Goal: Task Accomplishment & Management: Manage account settings

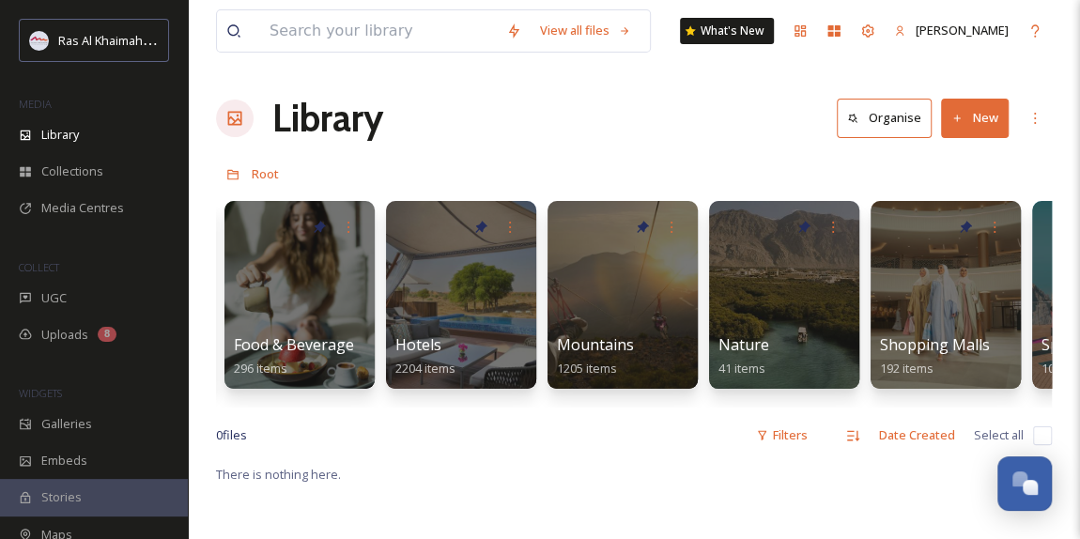
scroll to position [0, 911]
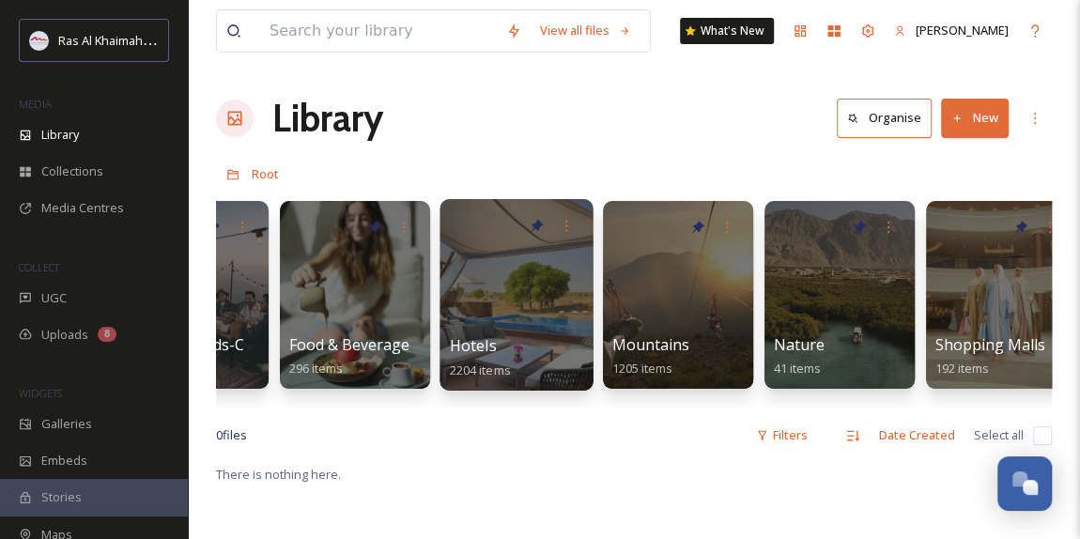
click at [492, 299] on div at bounding box center [516, 295] width 153 height 192
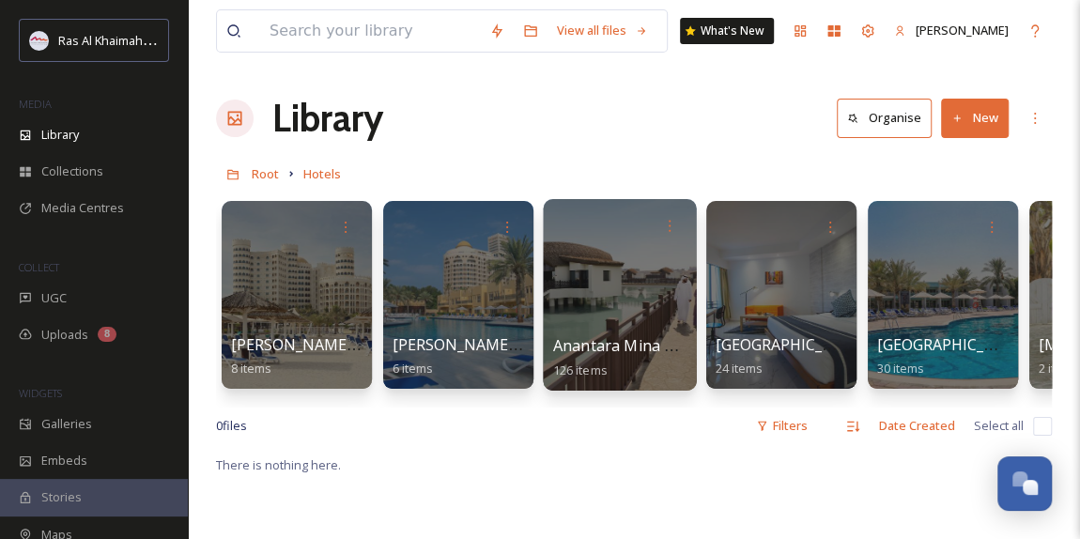
click at [624, 340] on span "Anantara Mina Al Arab" at bounding box center [634, 345] width 162 height 21
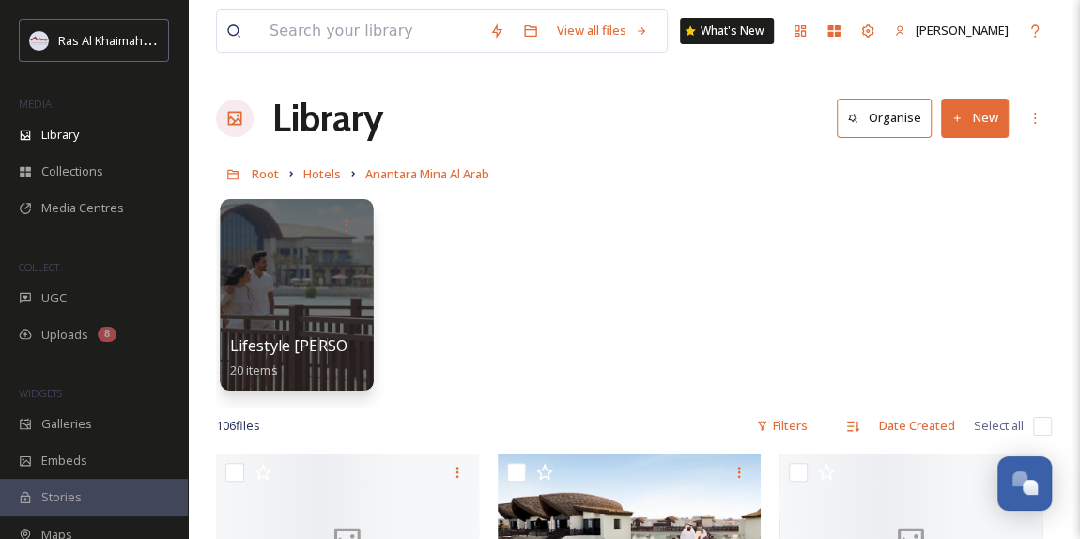
click at [299, 268] on div at bounding box center [296, 295] width 153 height 192
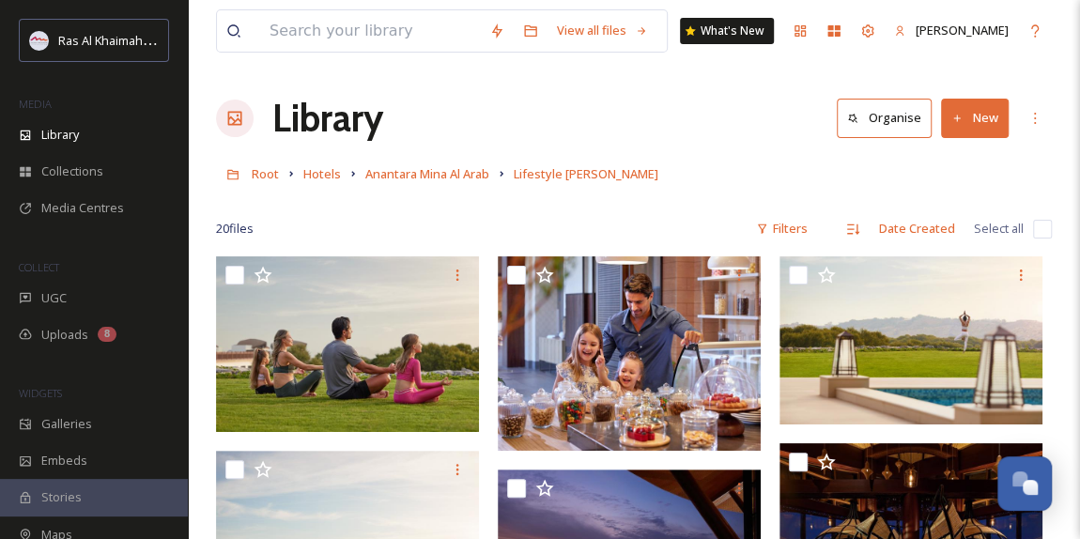
scroll to position [85, 0]
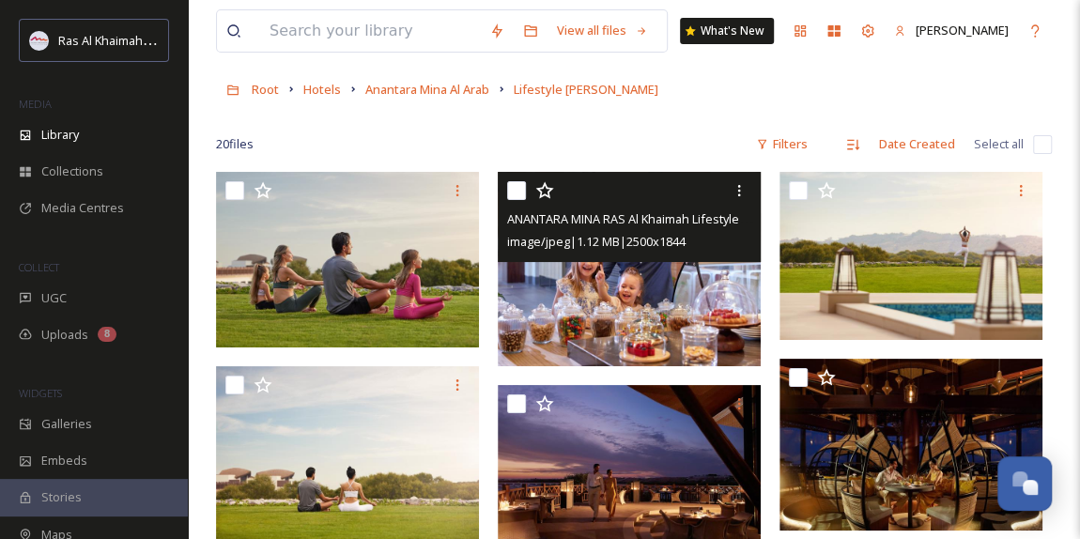
click at [625, 301] on img at bounding box center [629, 268] width 263 height 193
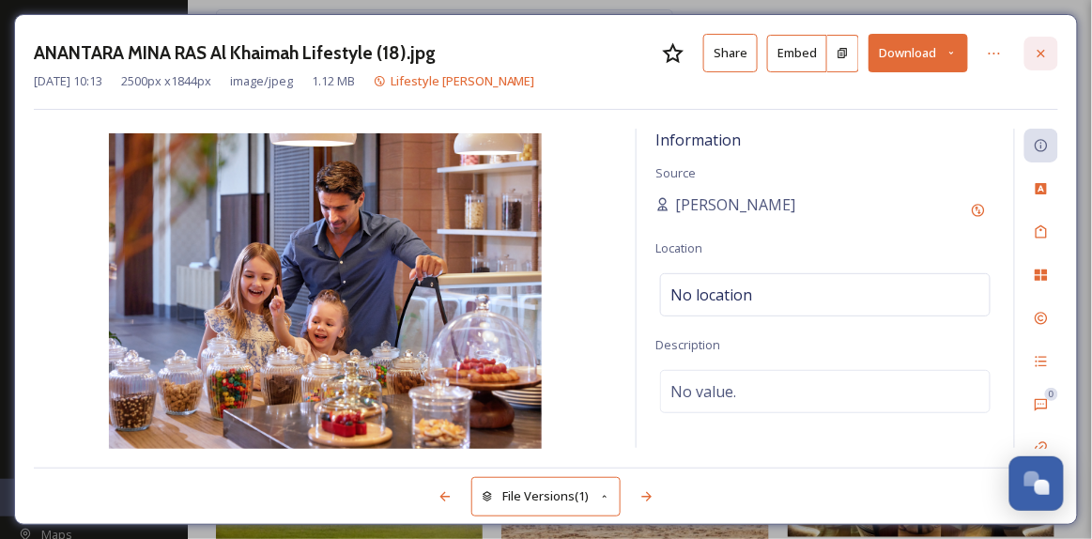
click at [1041, 55] on icon at bounding box center [1041, 53] width 15 height 15
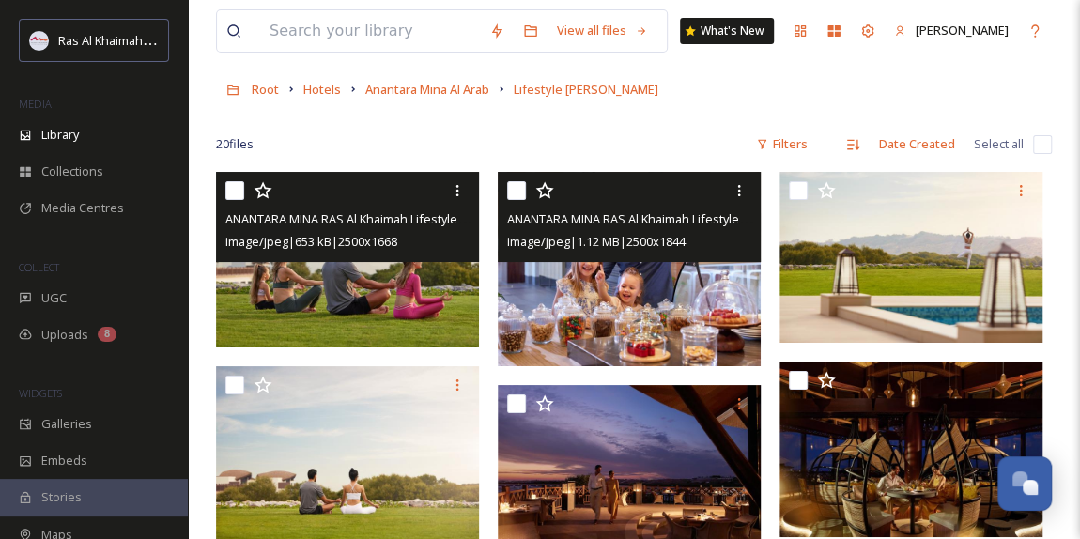
click at [332, 281] on img at bounding box center [347, 260] width 263 height 176
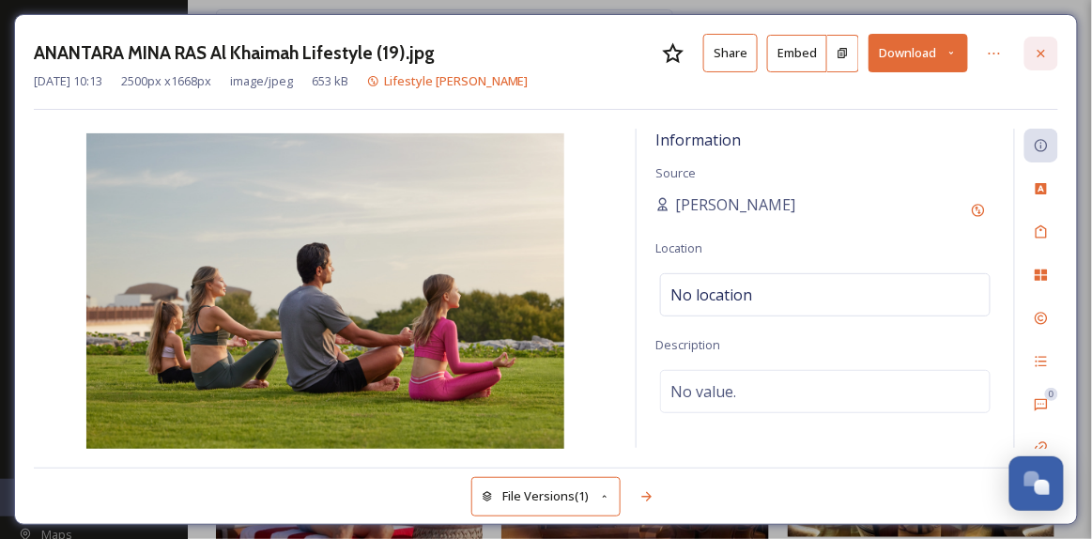
click at [1042, 58] on icon at bounding box center [1041, 53] width 15 height 15
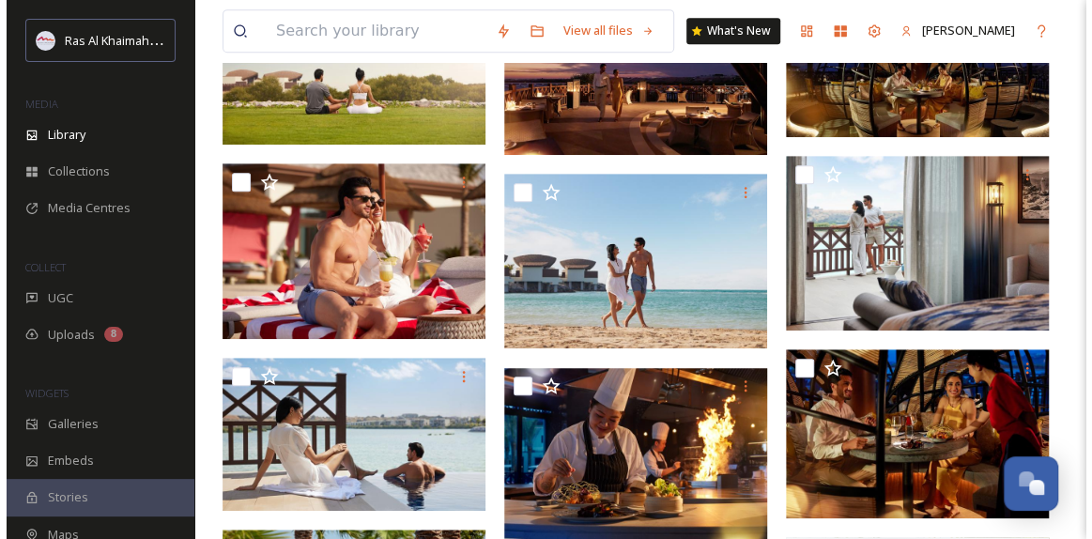
scroll to position [512, 0]
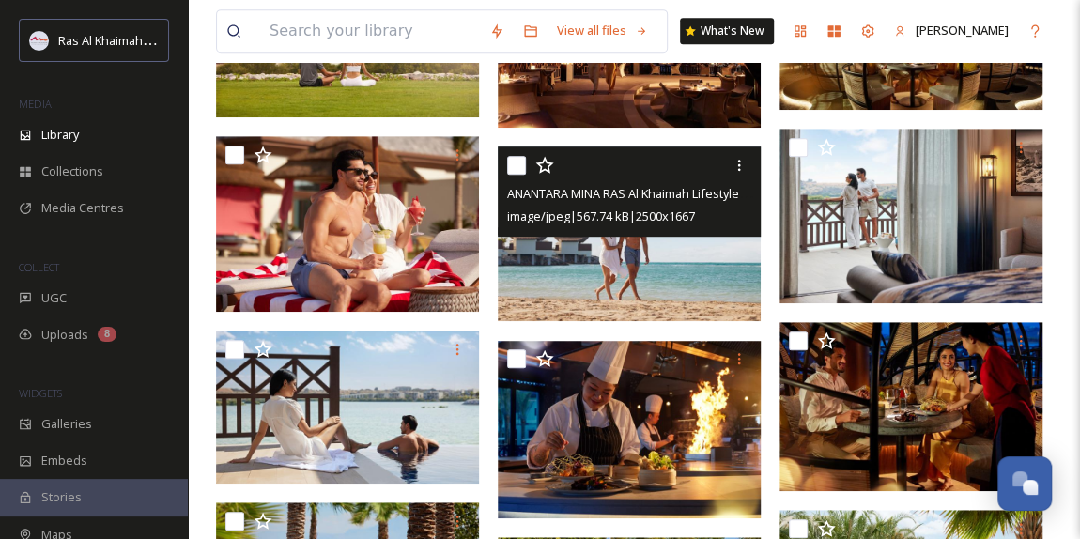
click at [655, 263] on img at bounding box center [629, 235] width 263 height 176
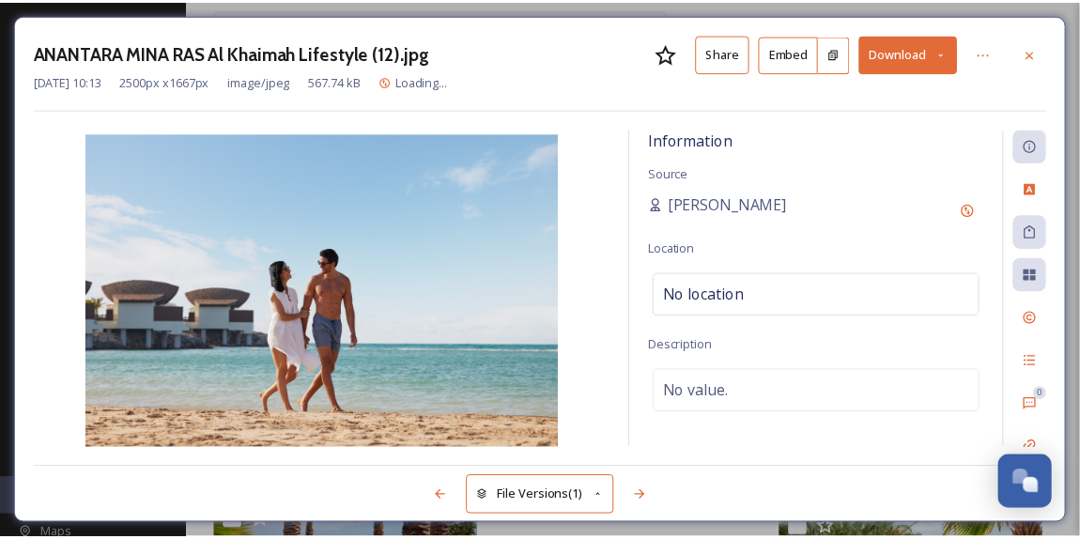
scroll to position [515, 0]
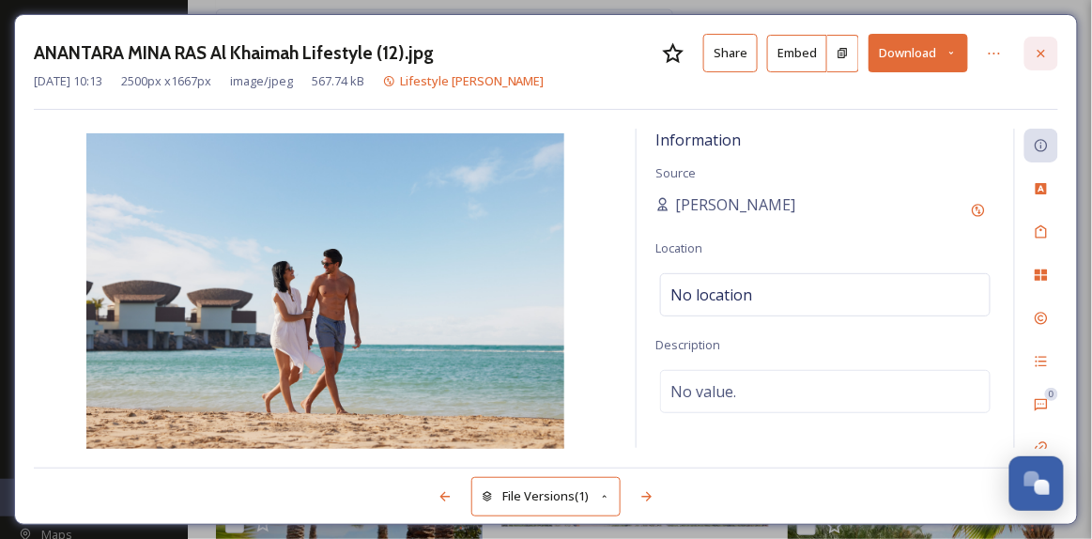
click at [1037, 54] on icon at bounding box center [1041, 53] width 15 height 15
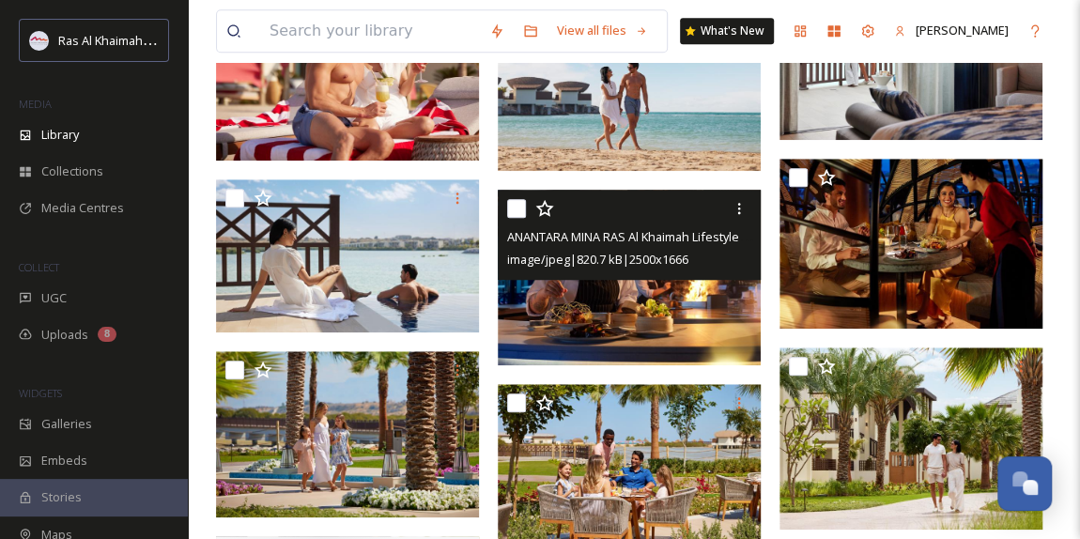
scroll to position [686, 0]
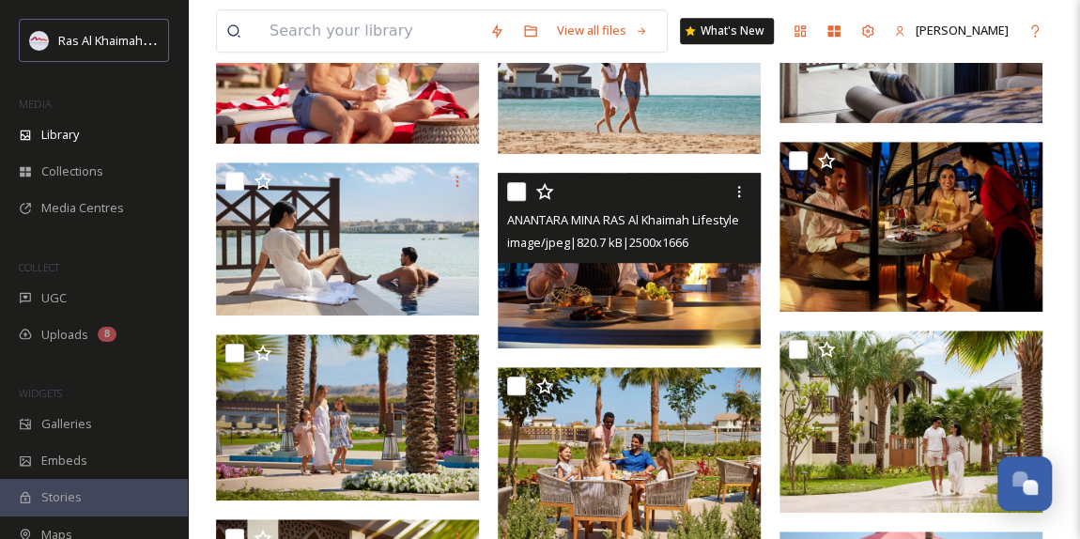
click at [657, 265] on img at bounding box center [629, 260] width 263 height 175
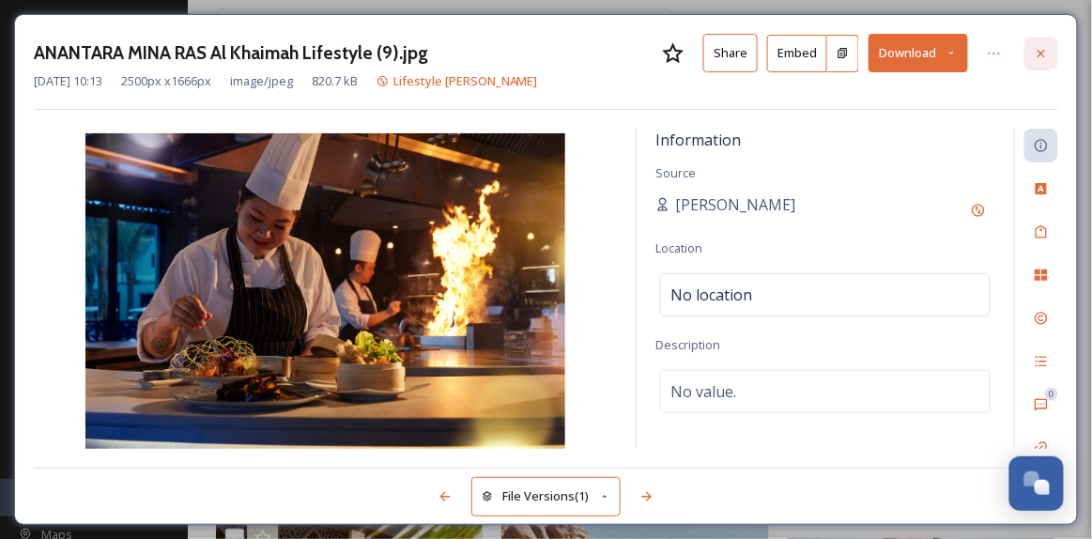
click at [1041, 46] on icon at bounding box center [1041, 53] width 15 height 15
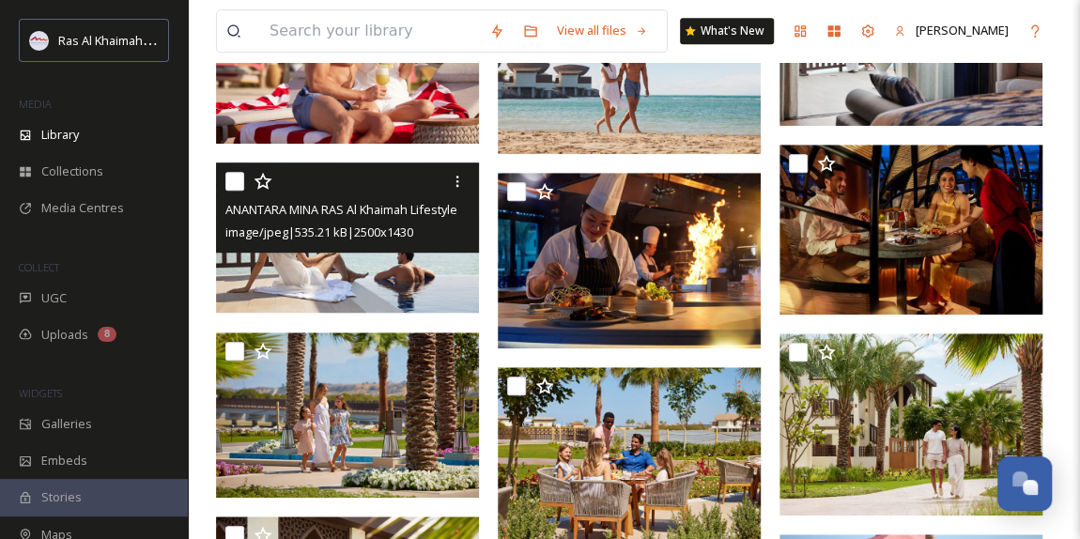
click at [391, 281] on img at bounding box center [347, 237] width 263 height 150
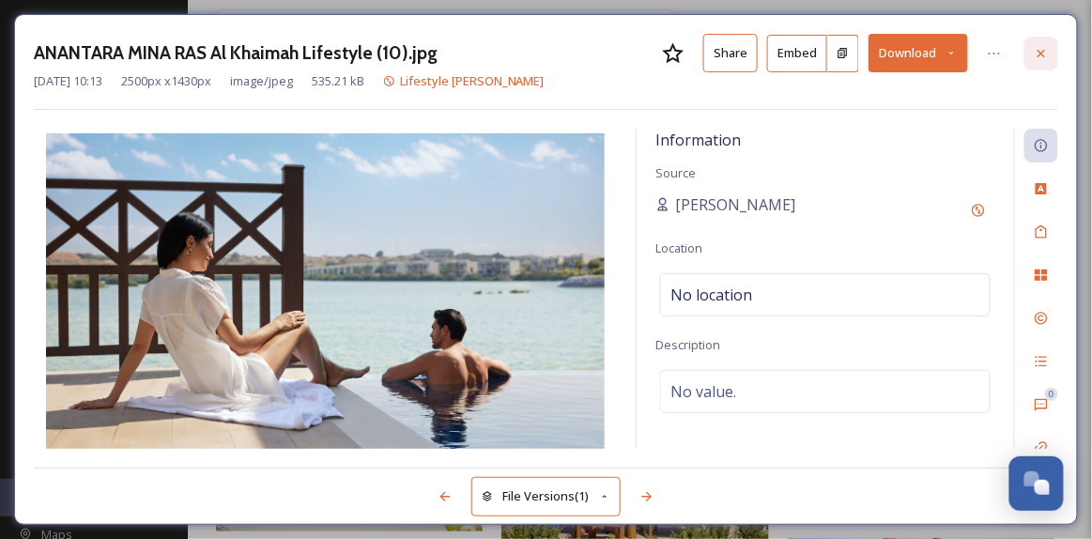
click at [1048, 51] on icon at bounding box center [1041, 53] width 15 height 15
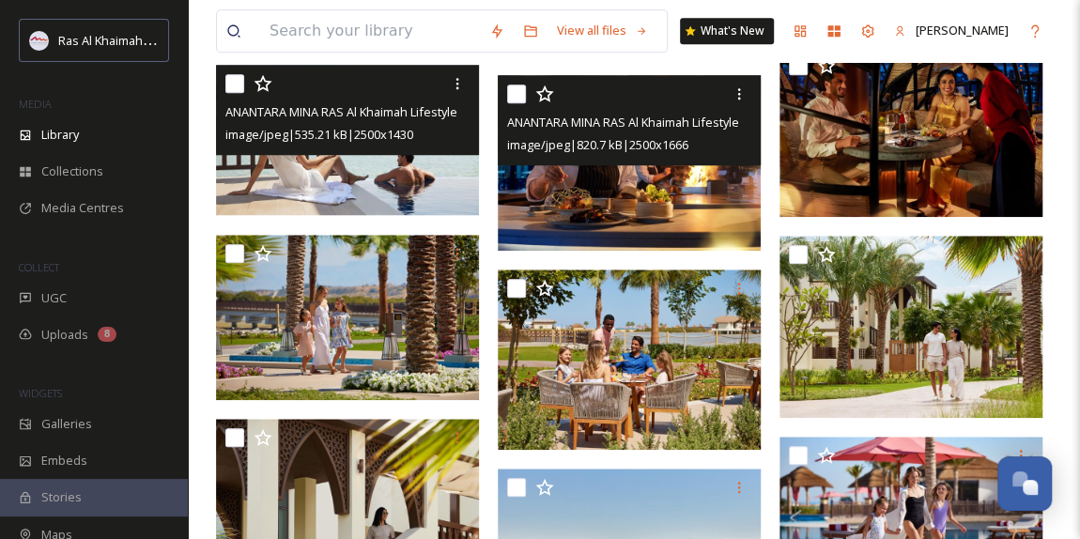
scroll to position [942, 0]
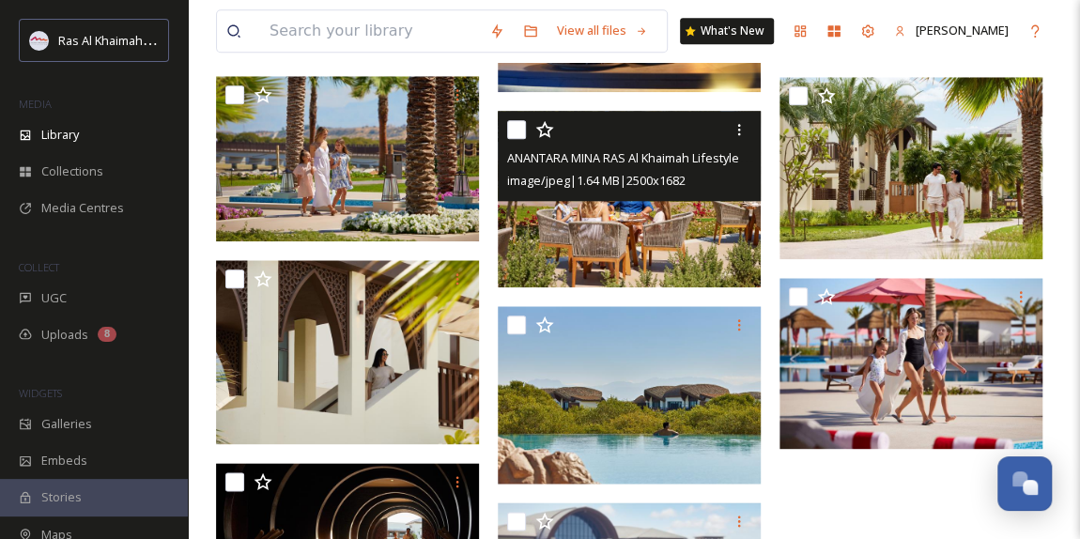
click at [650, 227] on img at bounding box center [629, 199] width 263 height 177
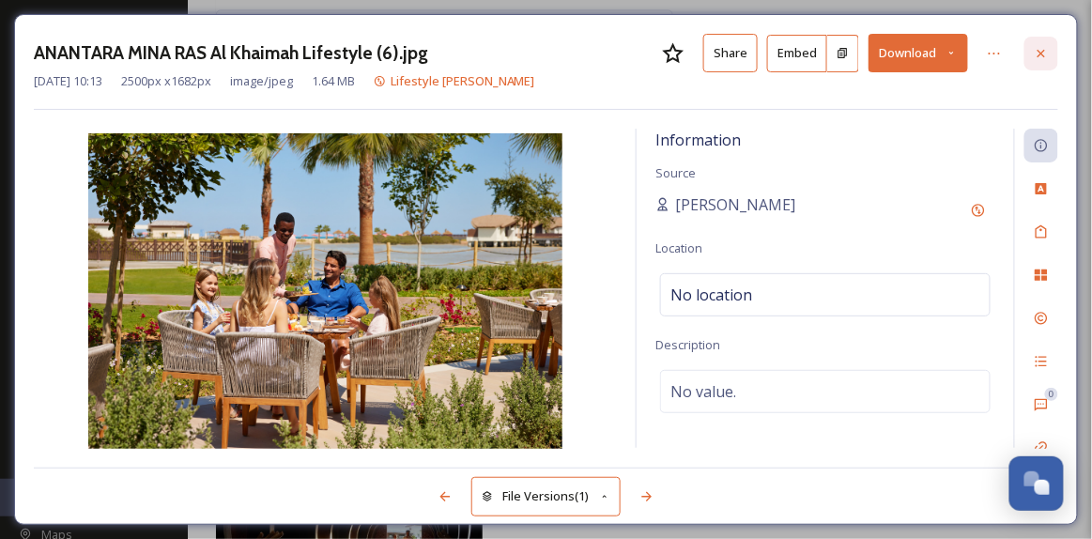
click at [1043, 53] on icon at bounding box center [1042, 53] width 8 height 8
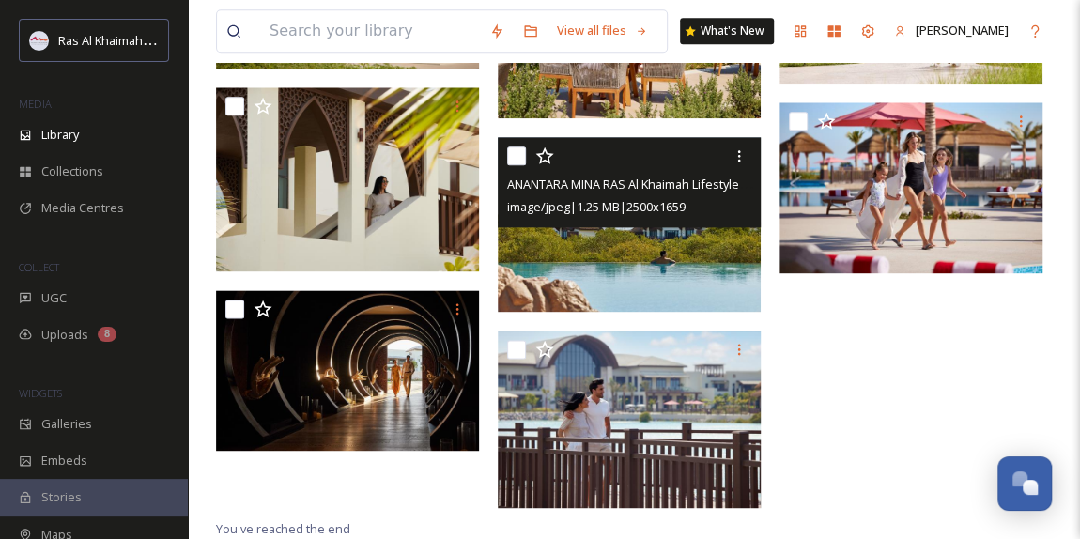
click at [672, 265] on img at bounding box center [629, 224] width 263 height 175
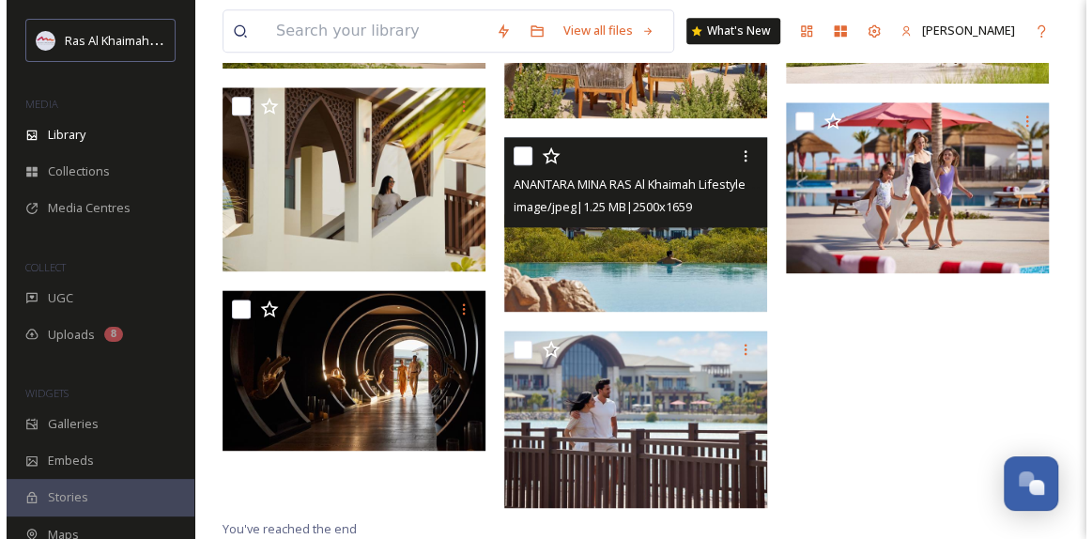
scroll to position [1060, 0]
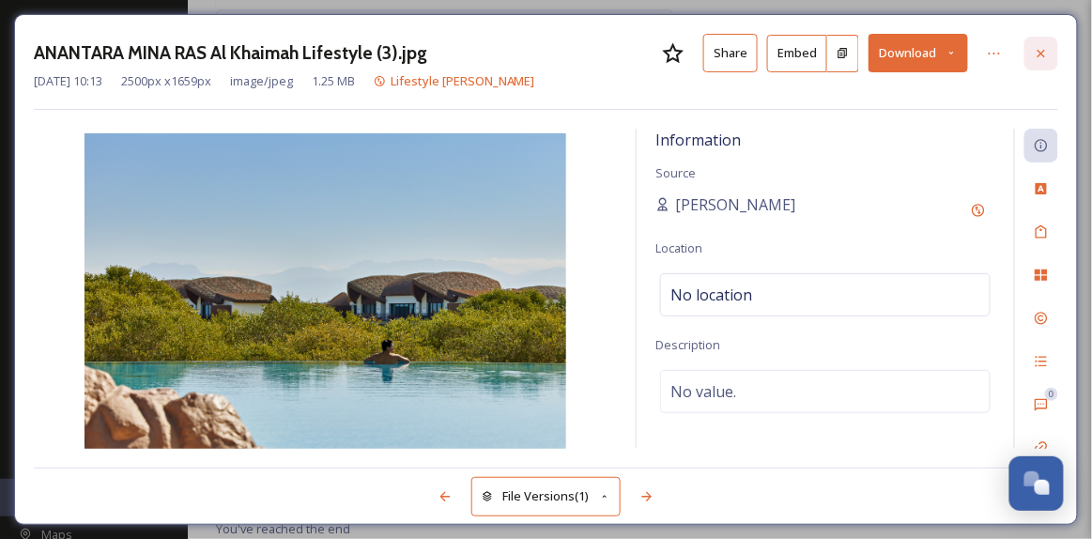
click at [1039, 55] on icon at bounding box center [1041, 53] width 15 height 15
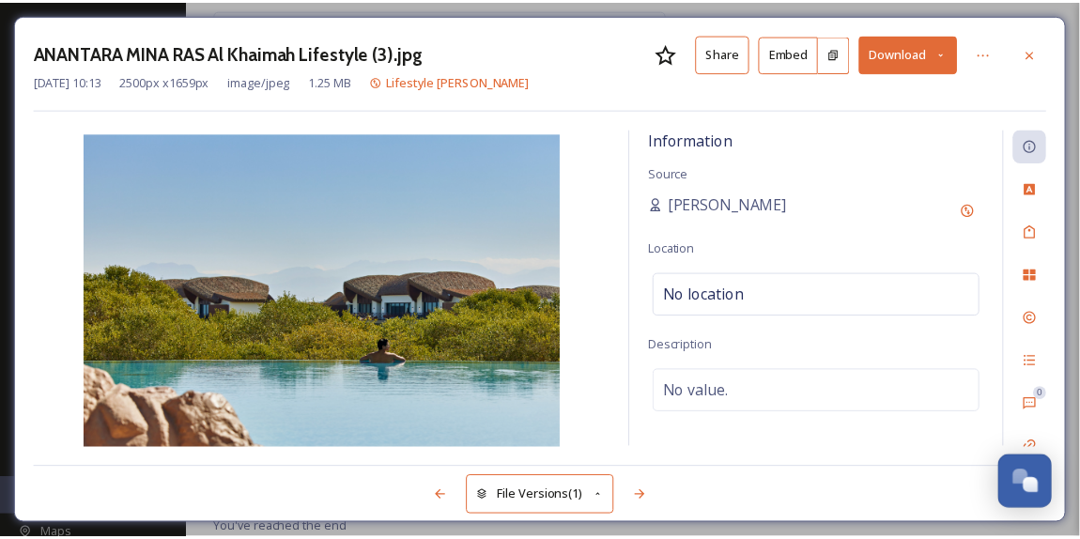
scroll to position [1118, 0]
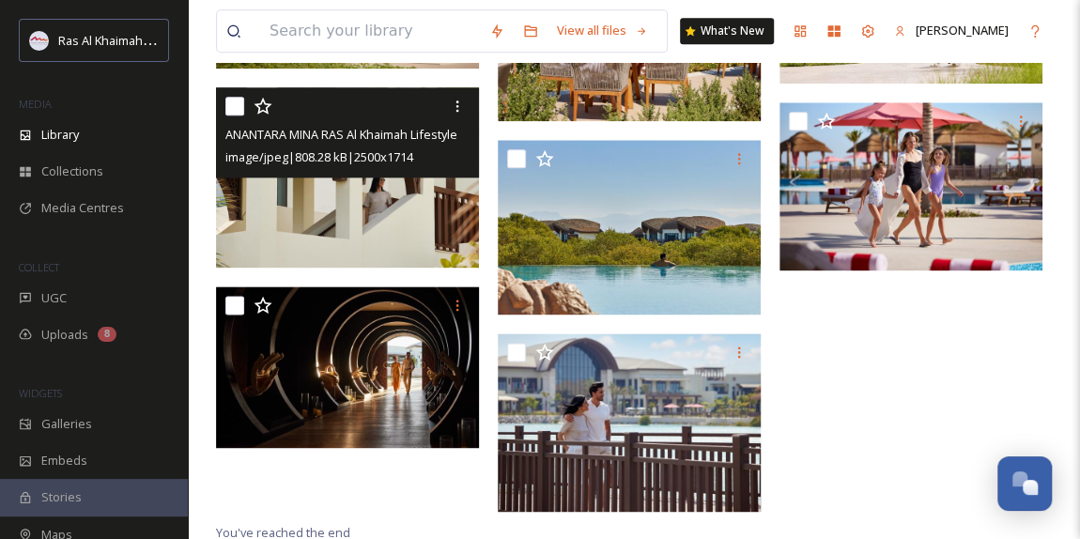
click at [409, 236] on img at bounding box center [347, 177] width 263 height 180
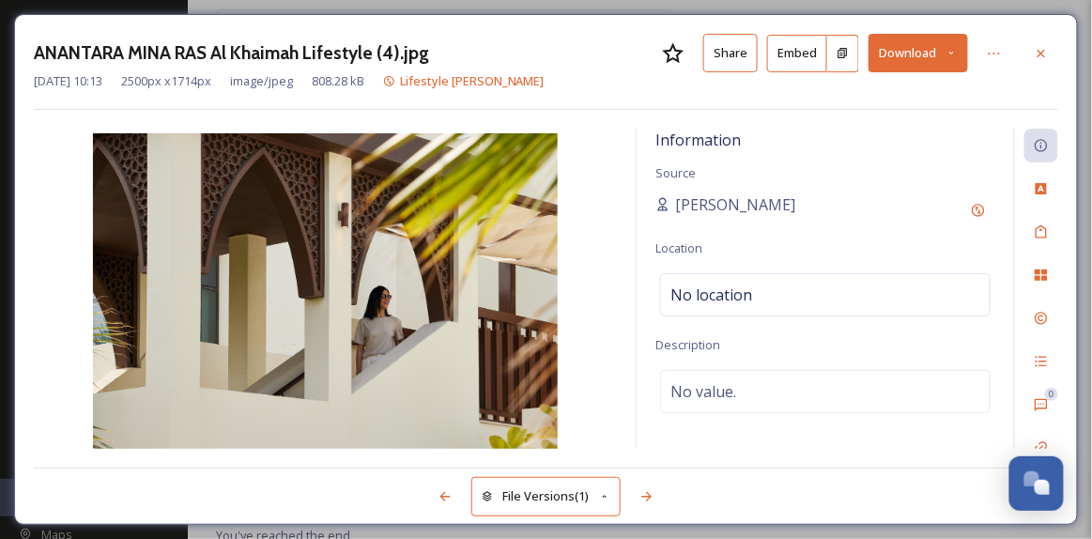
drag, startPoint x: 1050, startPoint y: 58, endPoint x: 782, endPoint y: 116, distance: 273.9
click at [1051, 58] on div at bounding box center [1042, 54] width 34 height 34
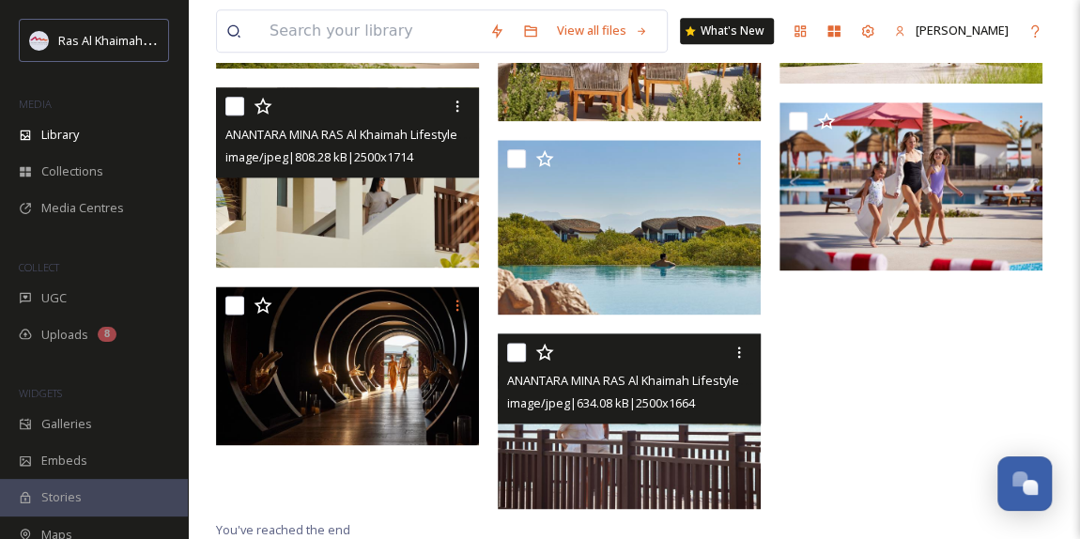
click at [580, 470] on img at bounding box center [629, 420] width 263 height 175
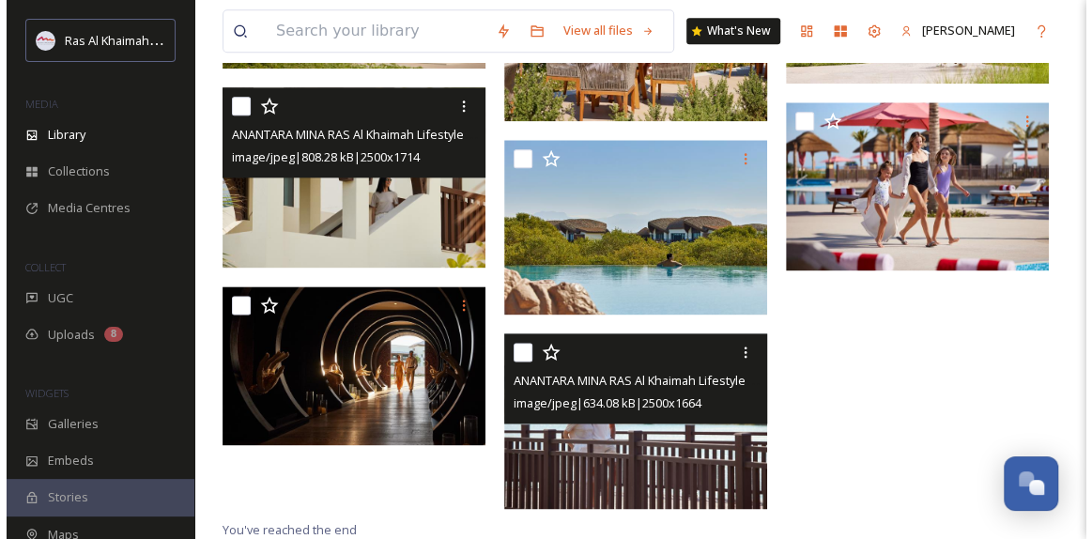
scroll to position [1055, 0]
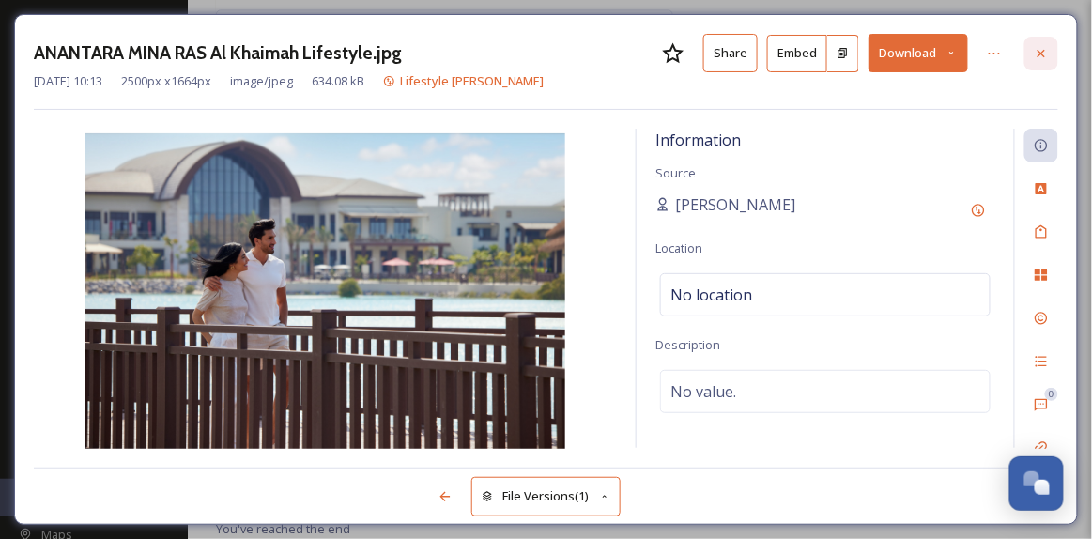
click at [1045, 56] on icon at bounding box center [1041, 53] width 15 height 15
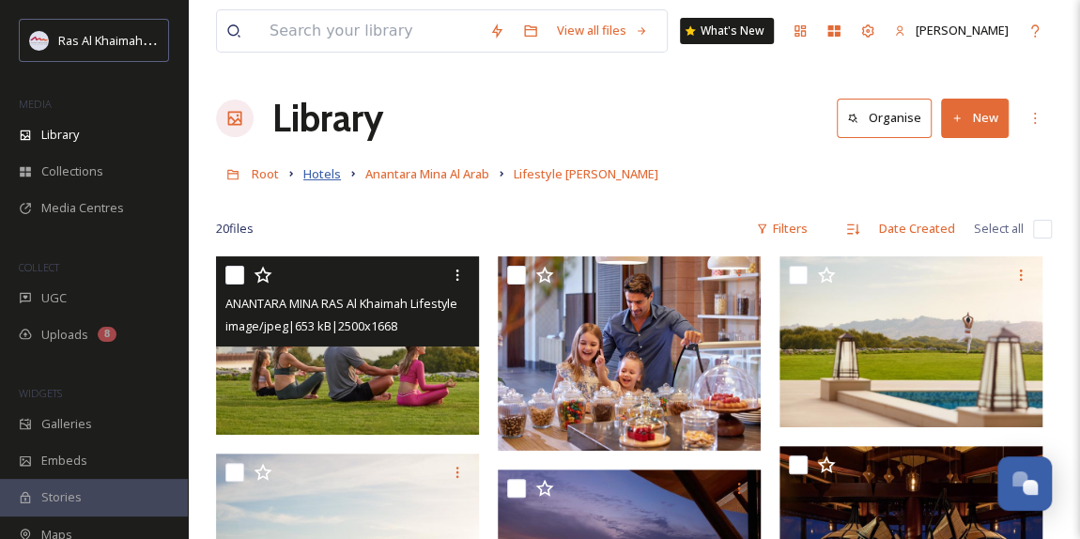
click at [323, 172] on span "Hotels" at bounding box center [322, 173] width 38 height 17
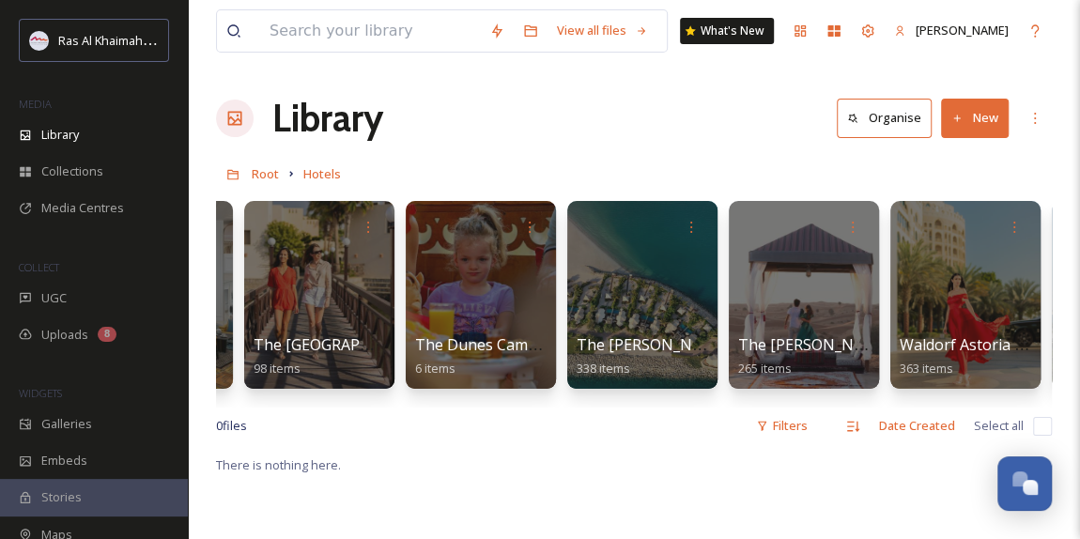
scroll to position [0, 2879]
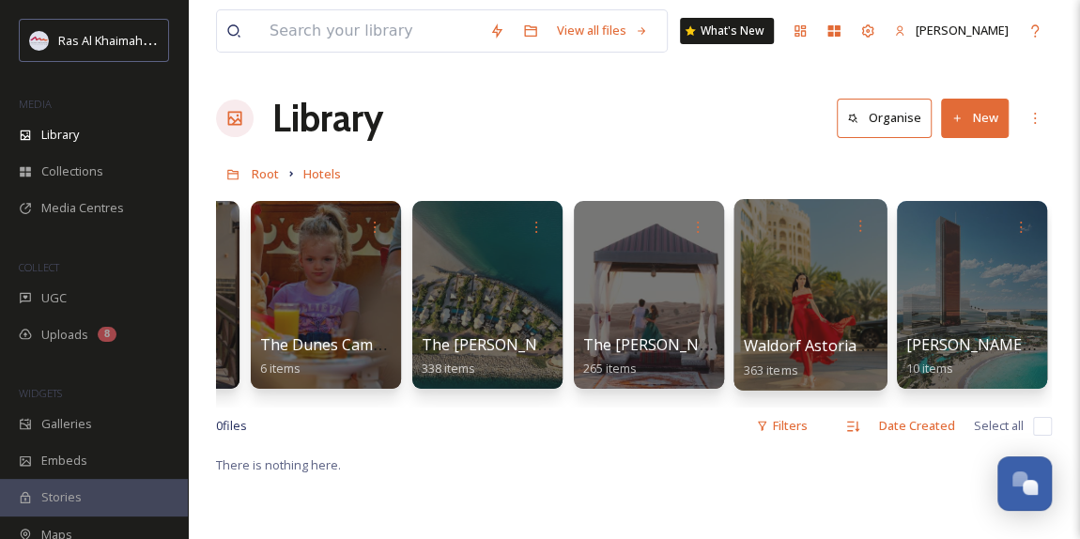
click at [826, 282] on div at bounding box center [810, 295] width 153 height 192
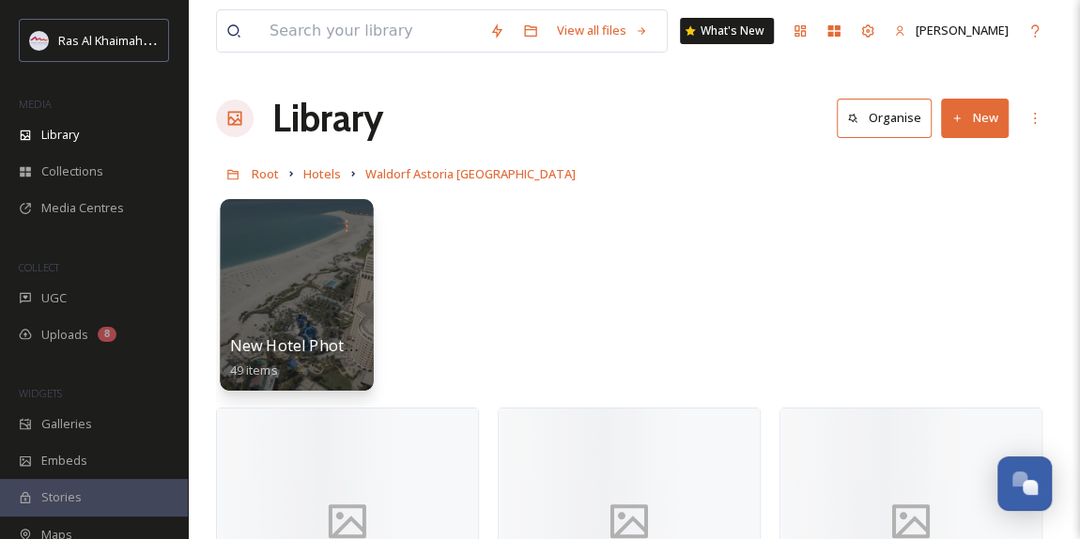
click at [271, 306] on div at bounding box center [296, 295] width 153 height 192
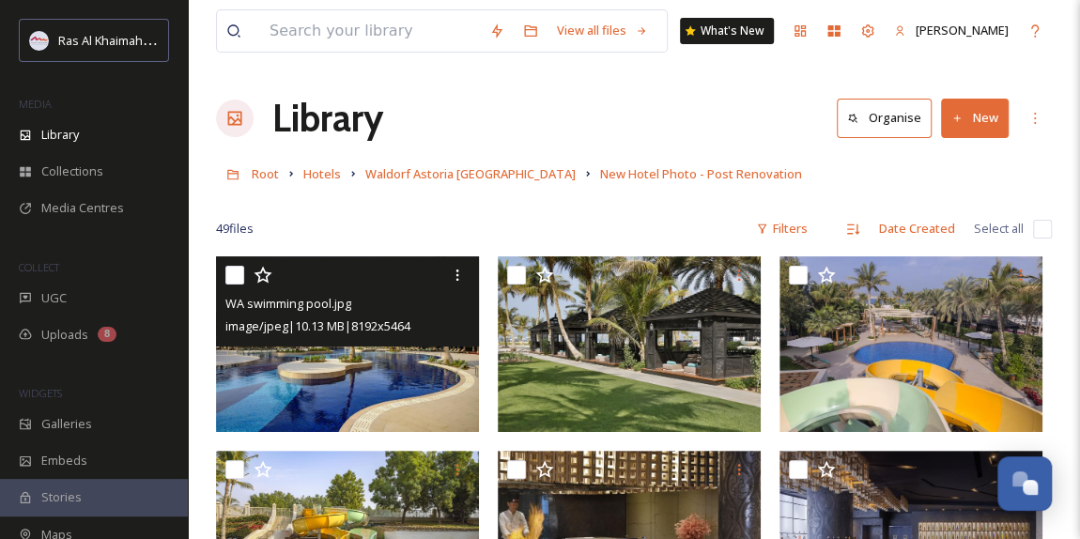
click at [380, 363] on img at bounding box center [347, 344] width 263 height 176
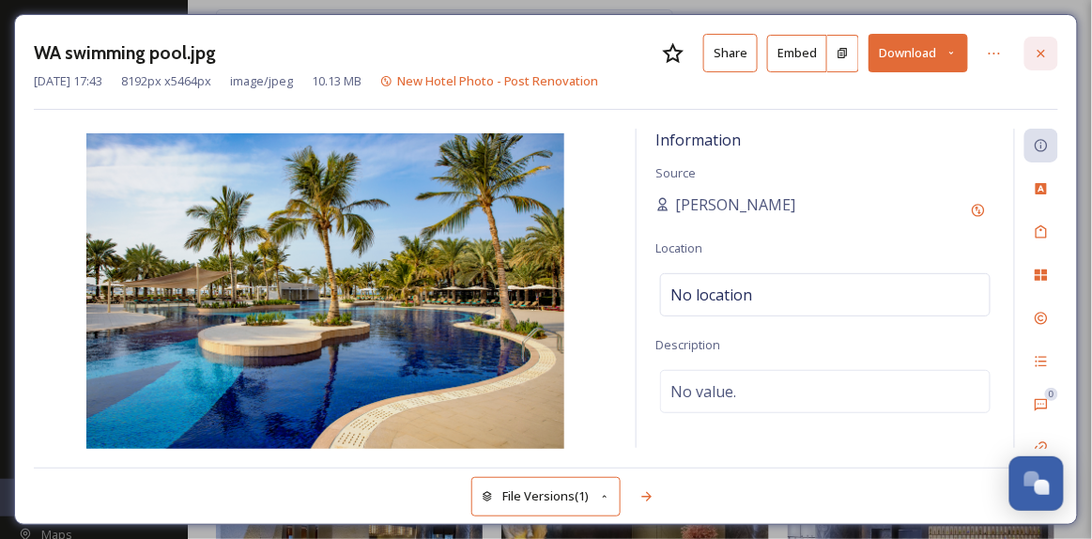
click at [1046, 60] on div at bounding box center [1042, 54] width 34 height 34
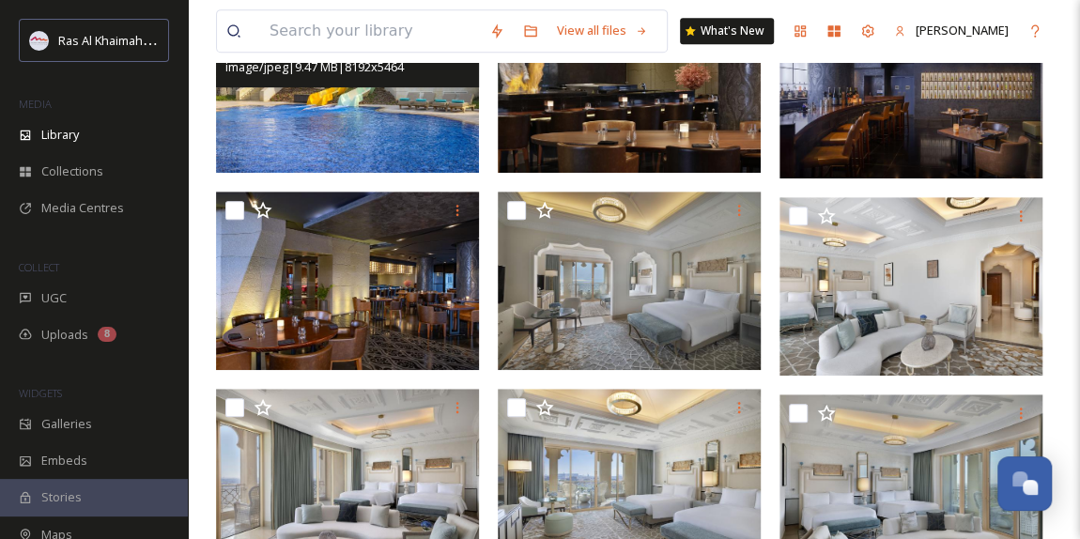
scroll to position [512, 0]
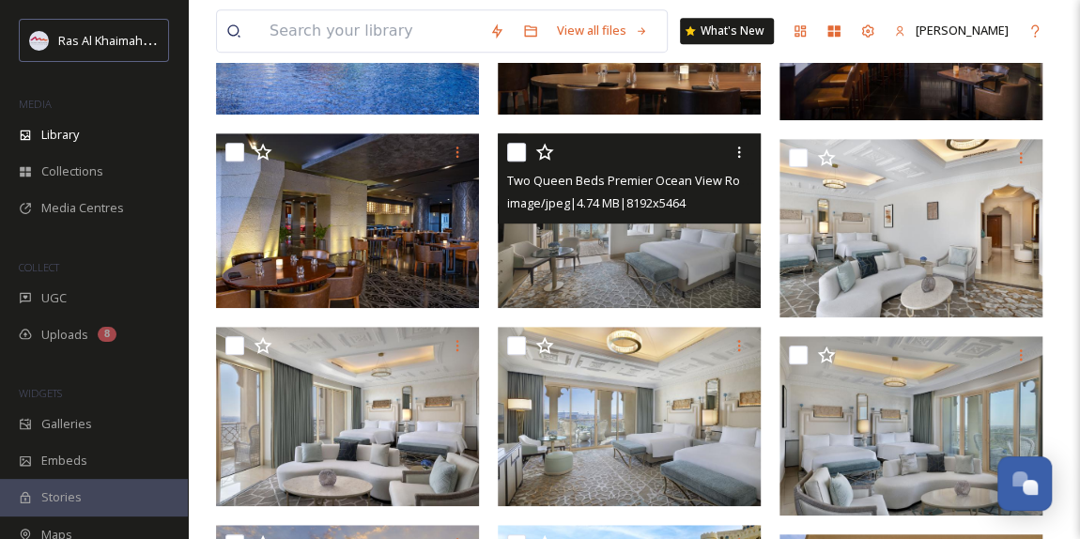
click at [682, 244] on img at bounding box center [629, 221] width 263 height 176
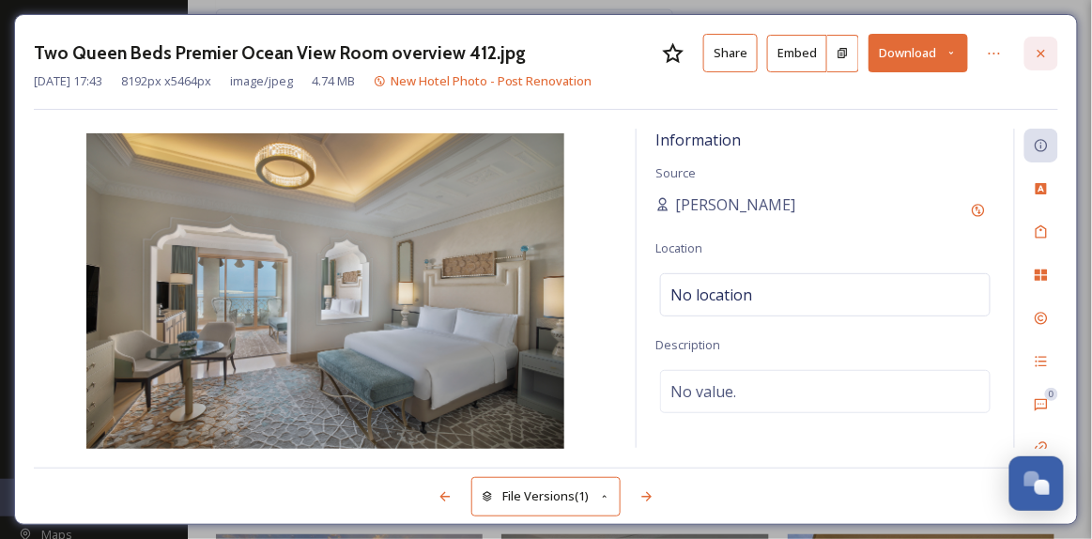
click at [1043, 53] on icon at bounding box center [1042, 53] width 8 height 8
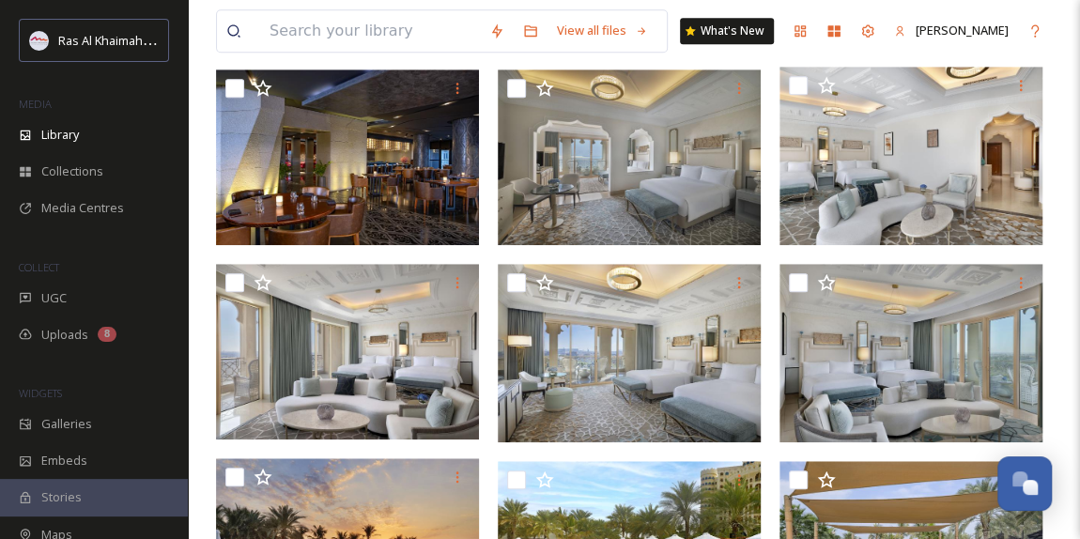
scroll to position [597, 0]
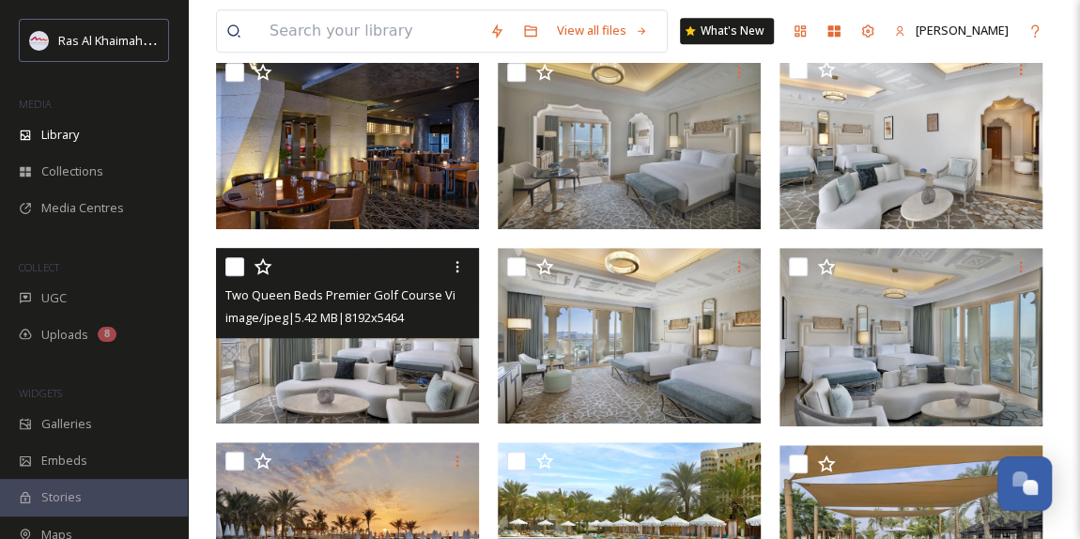
click at [351, 379] on img at bounding box center [347, 336] width 263 height 176
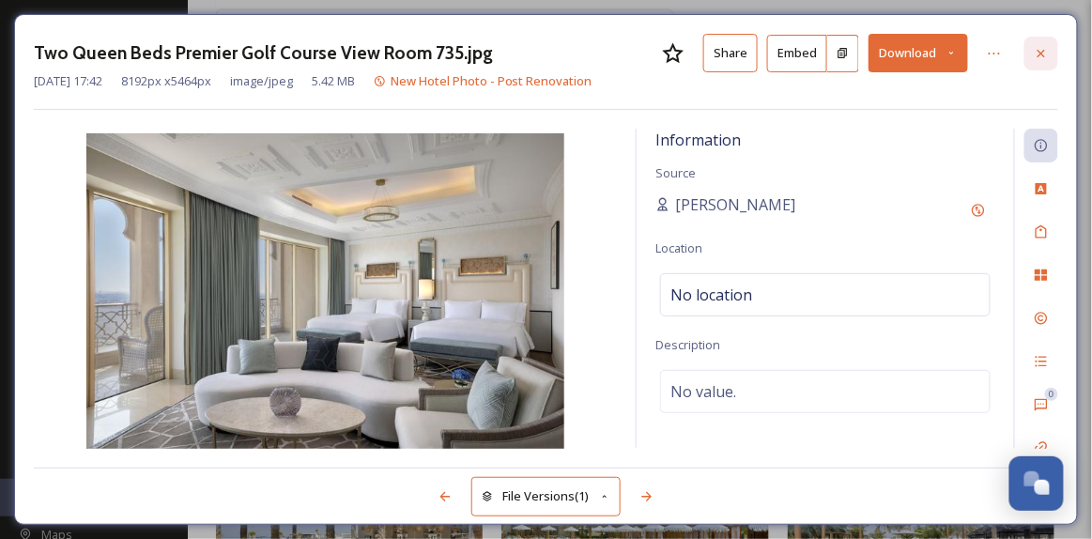
click at [1044, 50] on icon at bounding box center [1042, 53] width 8 height 8
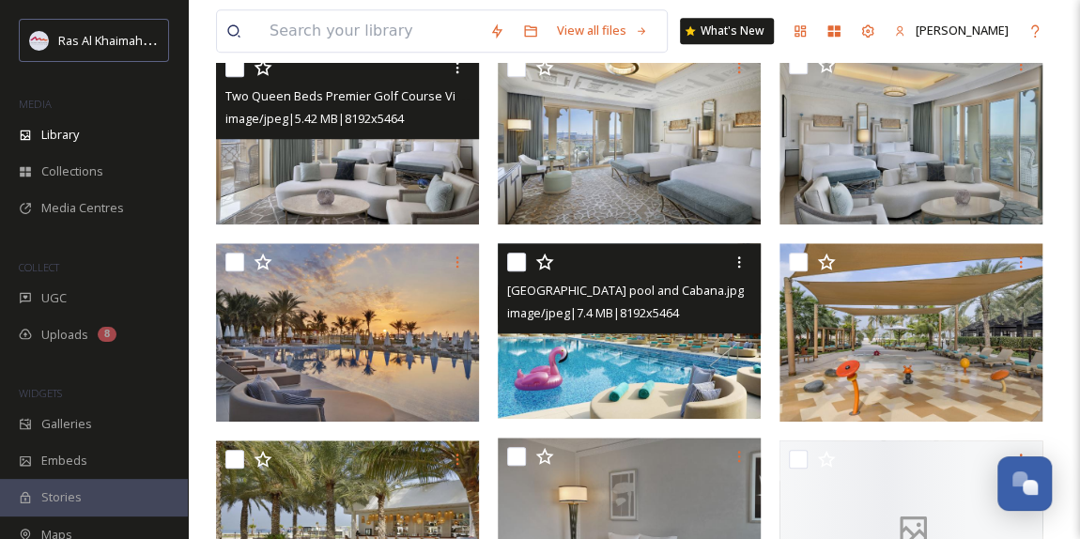
scroll to position [938, 0]
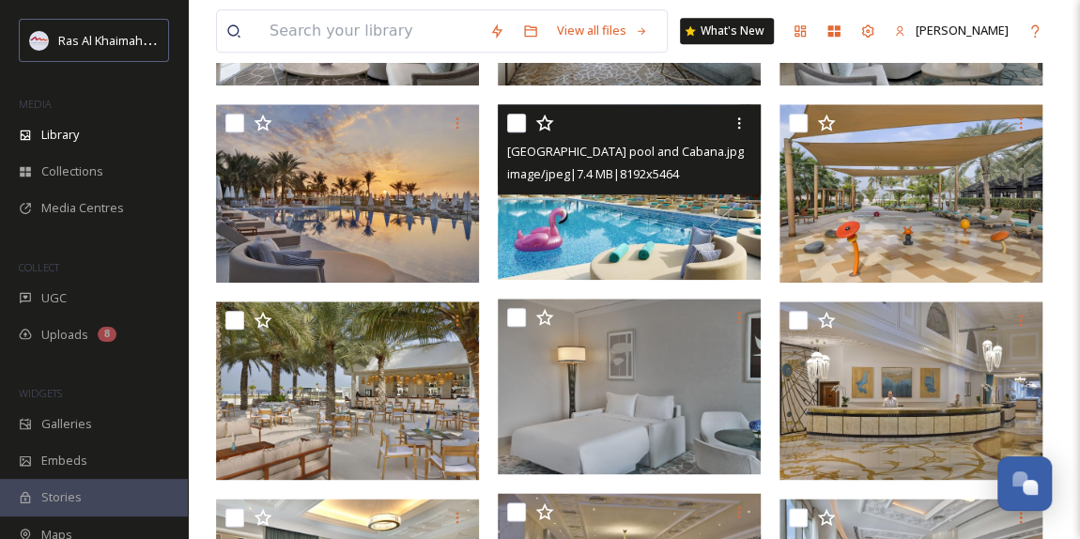
click at [670, 223] on img at bounding box center [629, 192] width 263 height 176
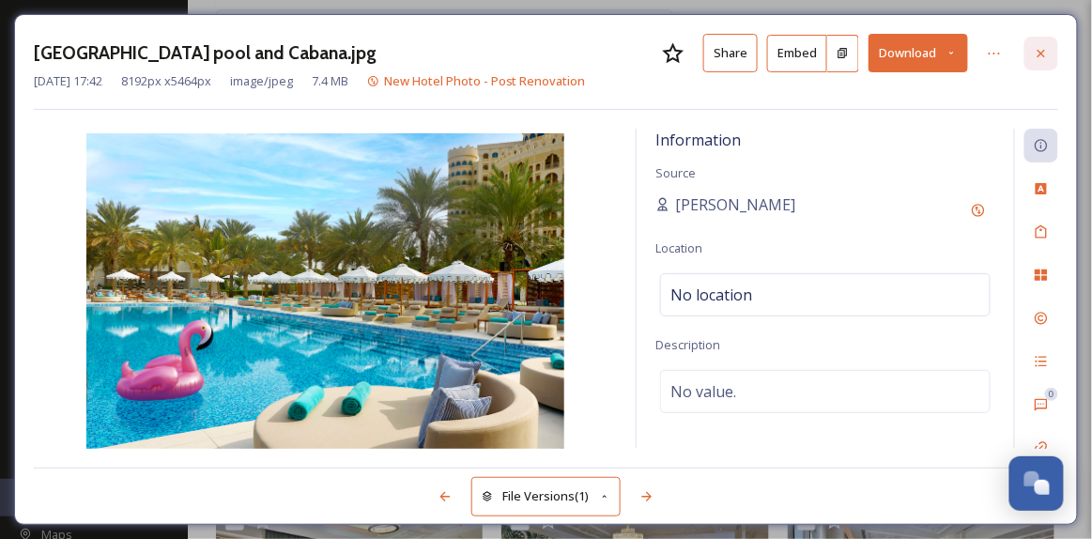
click at [1046, 46] on icon at bounding box center [1041, 53] width 15 height 15
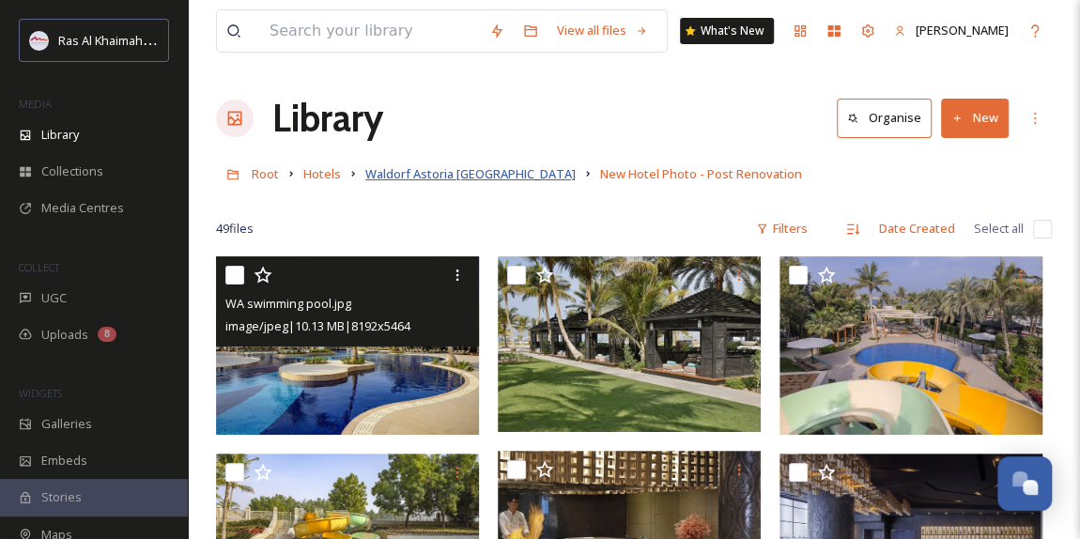
click at [491, 168] on span "Waldorf Astoria [GEOGRAPHIC_DATA]" at bounding box center [470, 173] width 210 height 17
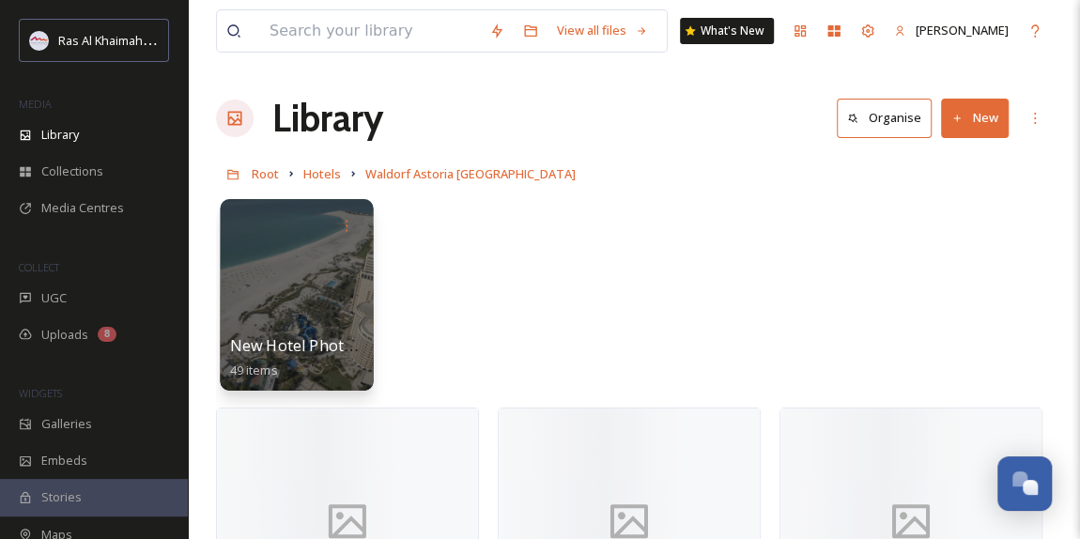
click at [330, 324] on div at bounding box center [296, 295] width 153 height 192
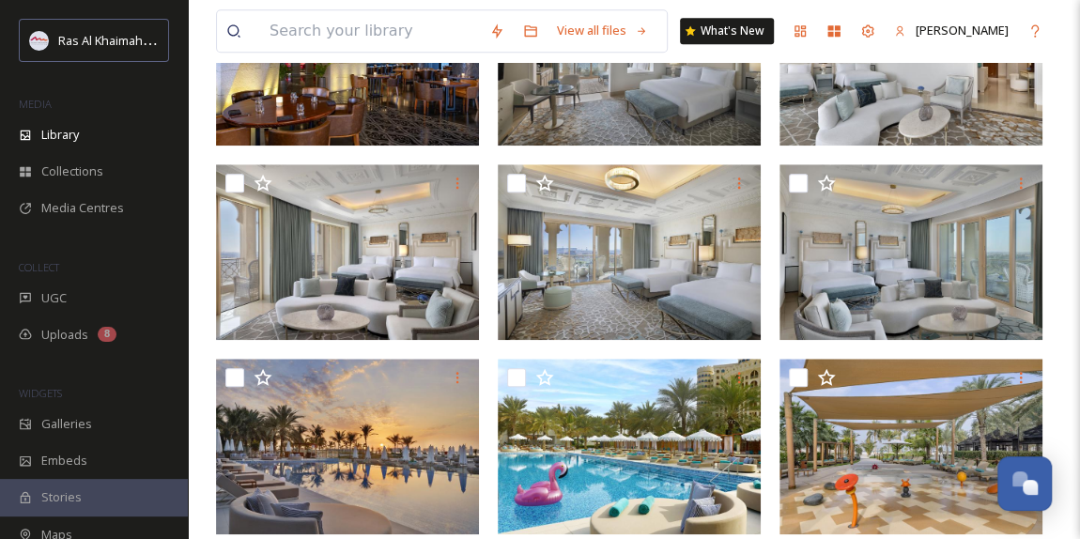
scroll to position [768, 0]
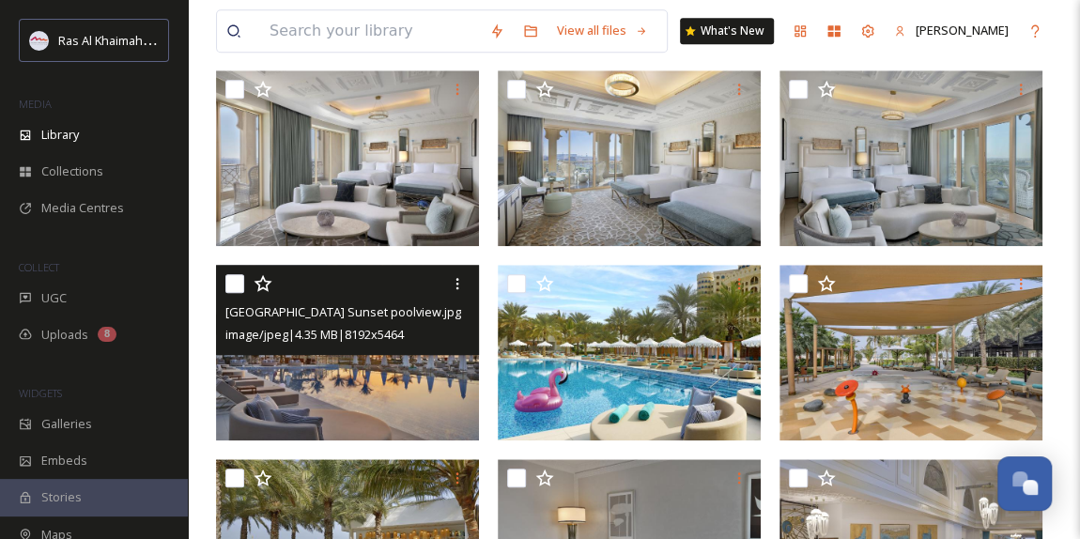
click at [366, 391] on img at bounding box center [347, 353] width 263 height 176
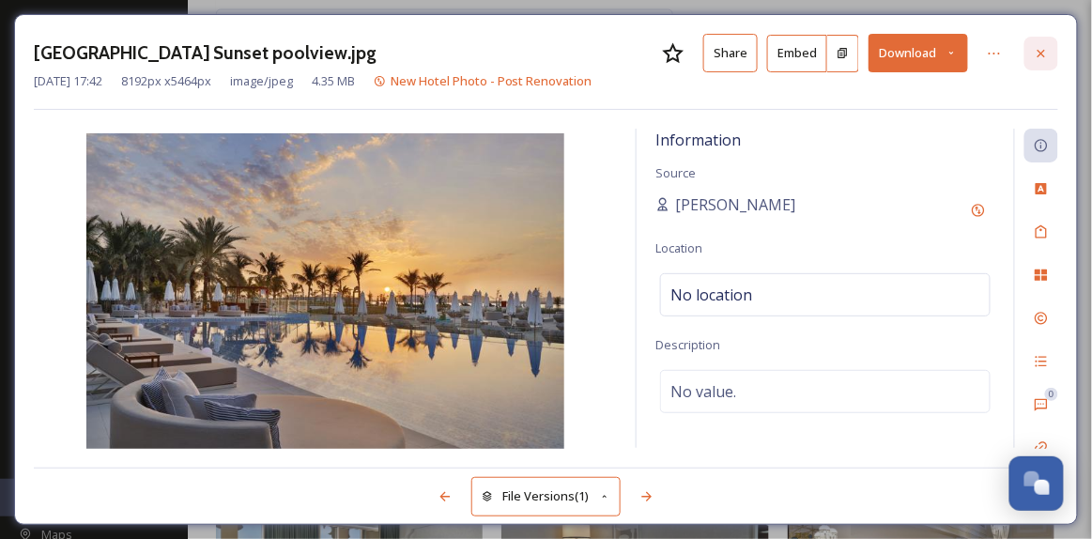
click at [1051, 58] on div at bounding box center [1042, 54] width 34 height 34
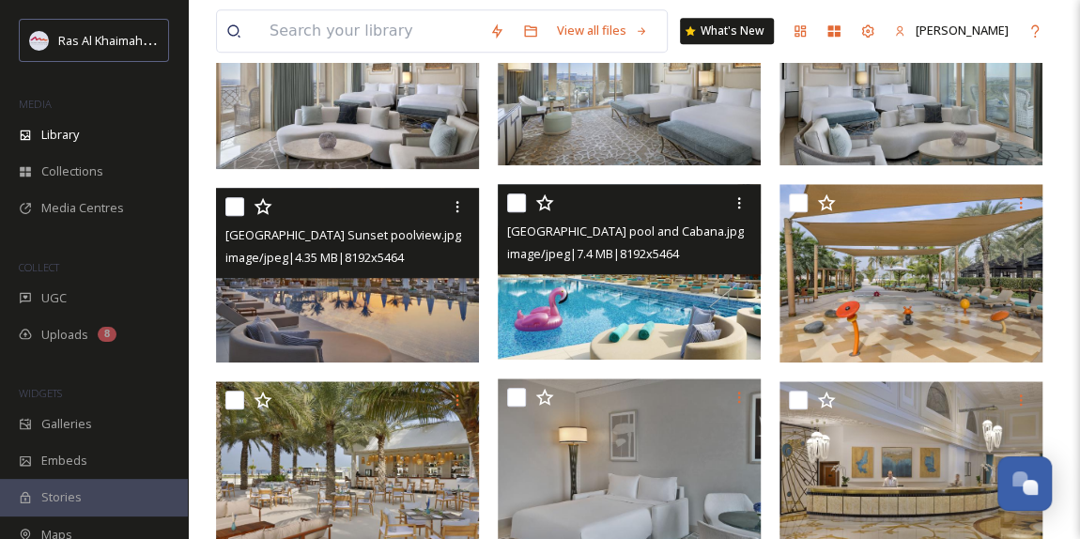
scroll to position [938, 0]
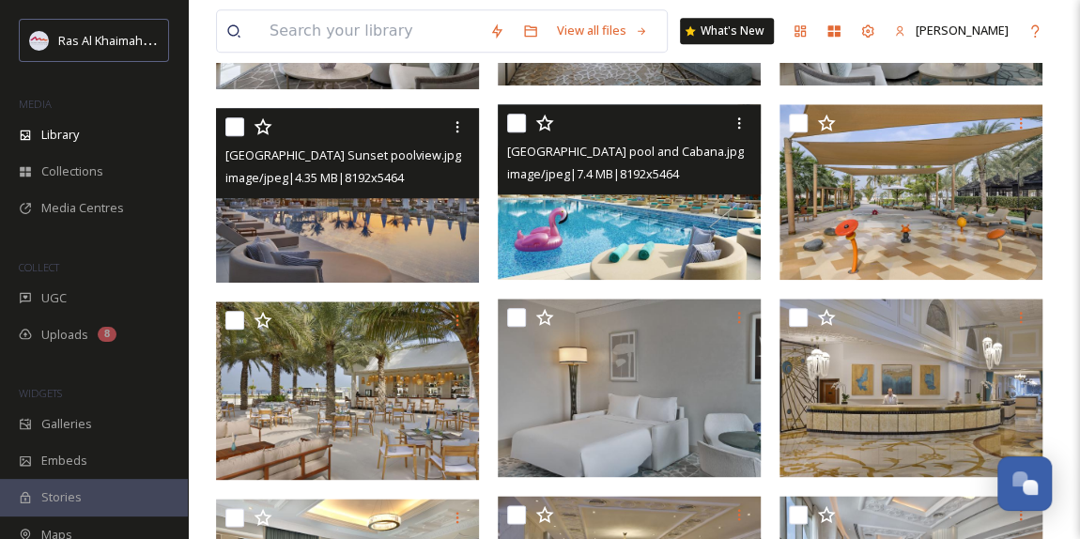
click at [648, 227] on img at bounding box center [629, 192] width 263 height 176
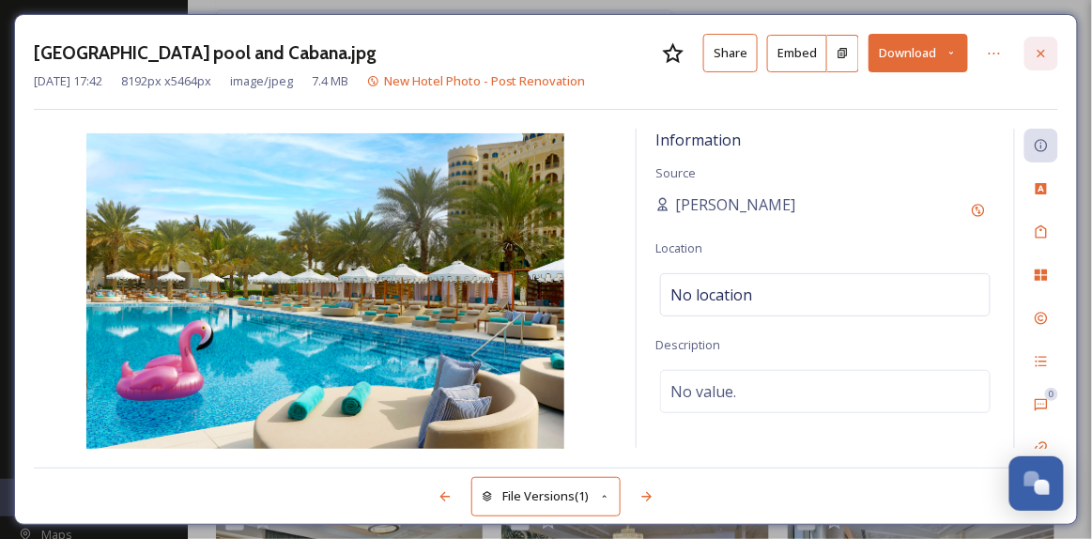
click at [1035, 56] on icon at bounding box center [1041, 53] width 15 height 15
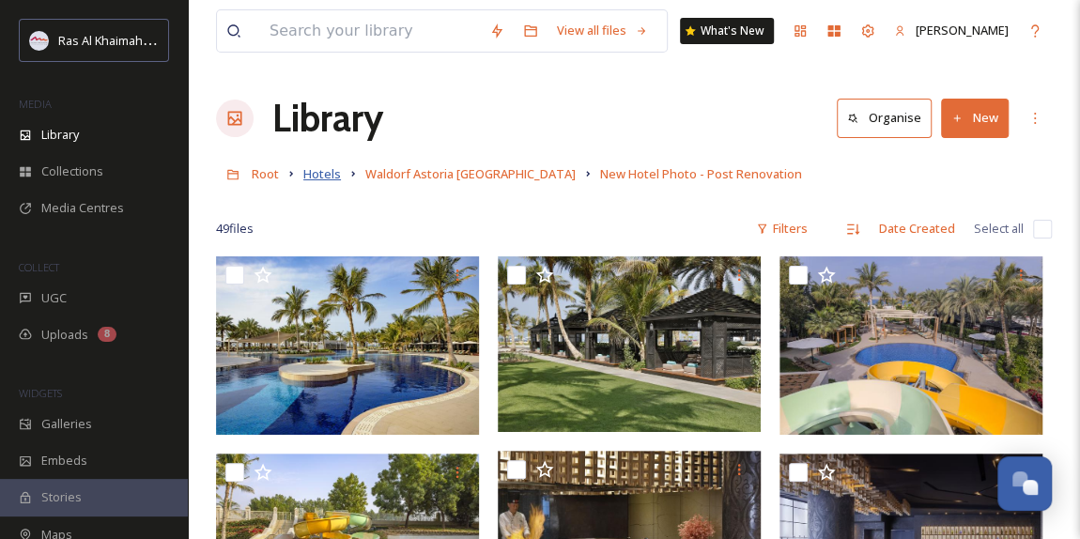
click at [320, 178] on span "Hotels" at bounding box center [322, 173] width 38 height 17
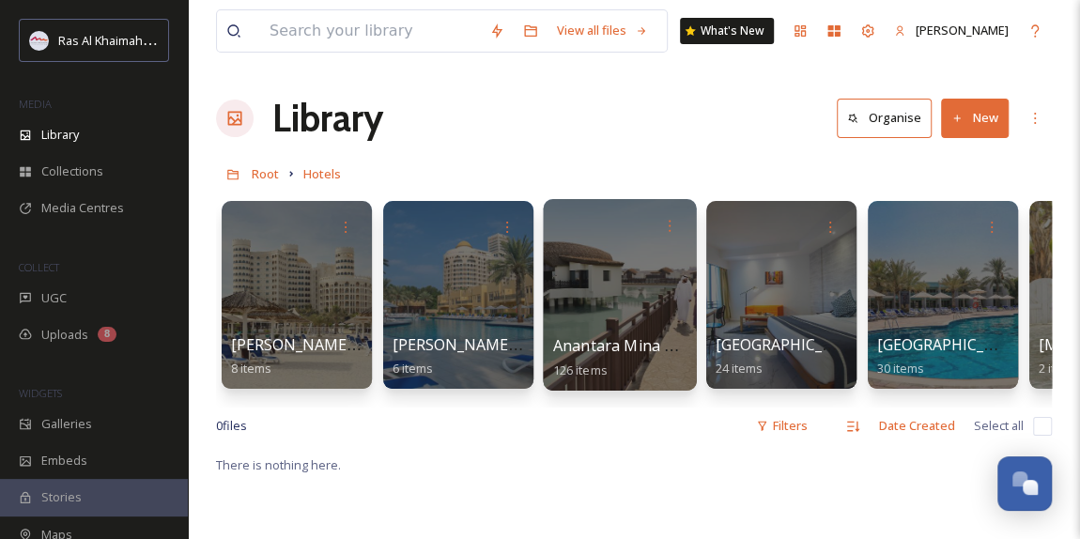
click at [656, 286] on div at bounding box center [619, 295] width 153 height 192
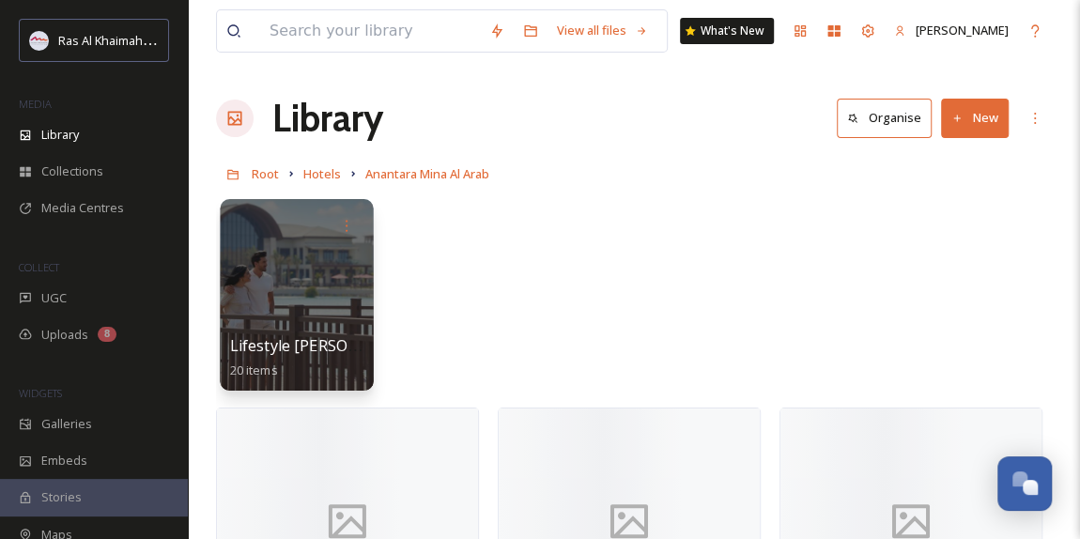
click at [256, 297] on div at bounding box center [296, 295] width 153 height 192
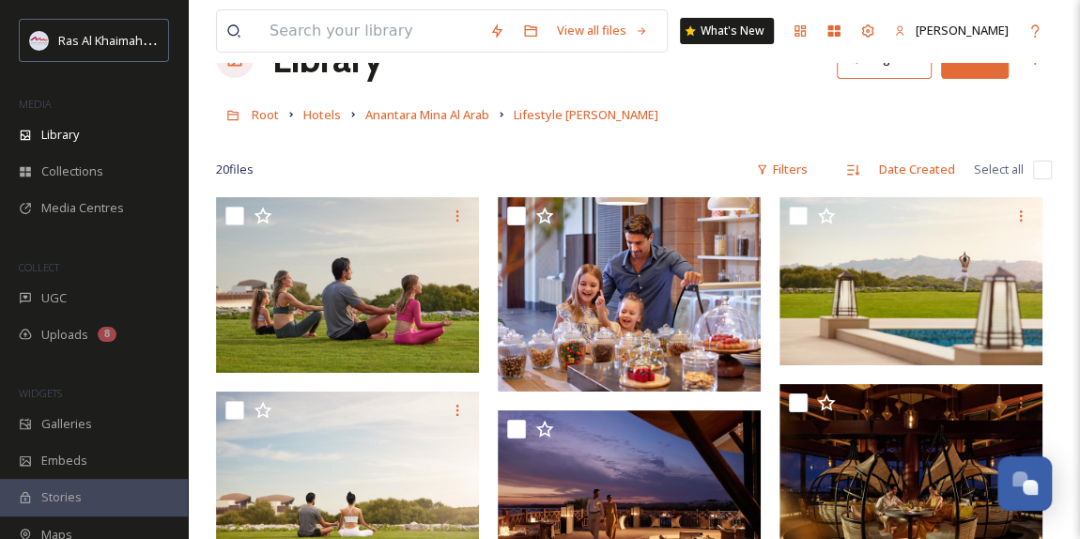
scroll to position [85, 0]
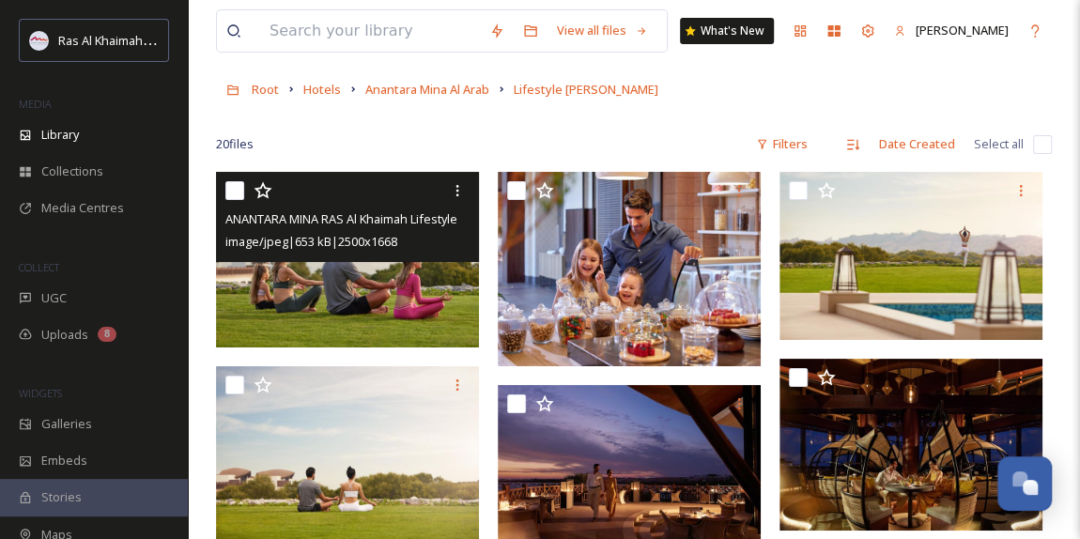
click at [352, 304] on img at bounding box center [347, 260] width 263 height 176
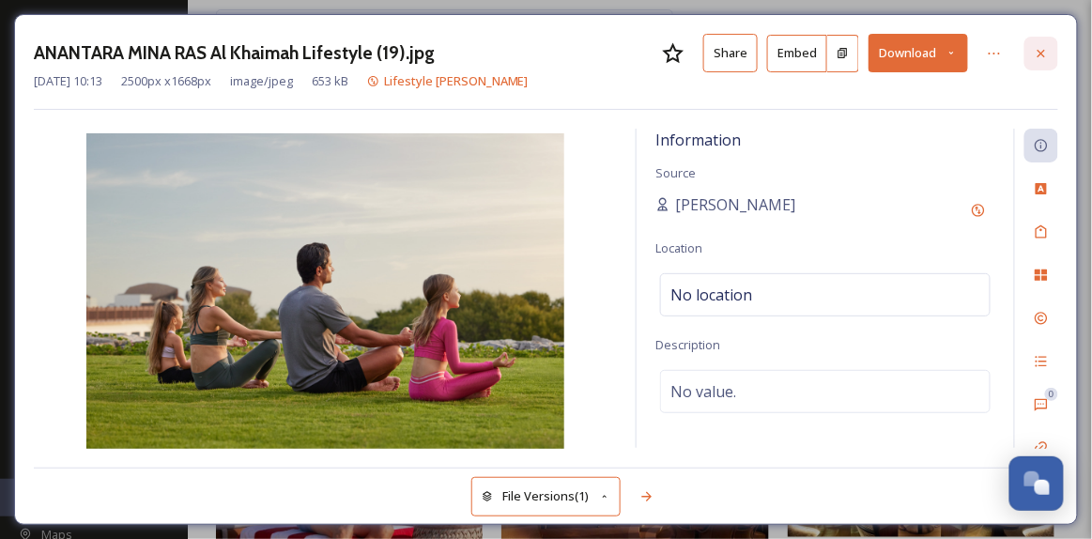
click at [1042, 52] on icon at bounding box center [1042, 53] width 8 height 8
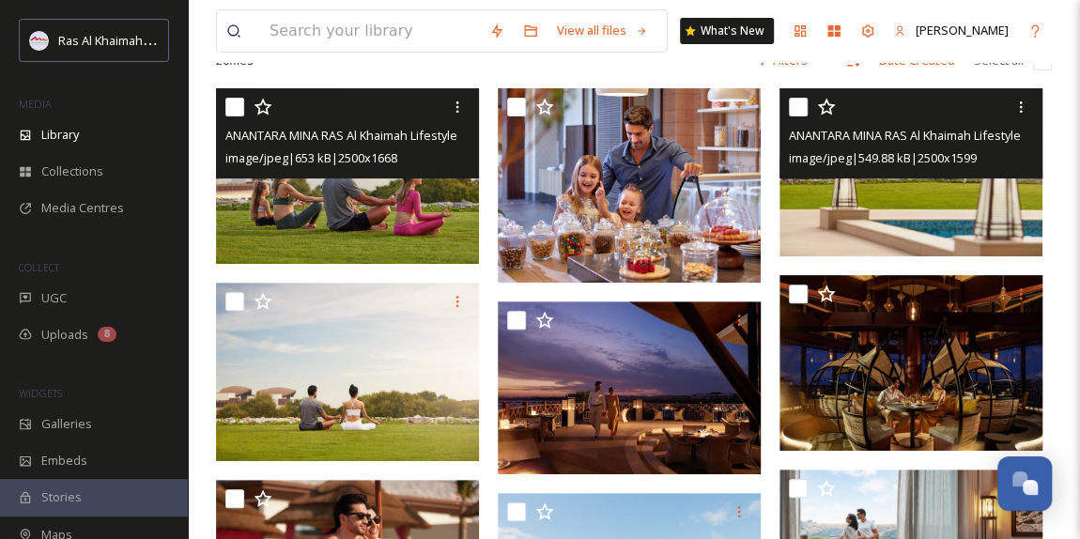
scroll to position [255, 0]
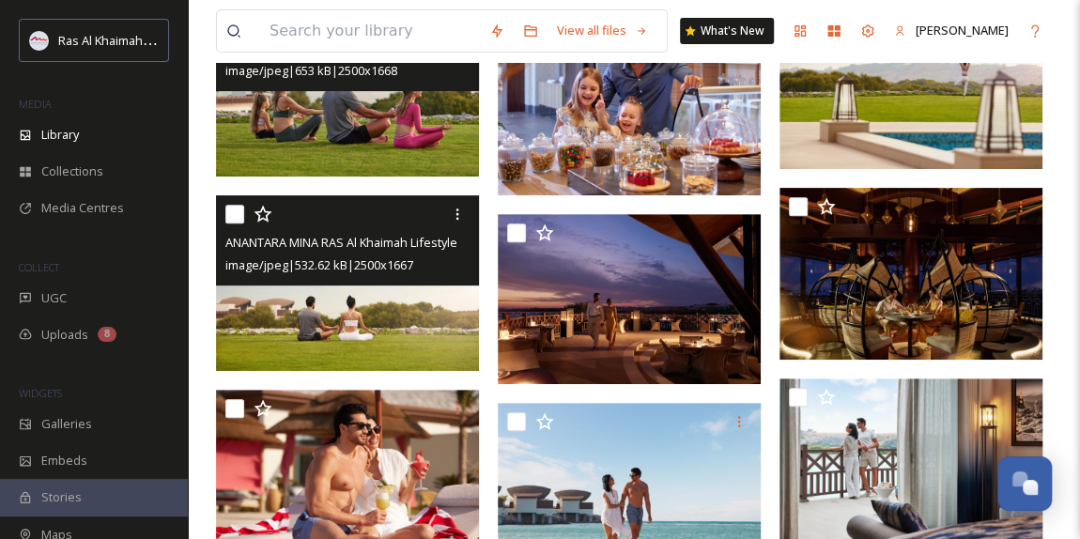
click at [373, 322] on img at bounding box center [347, 283] width 263 height 176
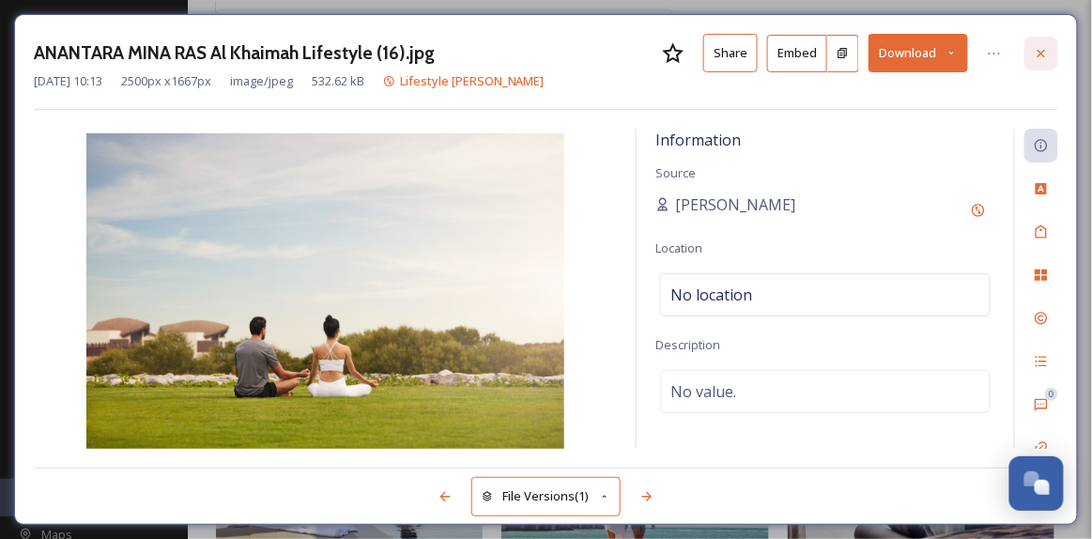
click at [1040, 51] on icon at bounding box center [1042, 53] width 8 height 8
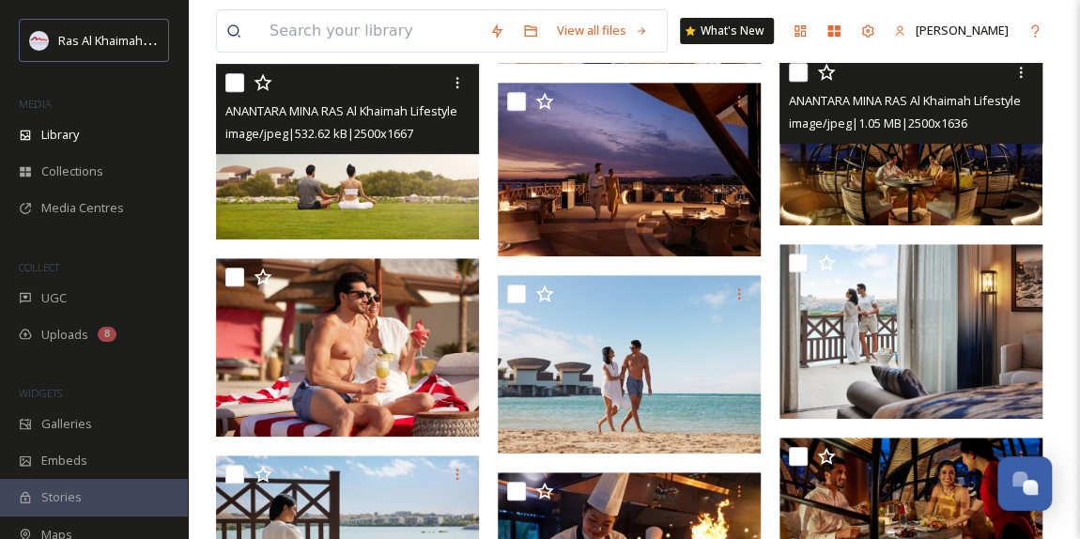
scroll to position [512, 0]
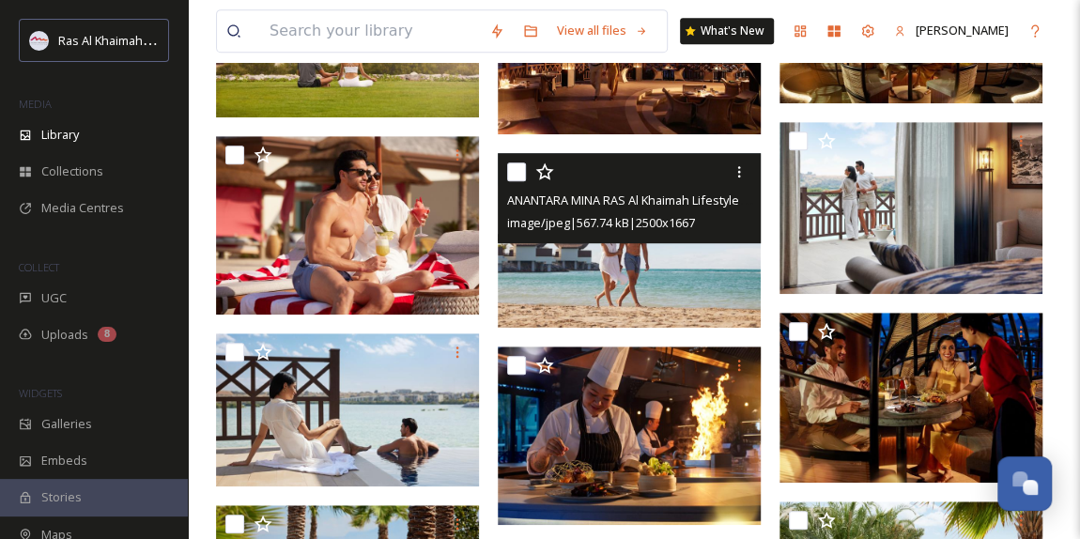
click at [654, 258] on img at bounding box center [629, 241] width 263 height 176
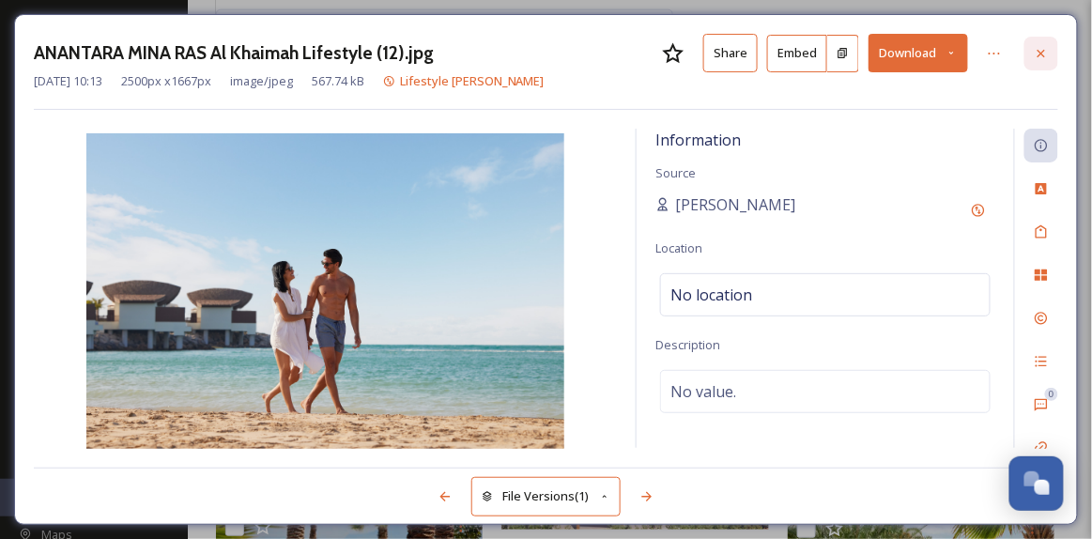
click at [1046, 58] on icon at bounding box center [1041, 53] width 15 height 15
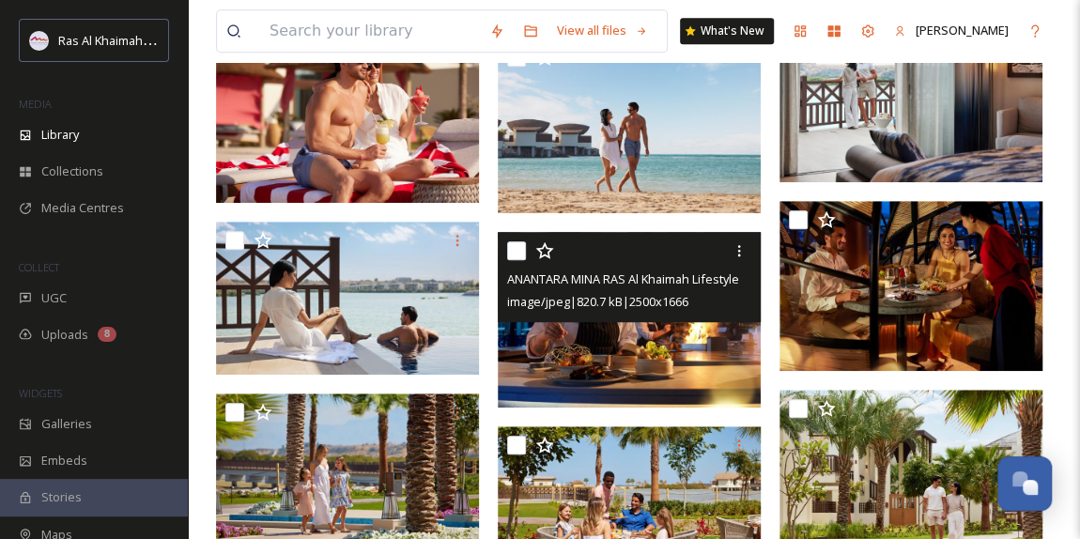
scroll to position [683, 0]
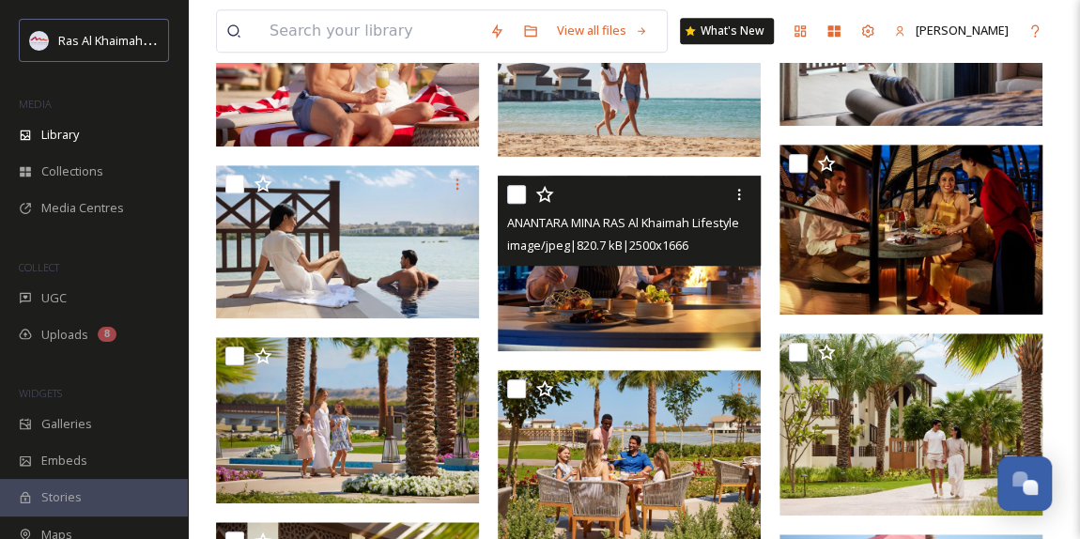
click at [660, 300] on img at bounding box center [629, 263] width 263 height 175
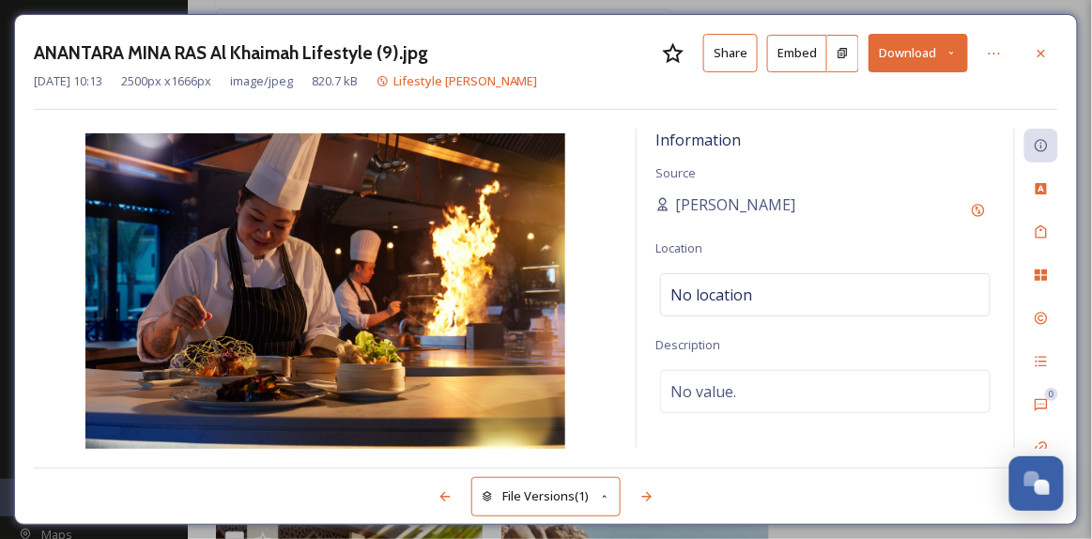
drag, startPoint x: 1039, startPoint y: 57, endPoint x: 1008, endPoint y: 88, distance: 43.8
click at [1039, 56] on icon at bounding box center [1041, 53] width 15 height 15
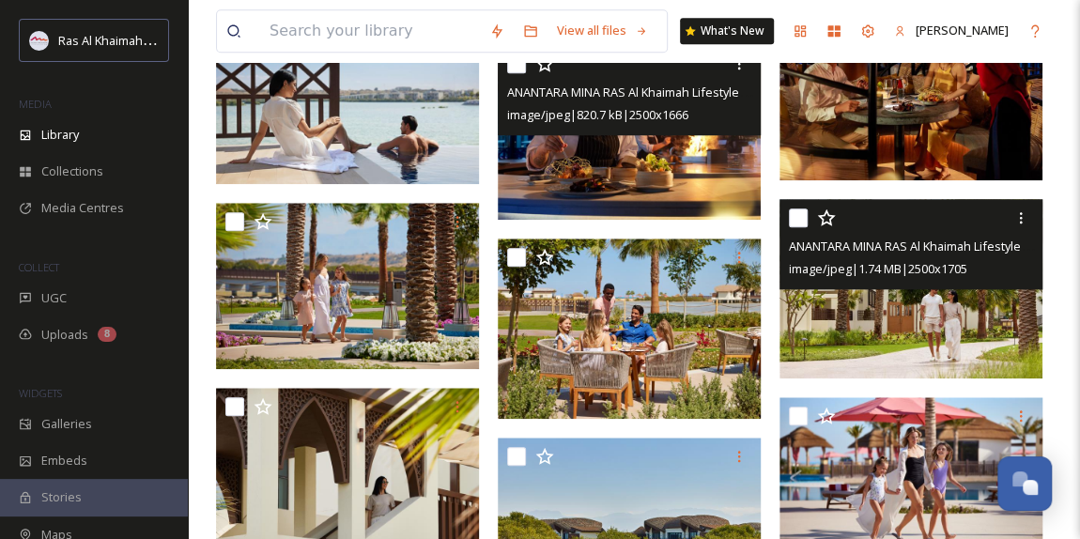
scroll to position [854, 0]
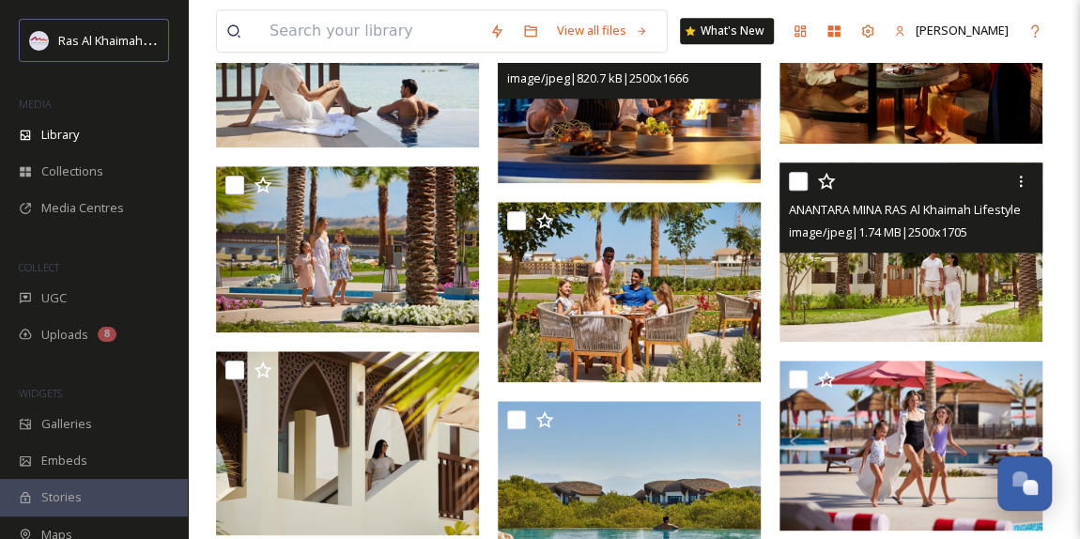
click at [882, 286] on img at bounding box center [911, 251] width 263 height 179
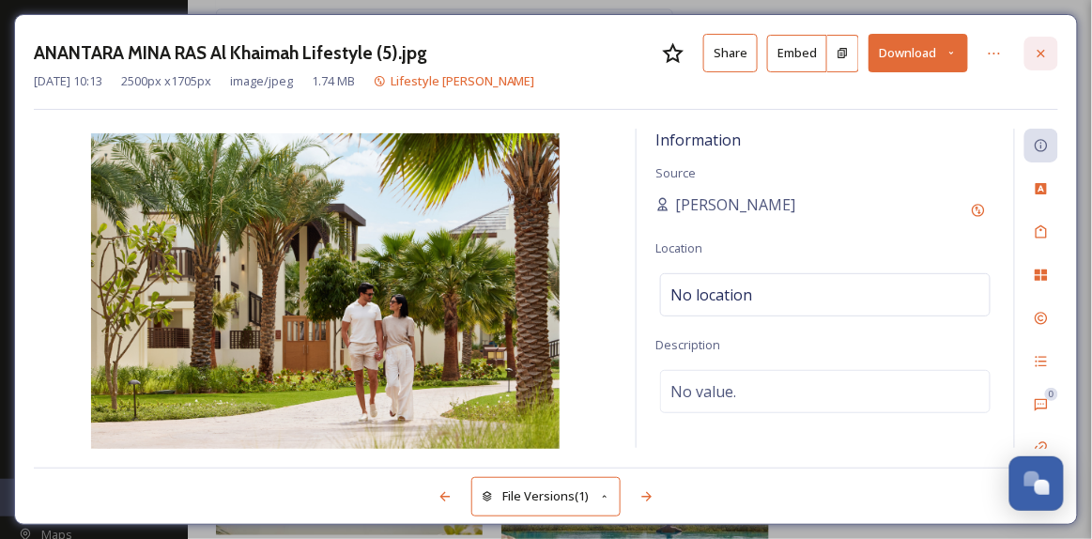
click at [1037, 54] on icon at bounding box center [1041, 53] width 15 height 15
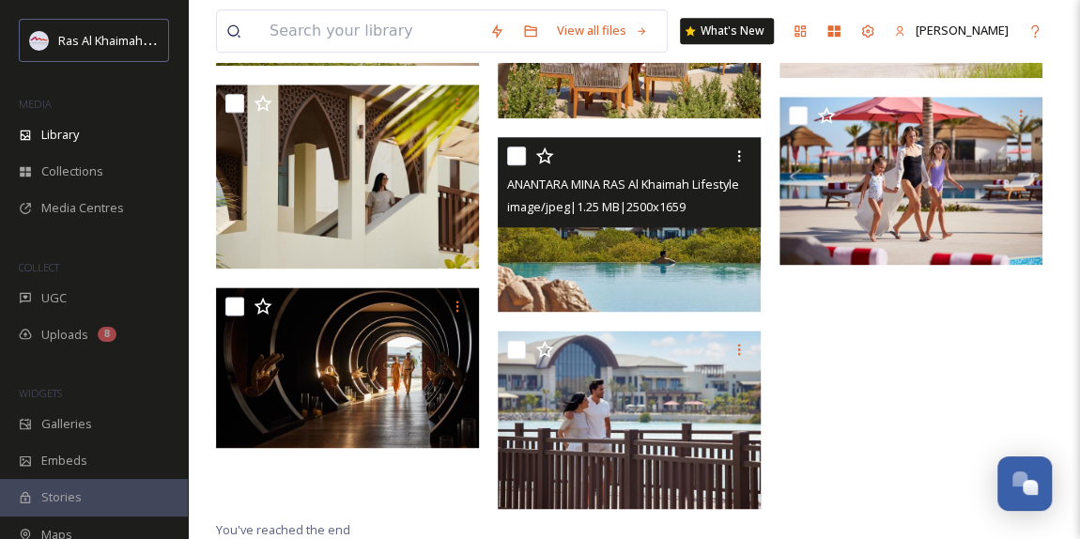
click at [650, 256] on img at bounding box center [629, 224] width 263 height 175
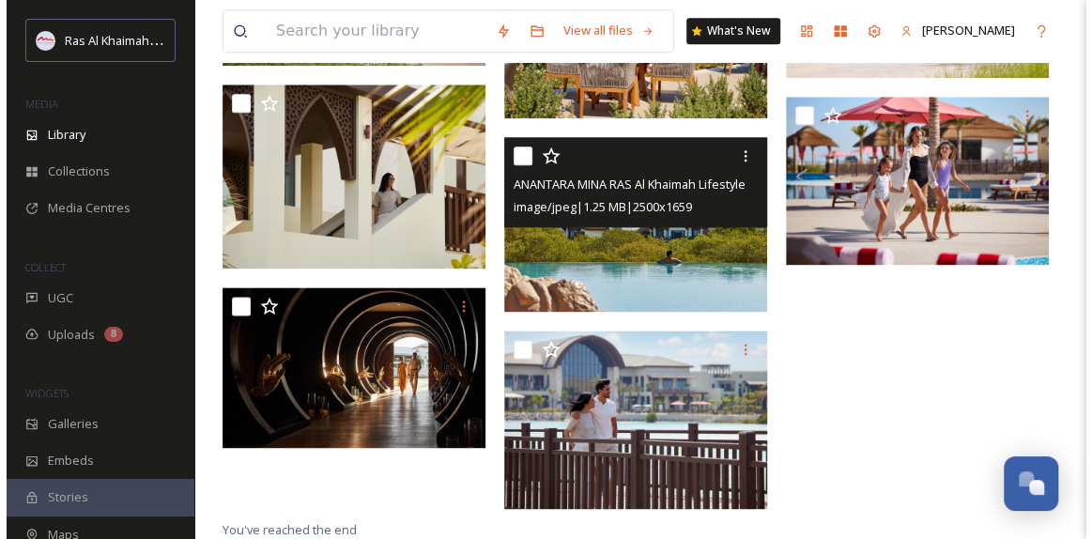
scroll to position [1060, 0]
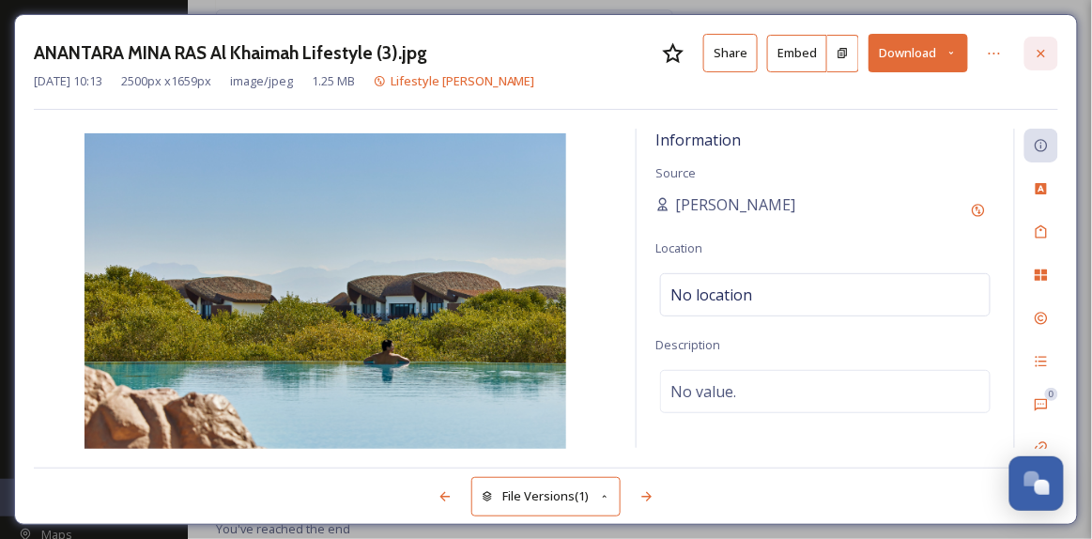
click at [1049, 54] on icon at bounding box center [1041, 53] width 15 height 15
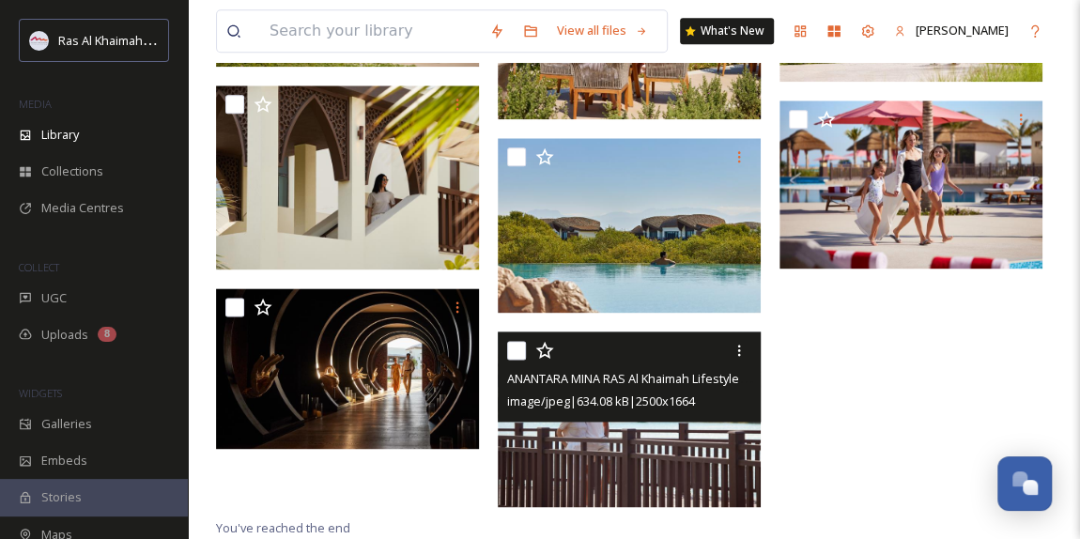
scroll to position [1118, 0]
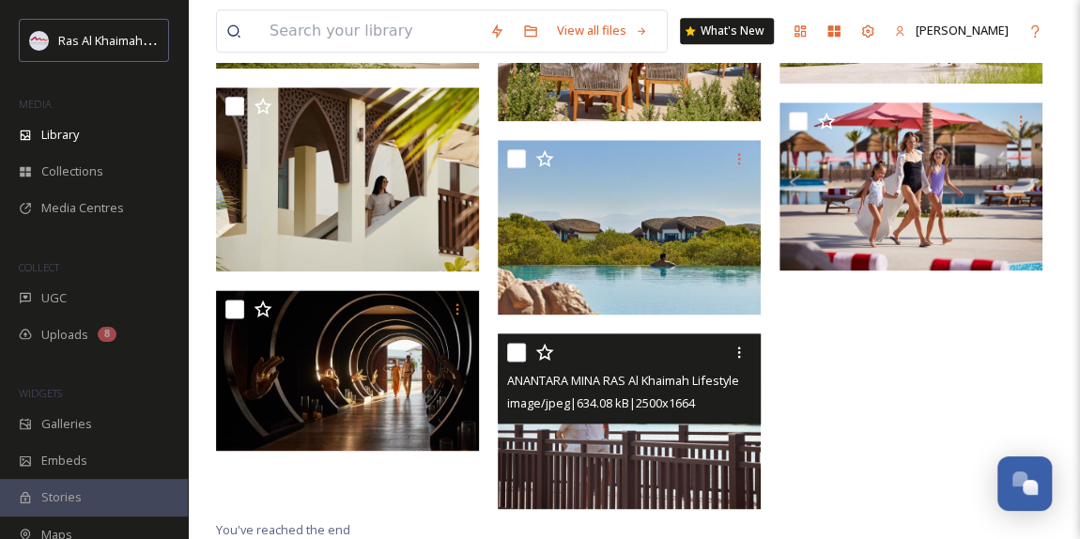
click at [611, 430] on img at bounding box center [629, 420] width 263 height 175
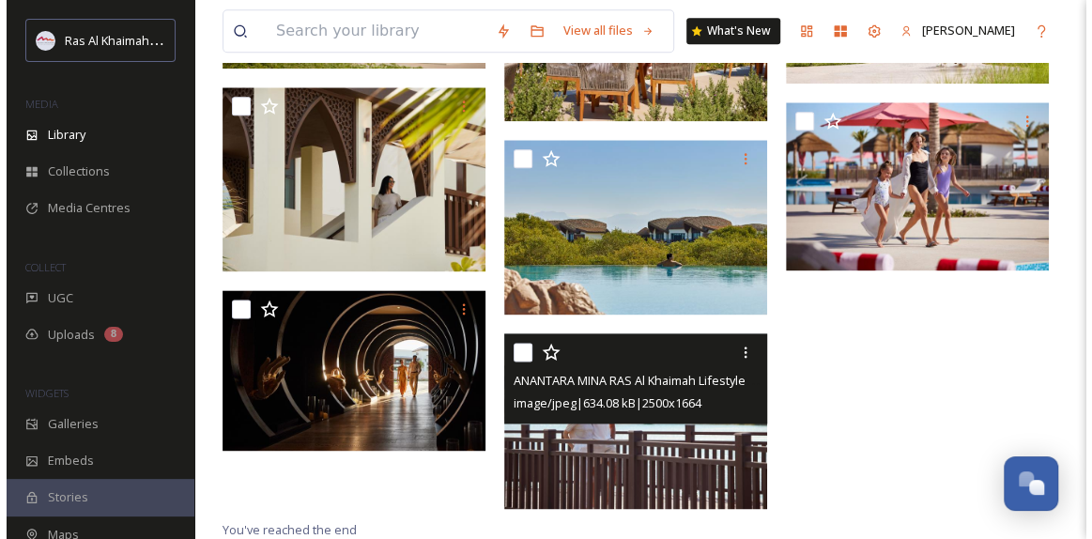
scroll to position [1060, 0]
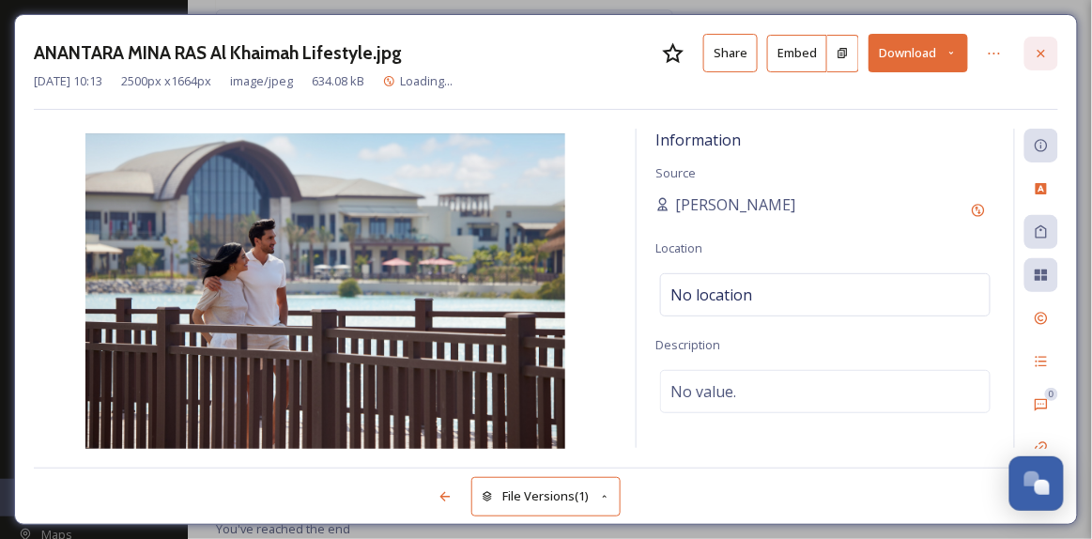
click at [1045, 50] on icon at bounding box center [1041, 53] width 15 height 15
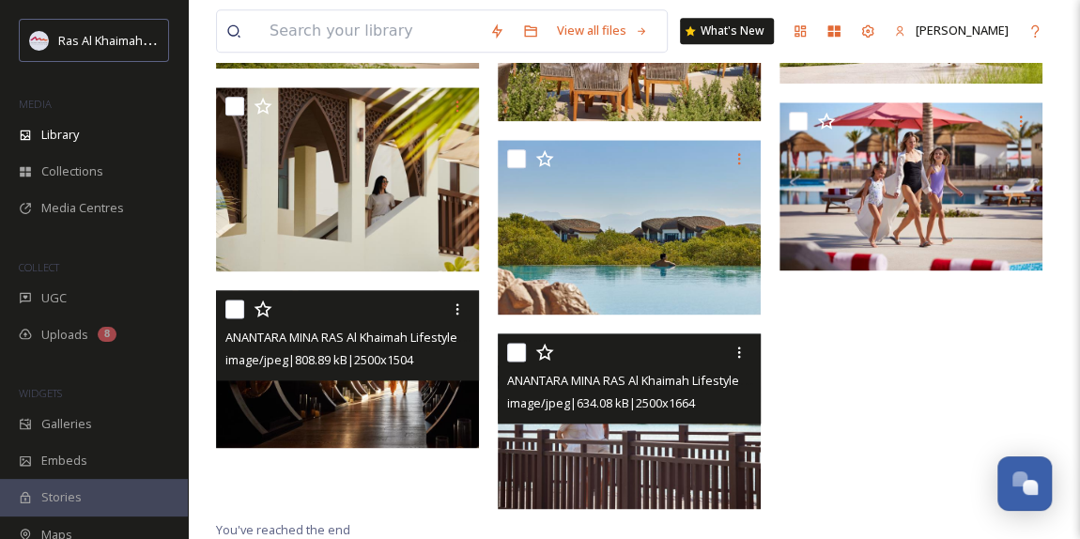
click at [386, 394] on img at bounding box center [347, 369] width 263 height 158
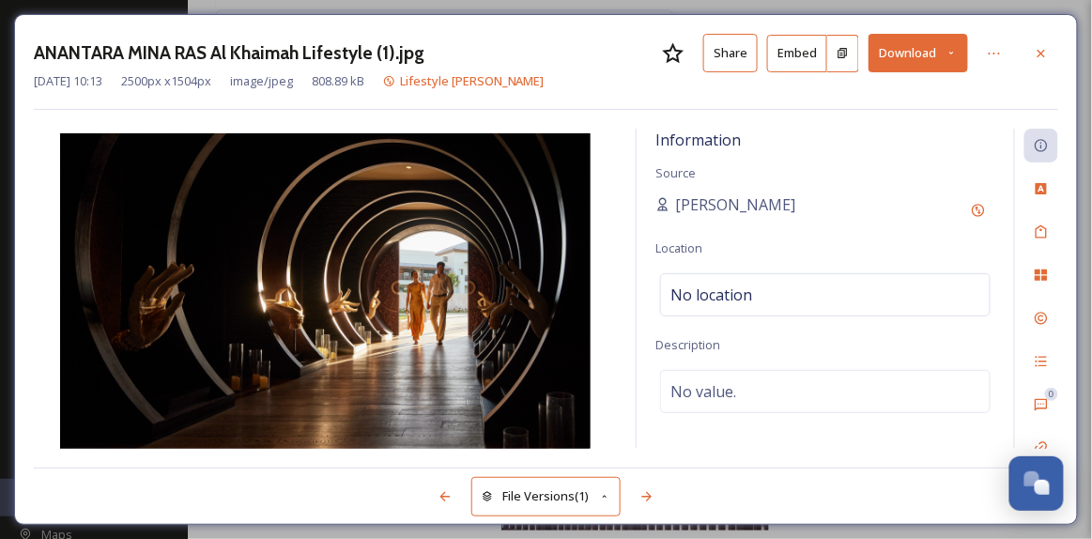
drag, startPoint x: 1043, startPoint y: 48, endPoint x: 906, endPoint y: 91, distance: 142.9
click at [1043, 48] on icon at bounding box center [1041, 53] width 15 height 15
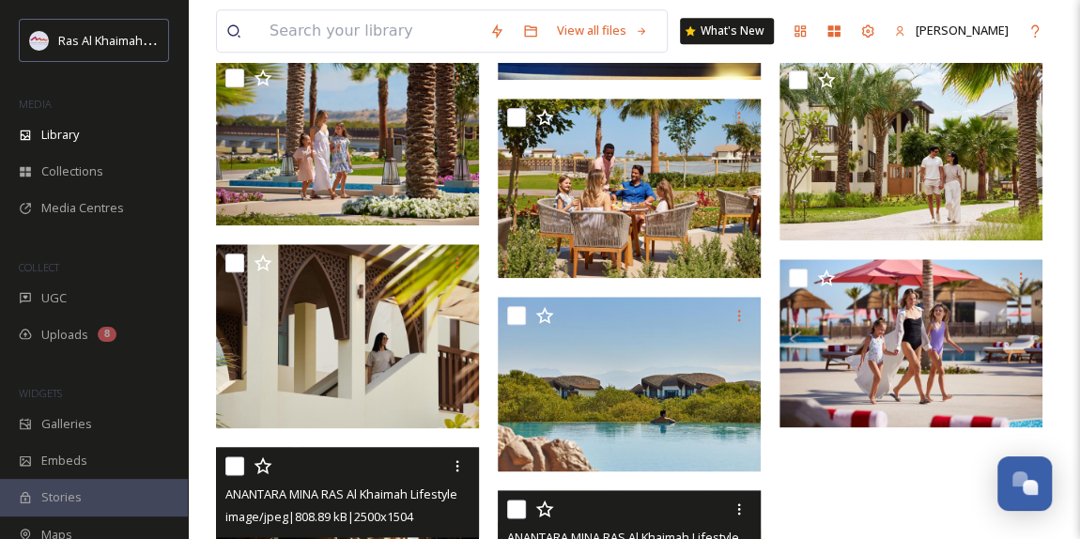
scroll to position [865, 0]
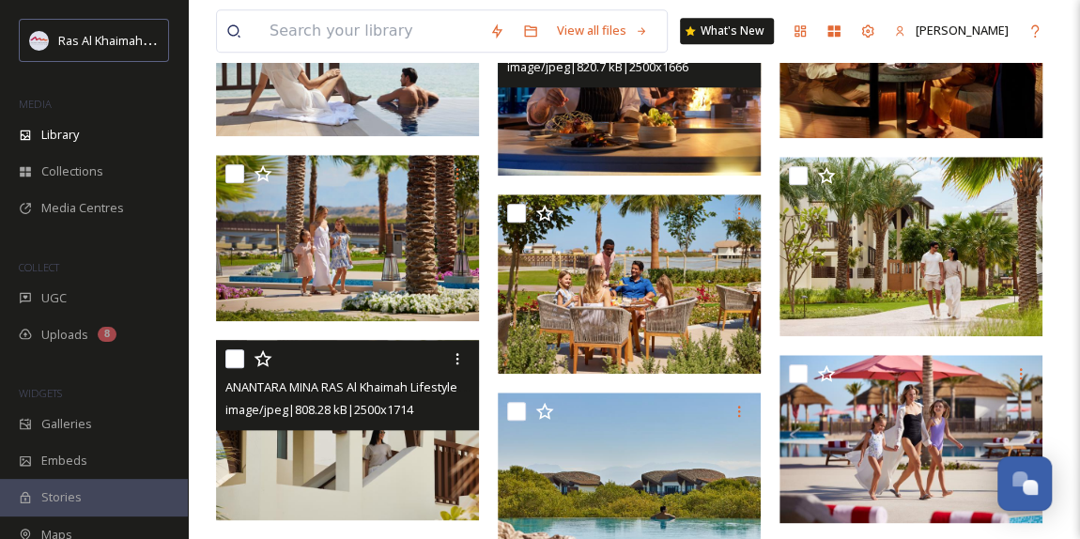
click at [401, 444] on img at bounding box center [347, 430] width 263 height 180
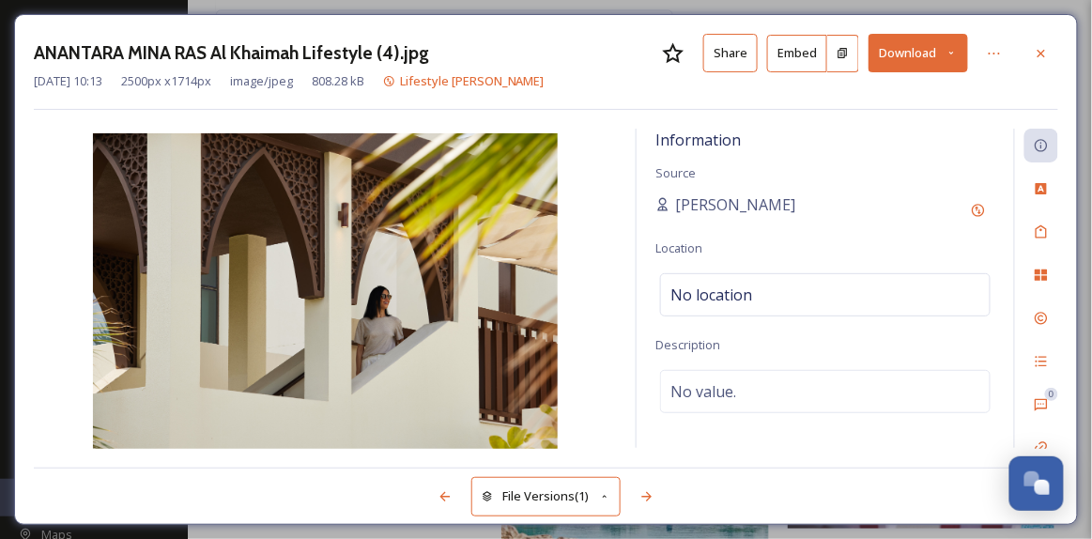
drag, startPoint x: 1045, startPoint y: 56, endPoint x: 1004, endPoint y: 62, distance: 41.7
click at [1045, 56] on icon at bounding box center [1041, 53] width 15 height 15
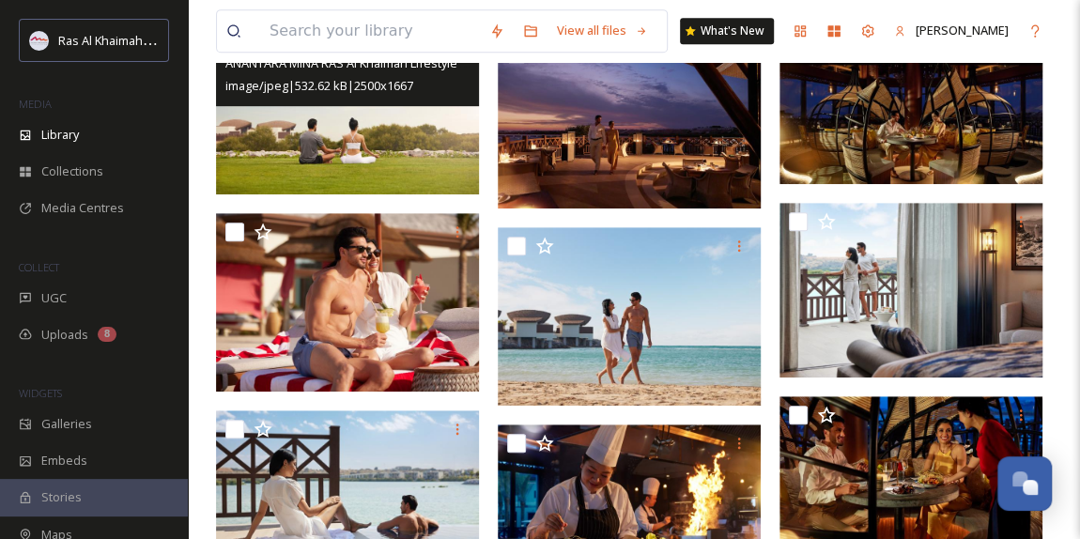
scroll to position [181, 0]
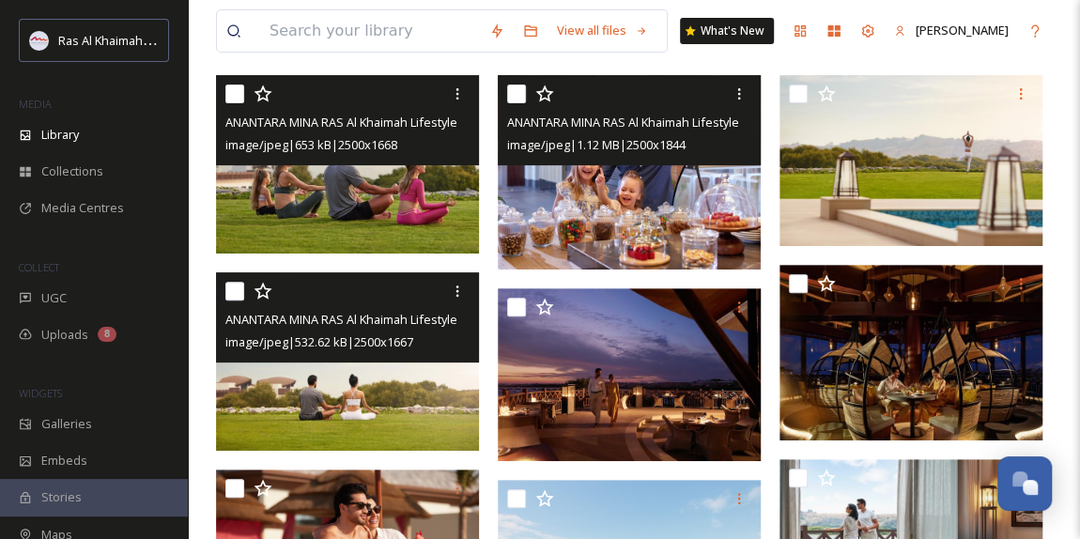
click at [631, 184] on img at bounding box center [629, 171] width 263 height 193
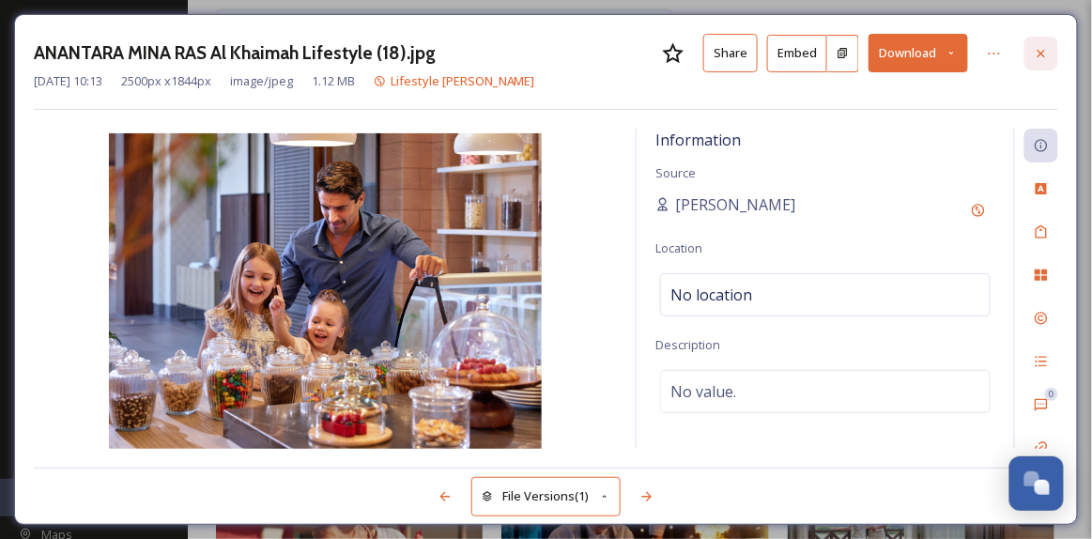
click at [1045, 49] on icon at bounding box center [1042, 53] width 8 height 8
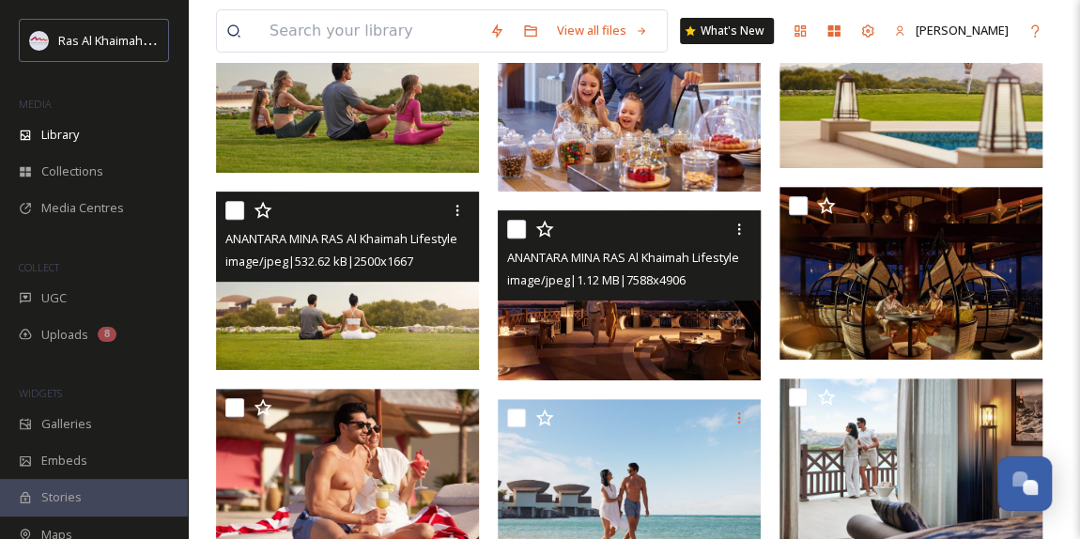
scroll to position [352, 0]
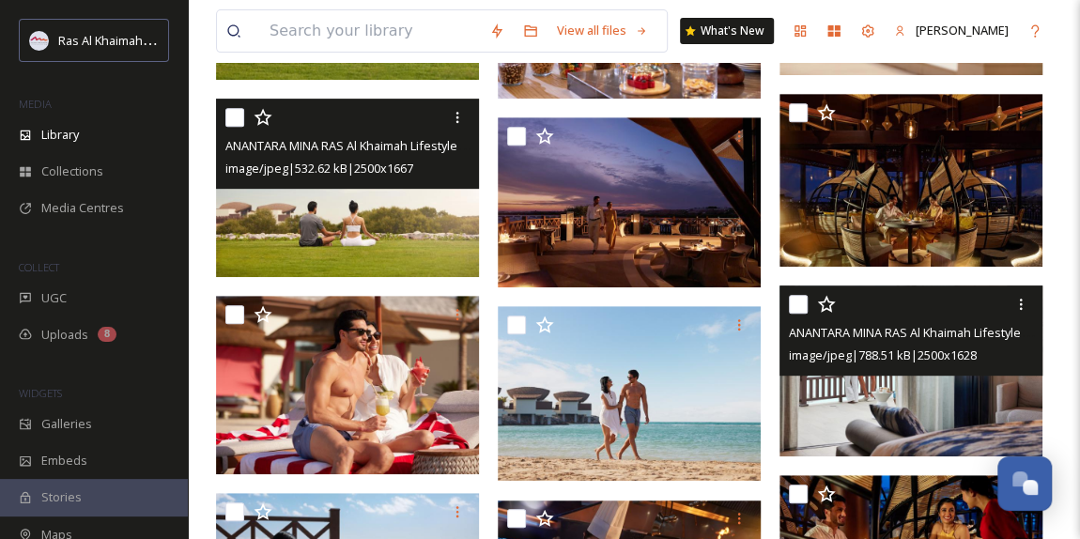
click at [905, 397] on img at bounding box center [911, 371] width 263 height 171
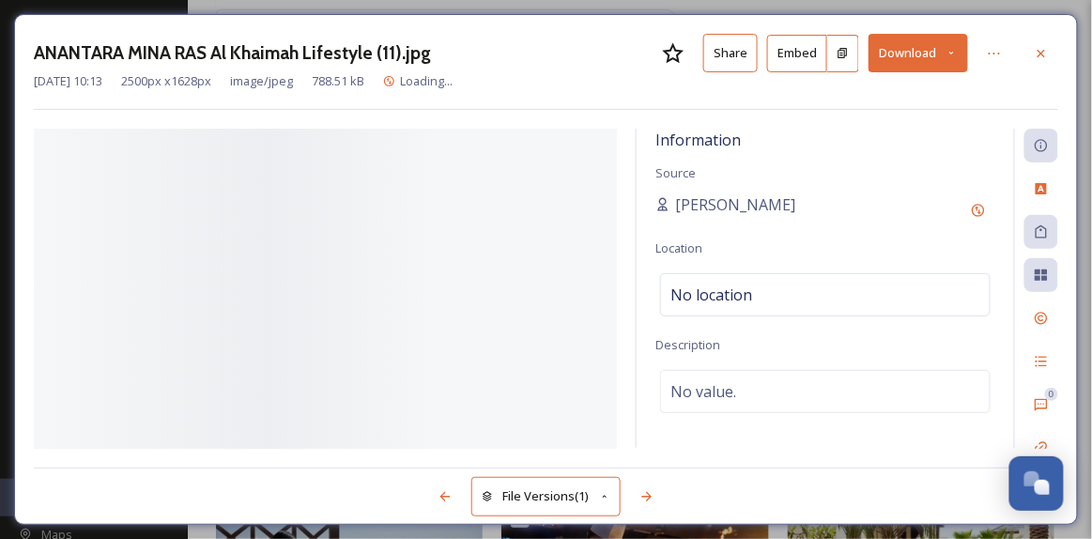
click at [905, 397] on div "No value." at bounding box center [825, 391] width 331 height 43
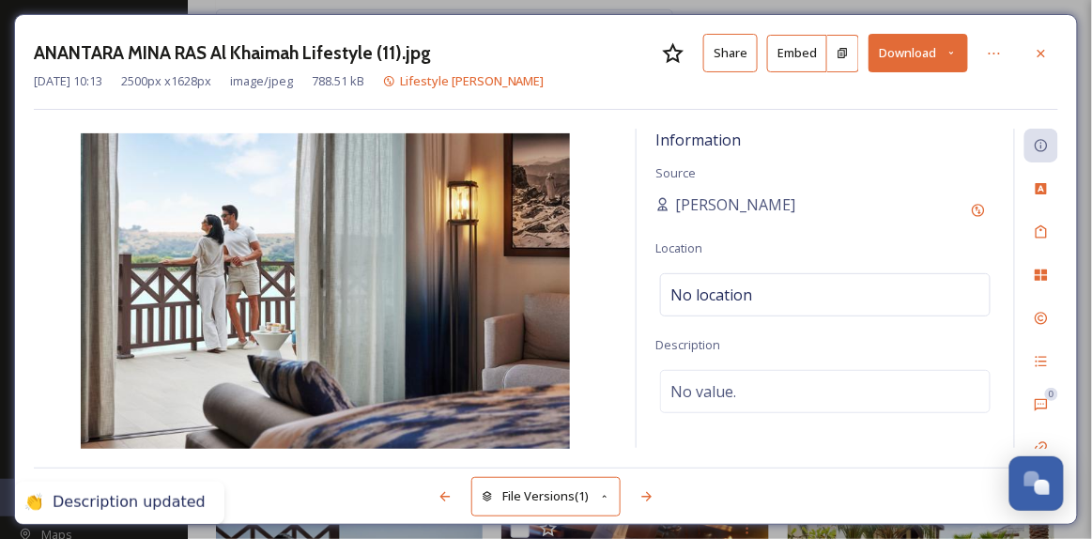
drag, startPoint x: 1047, startPoint y: 54, endPoint x: 961, endPoint y: 89, distance: 93.5
click at [1047, 54] on icon at bounding box center [1041, 53] width 15 height 15
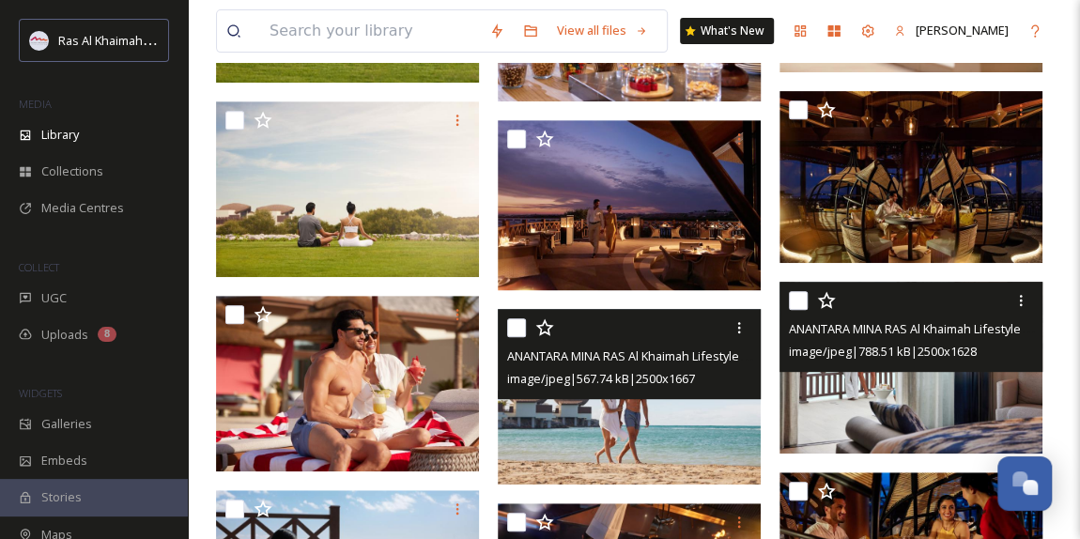
scroll to position [438, 0]
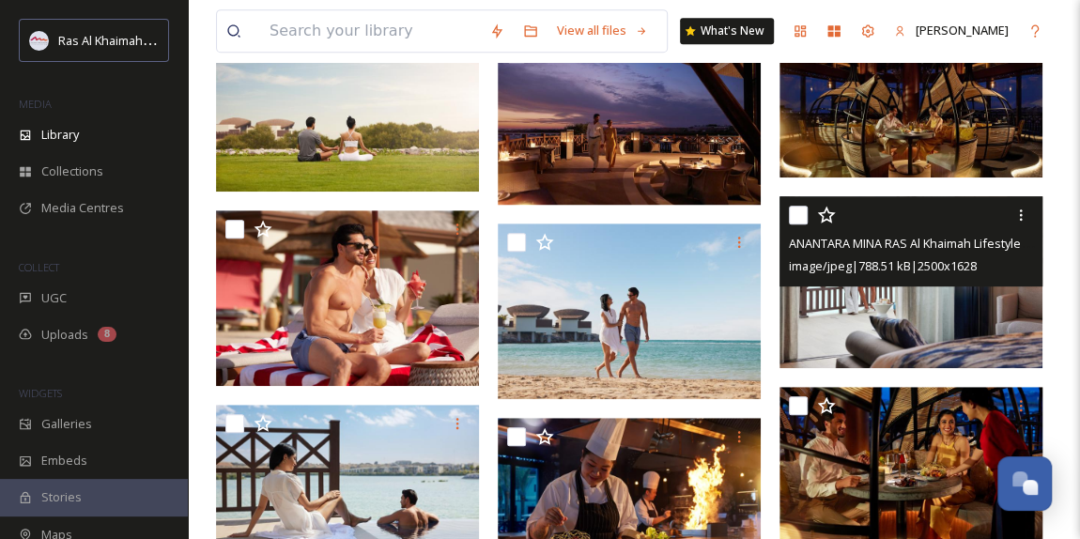
click at [903, 327] on img at bounding box center [911, 281] width 263 height 171
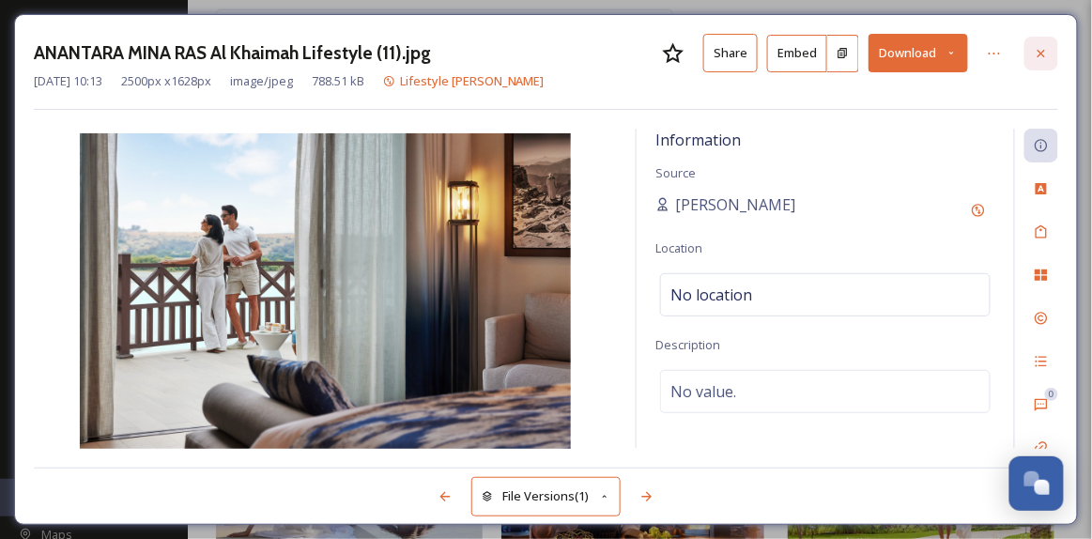
click at [1048, 53] on icon at bounding box center [1041, 53] width 15 height 15
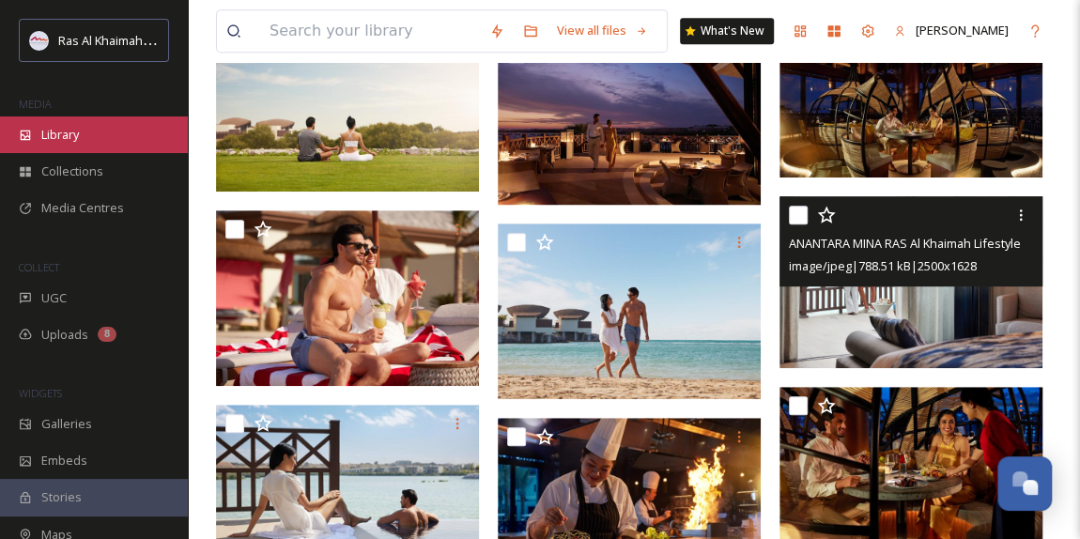
click at [91, 136] on div "Library" at bounding box center [94, 134] width 188 height 37
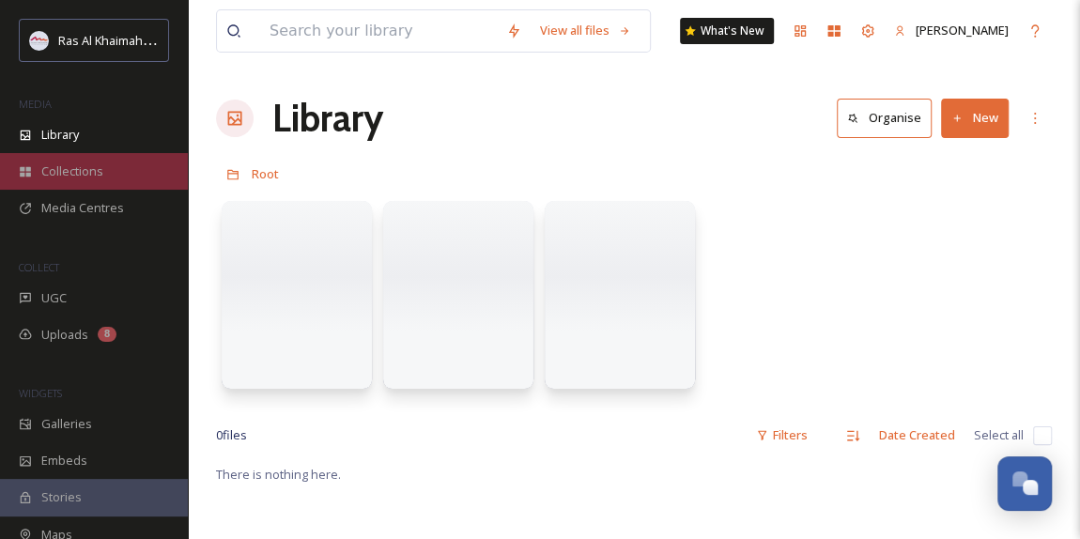
click at [86, 175] on span "Collections" at bounding box center [72, 171] width 62 height 18
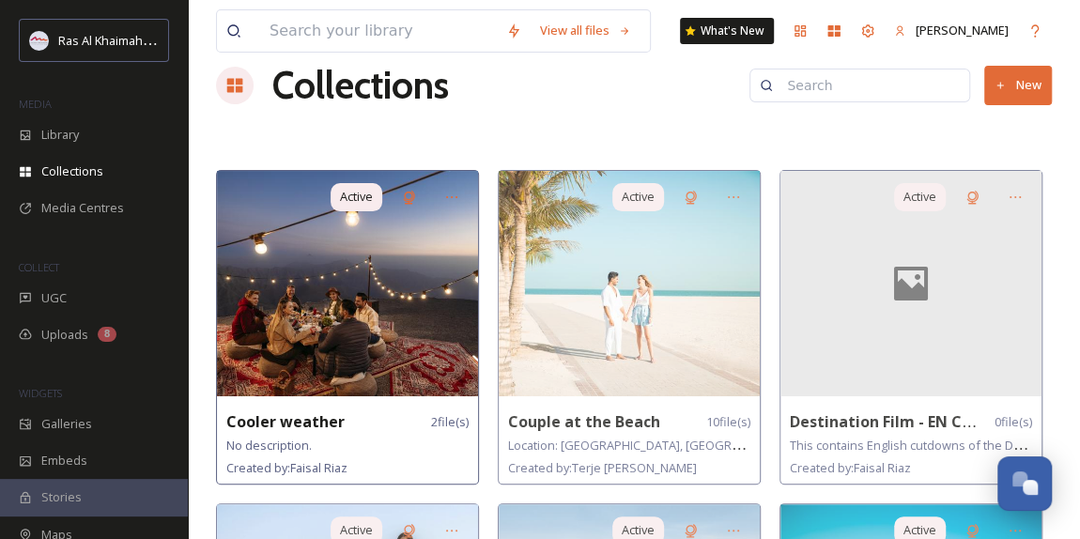
scroll to position [341, 0]
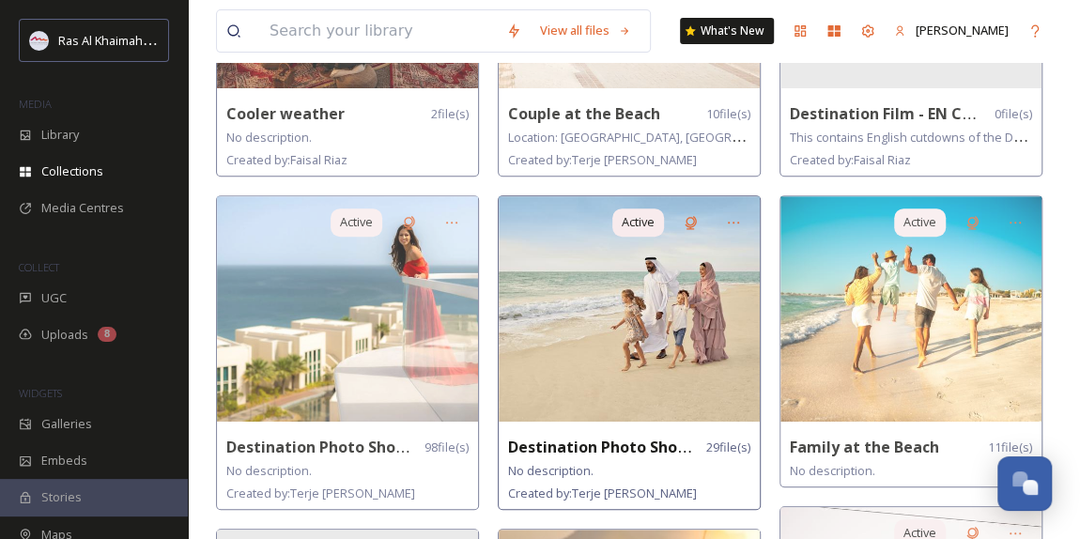
click at [549, 332] on img at bounding box center [629, 308] width 261 height 225
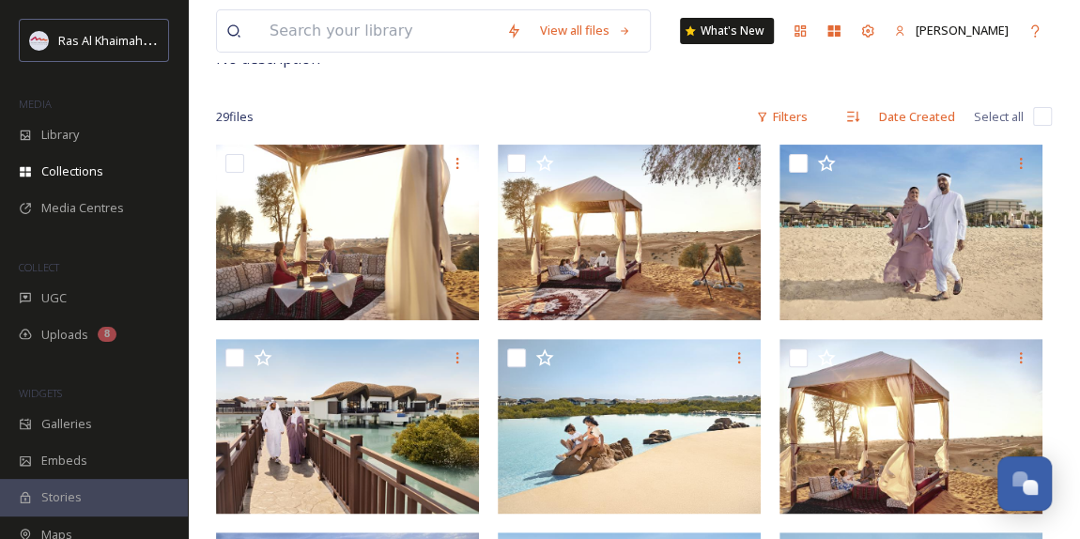
scroll to position [170, 0]
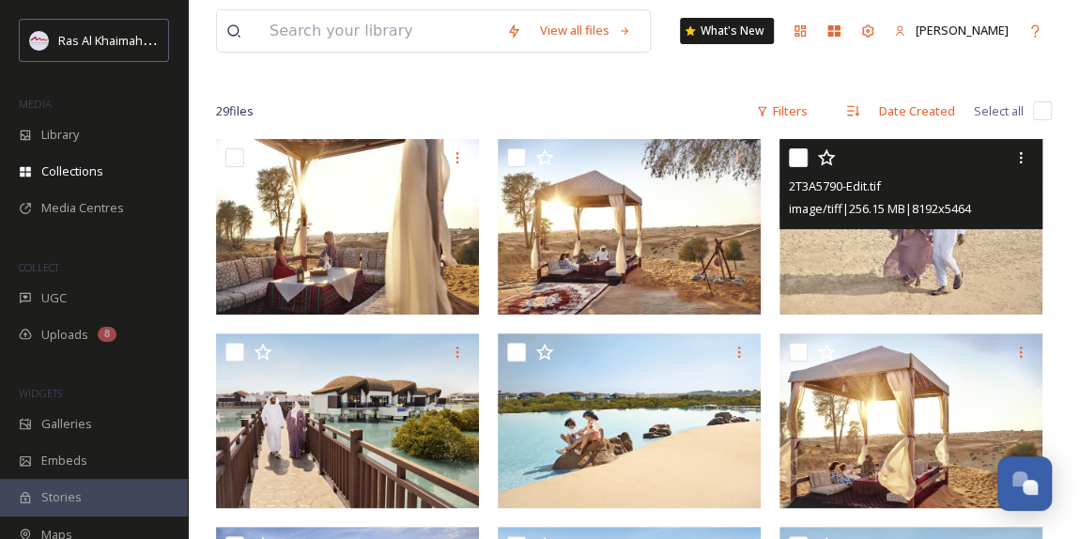
click at [901, 244] on img at bounding box center [911, 227] width 263 height 176
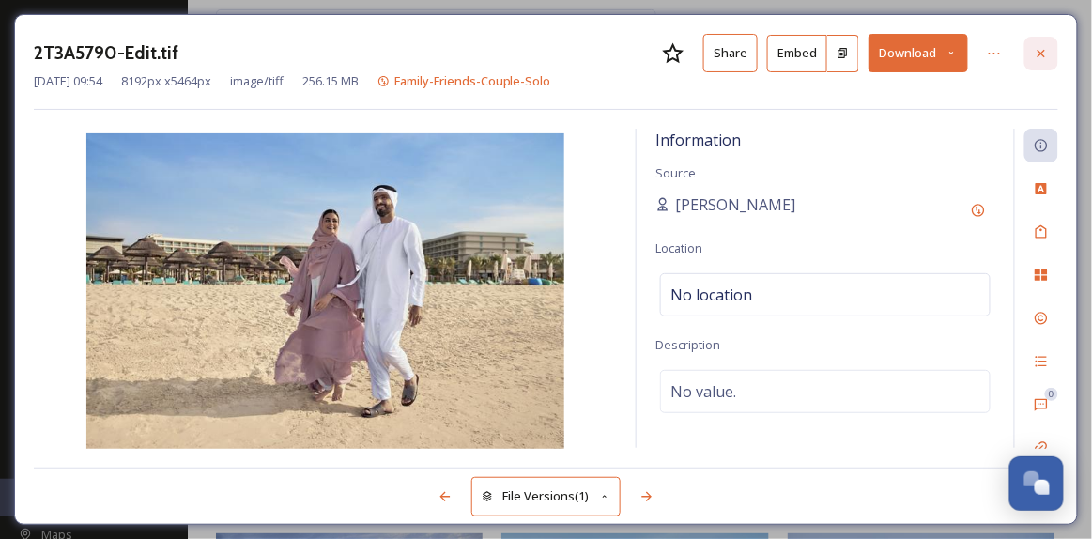
click at [1045, 50] on icon at bounding box center [1041, 53] width 15 height 15
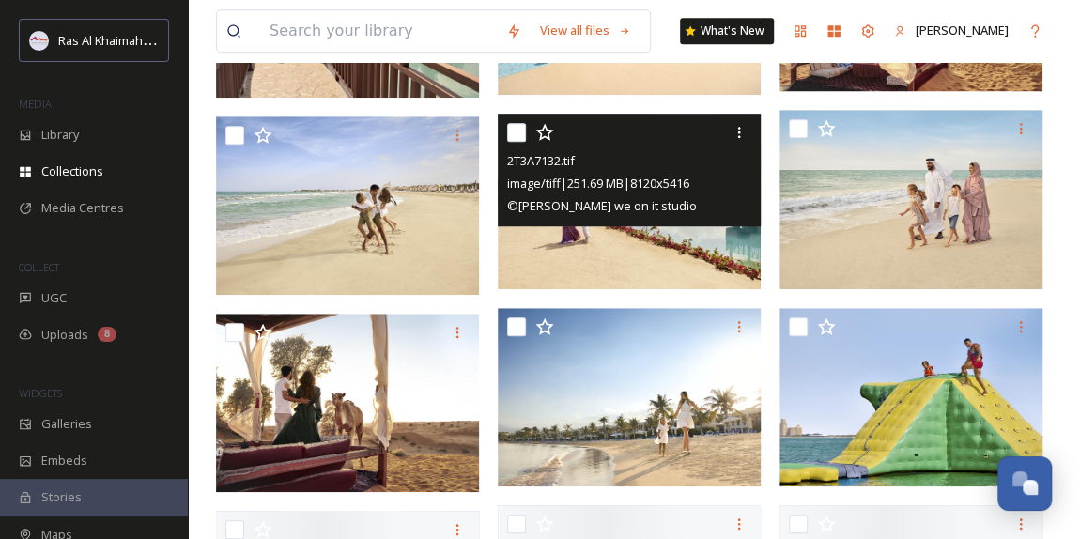
scroll to position [597, 0]
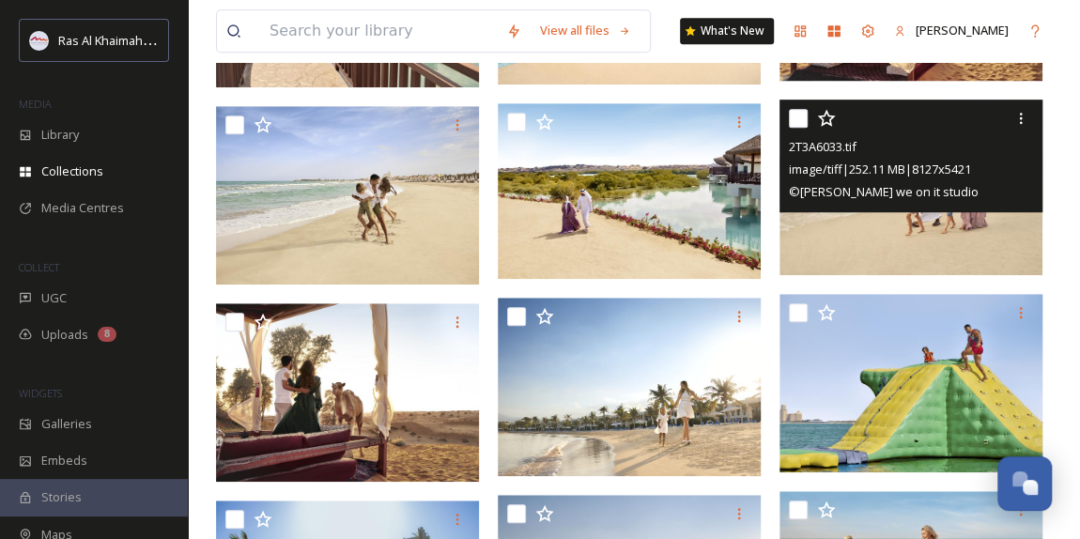
click at [895, 227] on img at bounding box center [911, 188] width 263 height 176
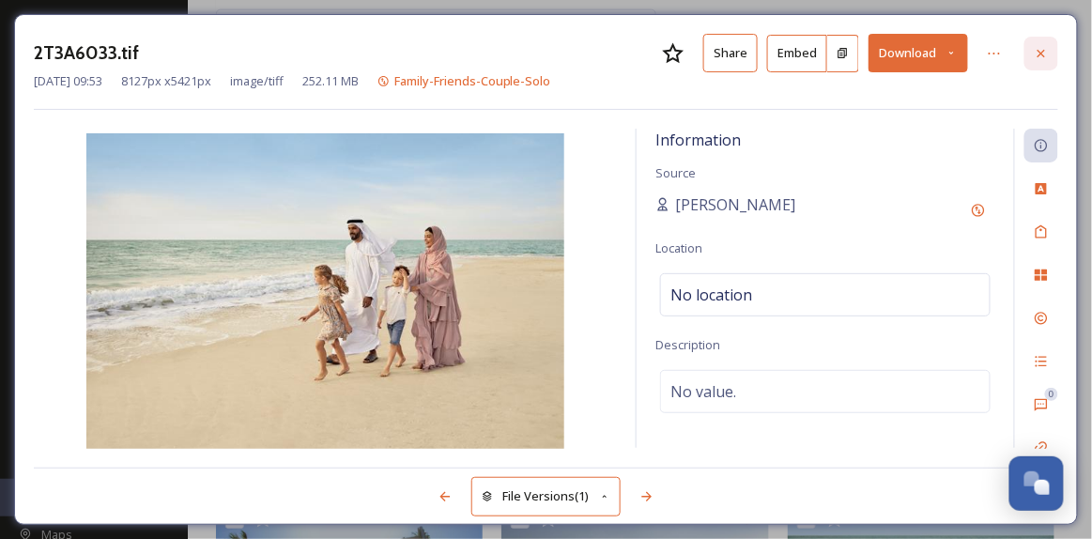
click at [1048, 54] on icon at bounding box center [1041, 53] width 15 height 15
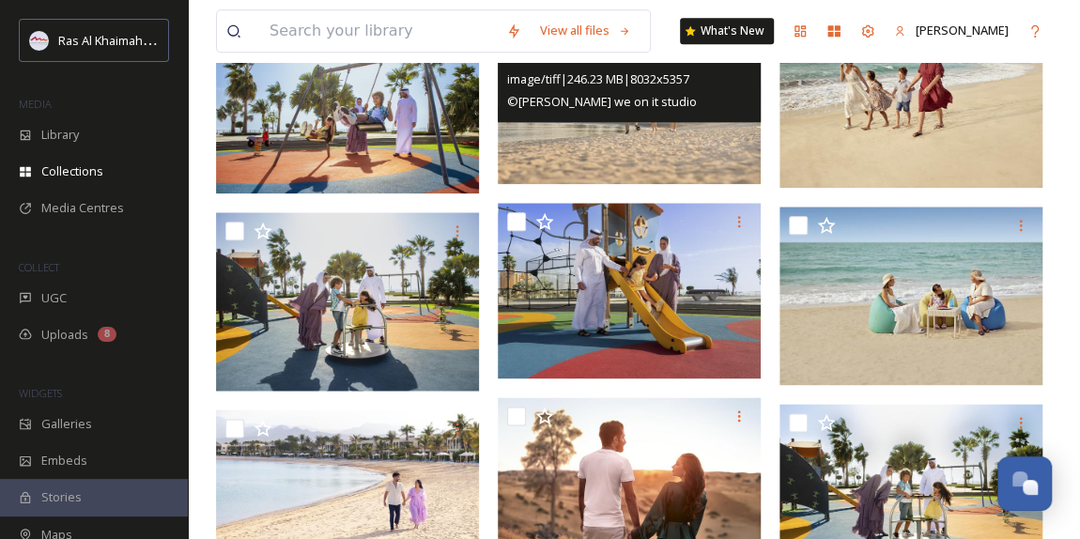
scroll to position [1109, 0]
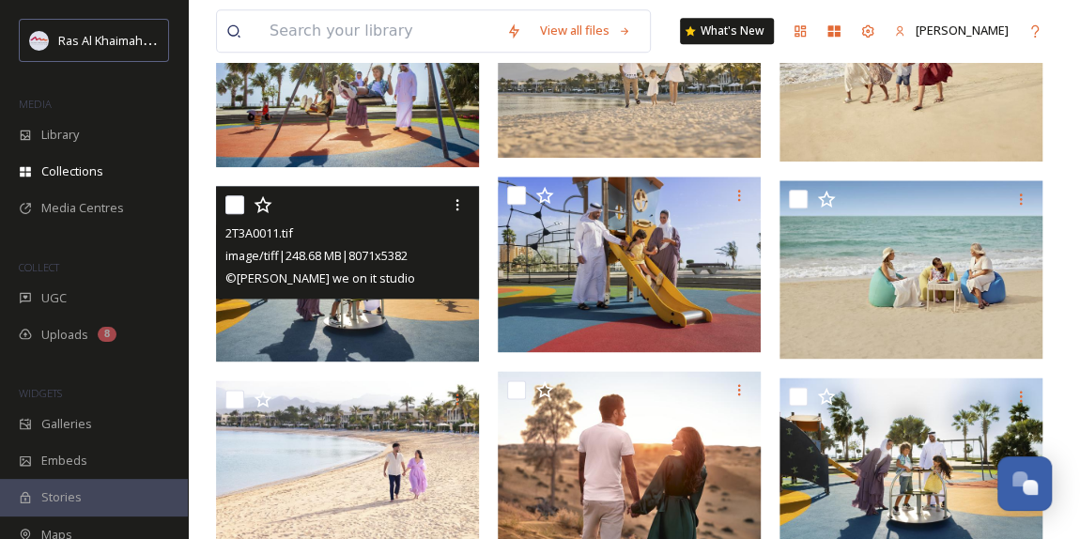
click at [370, 339] on img at bounding box center [347, 274] width 263 height 176
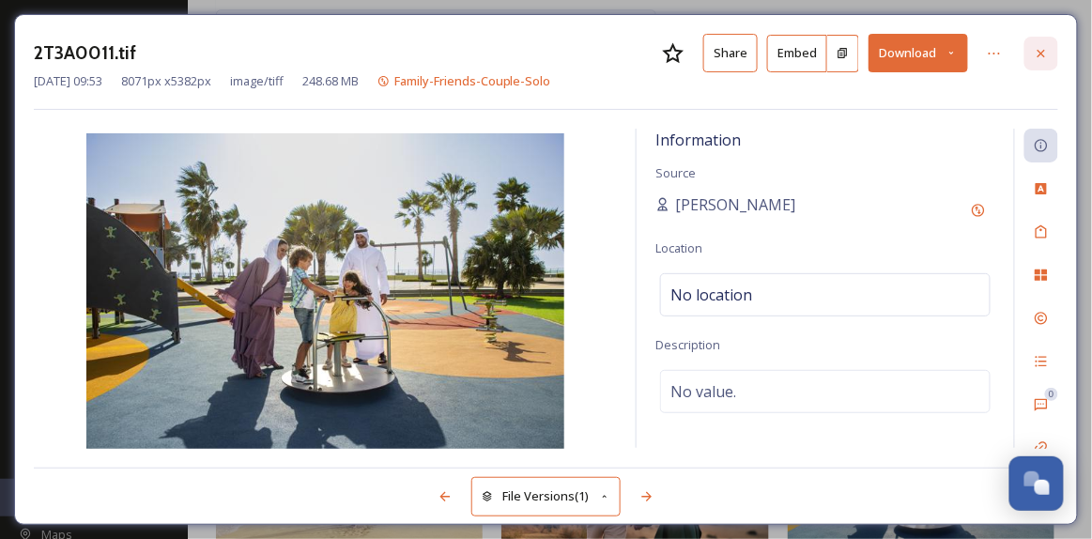
click at [1039, 57] on icon at bounding box center [1041, 53] width 15 height 15
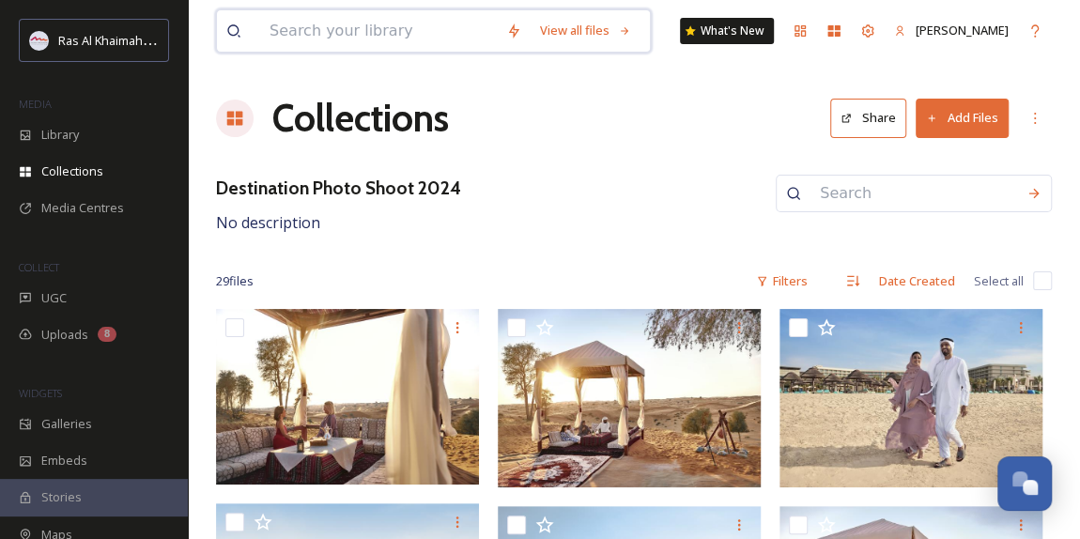
click at [387, 34] on input at bounding box center [378, 30] width 237 height 41
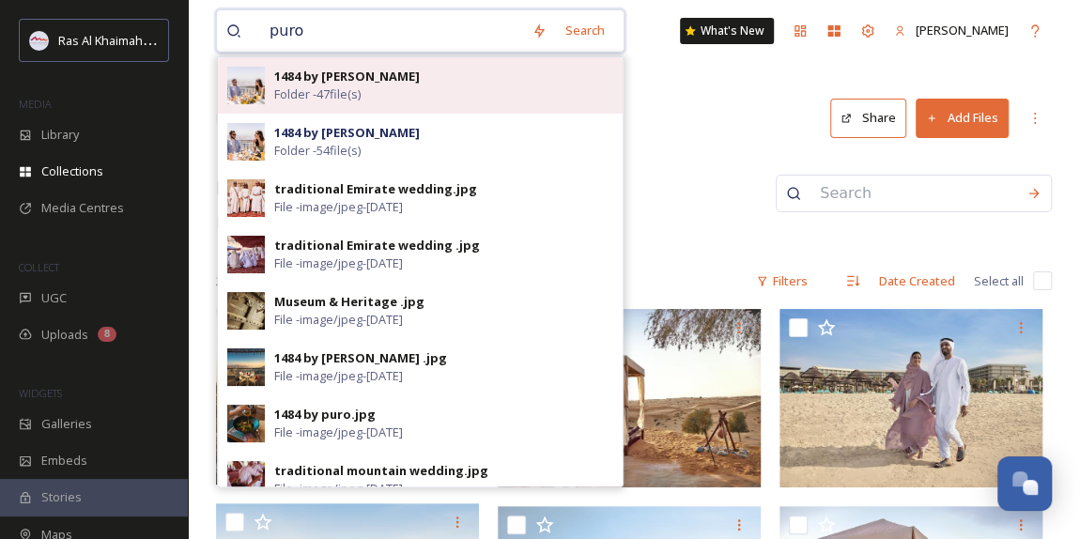
type input "puro"
click at [348, 79] on strong "1484 by [PERSON_NAME]" at bounding box center [347, 76] width 146 height 17
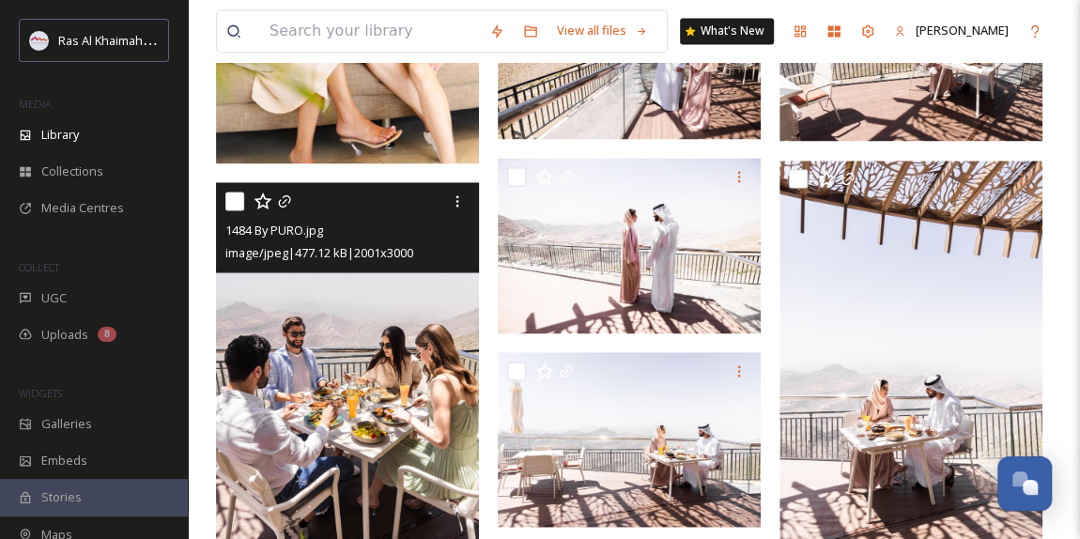
scroll to position [1793, 0]
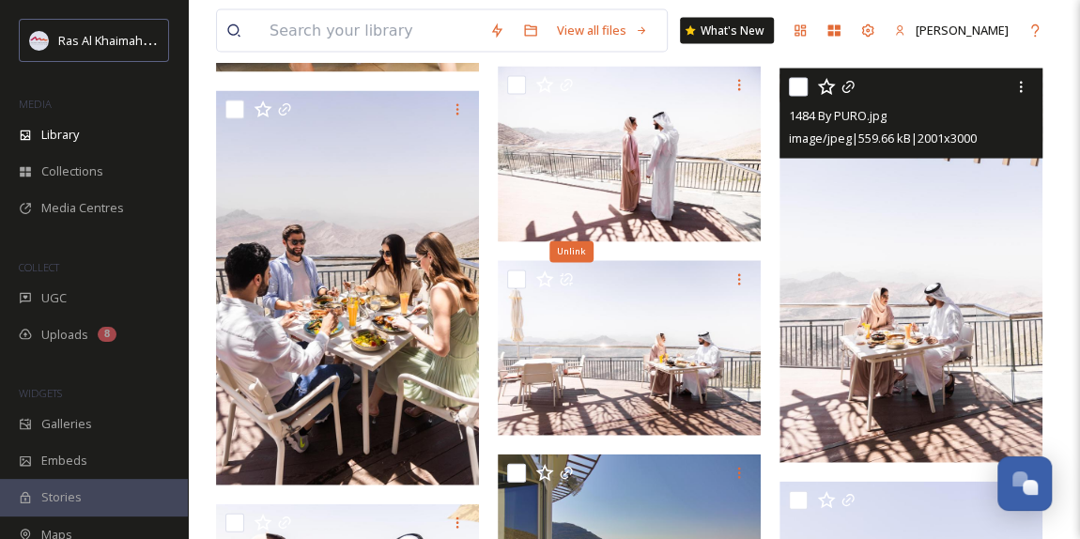
click at [947, 370] on img at bounding box center [911, 267] width 263 height 394
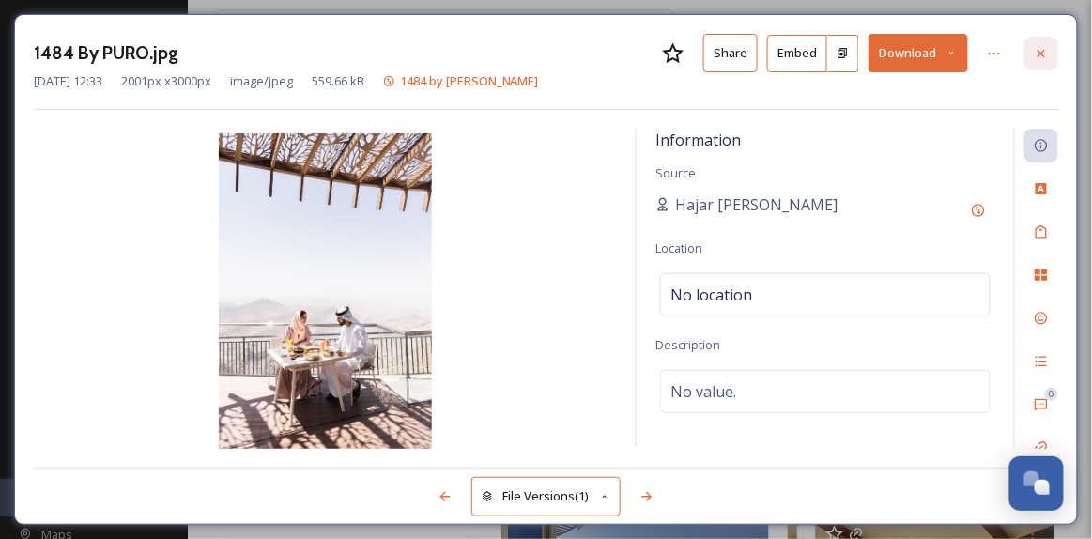
click at [1041, 61] on div at bounding box center [1042, 54] width 34 height 34
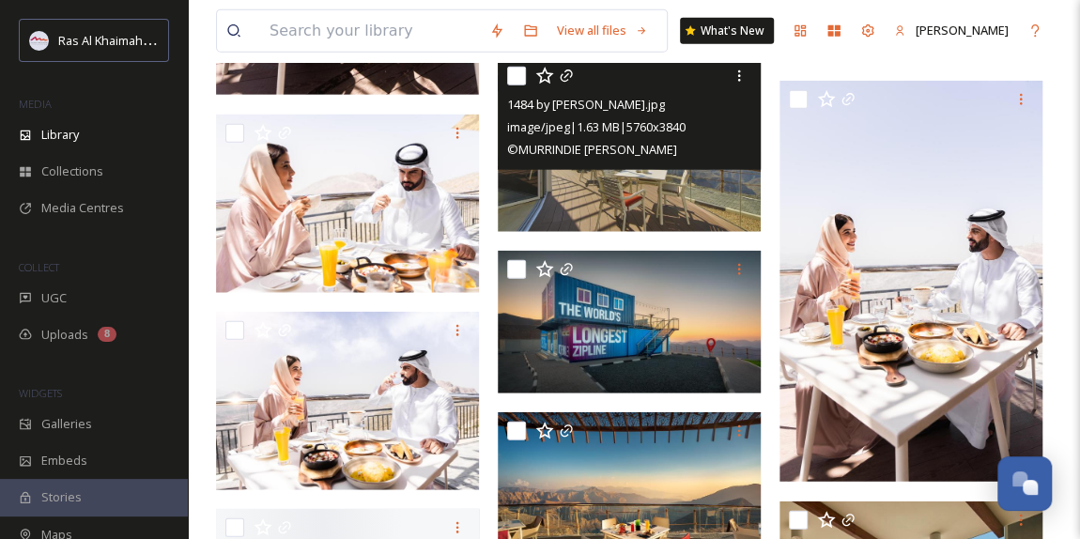
scroll to position [2219, 0]
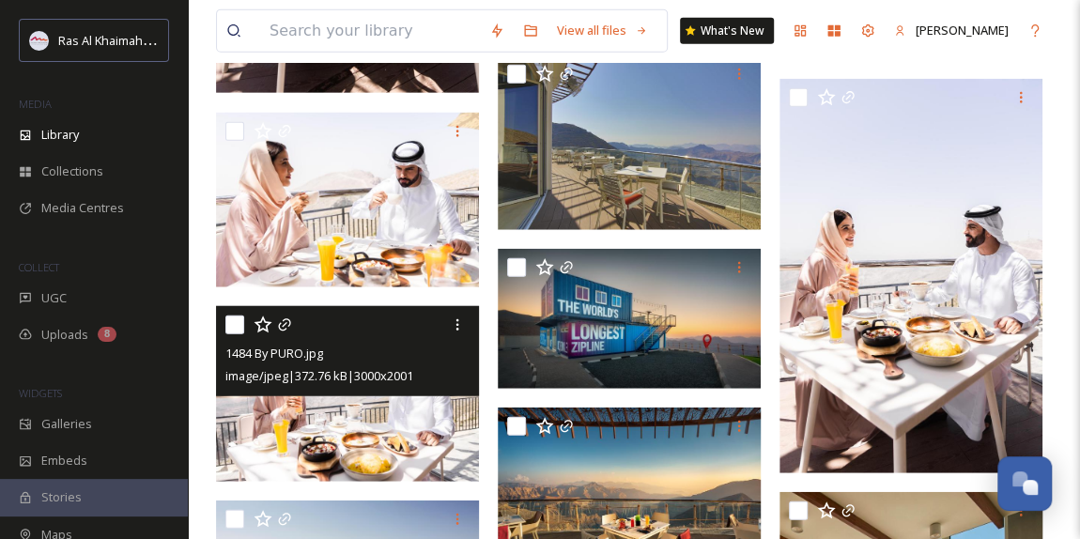
click at [404, 426] on img at bounding box center [347, 394] width 263 height 176
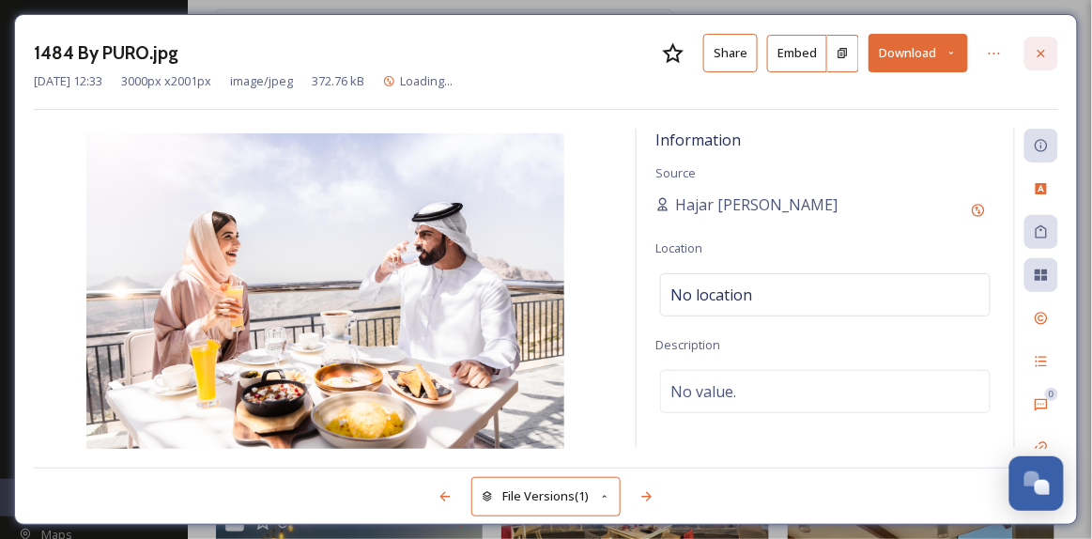
click at [1050, 59] on div at bounding box center [1042, 54] width 34 height 34
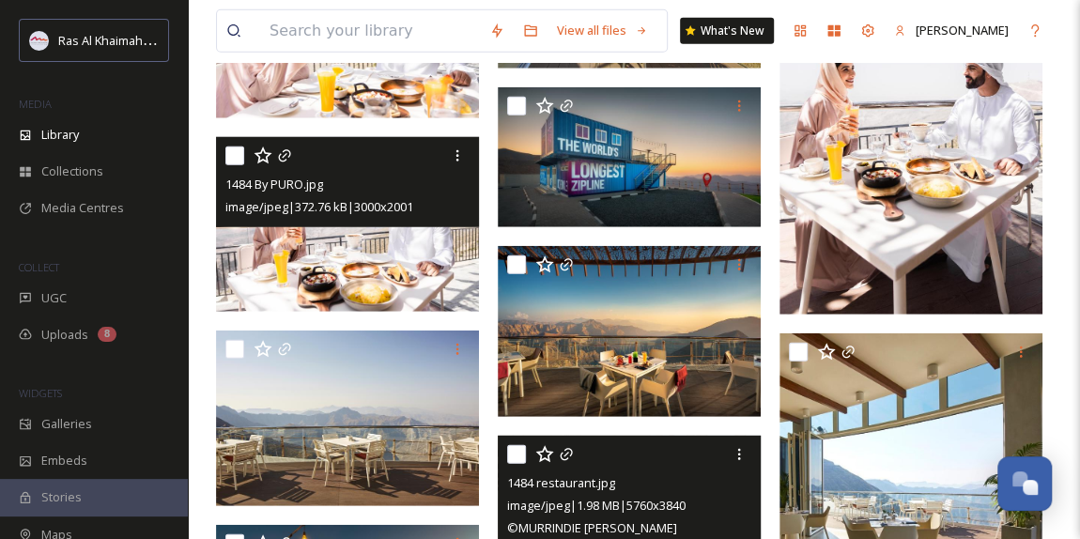
scroll to position [2185, 0]
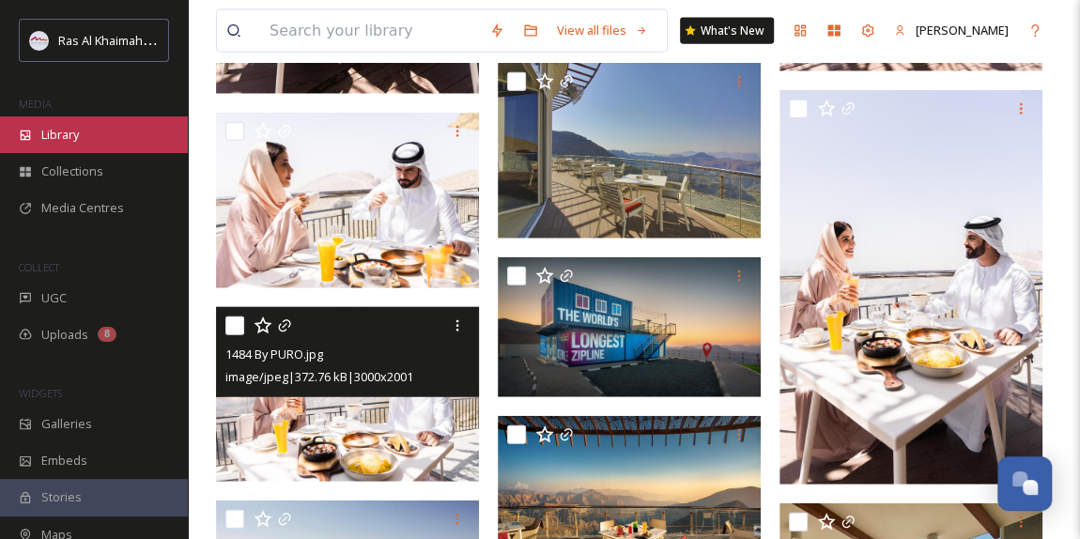
click at [102, 134] on div "Library" at bounding box center [94, 134] width 188 height 37
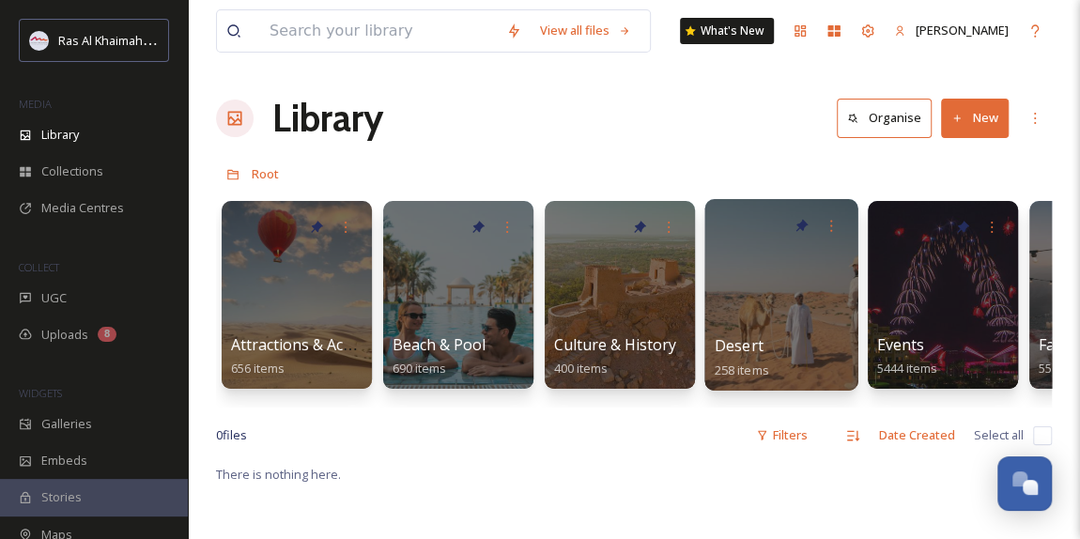
click at [724, 313] on div at bounding box center [780, 295] width 153 height 192
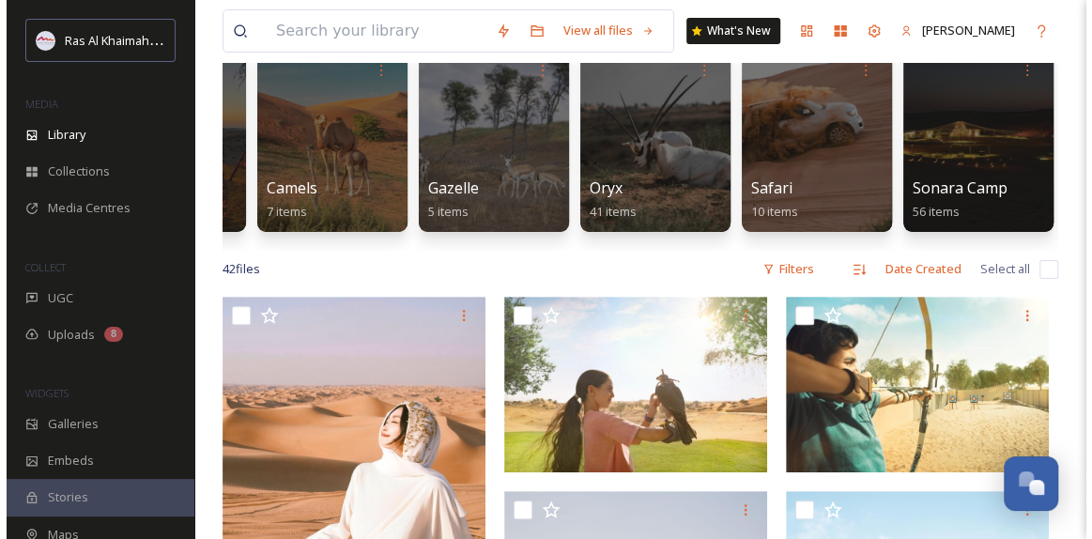
scroll to position [255, 0]
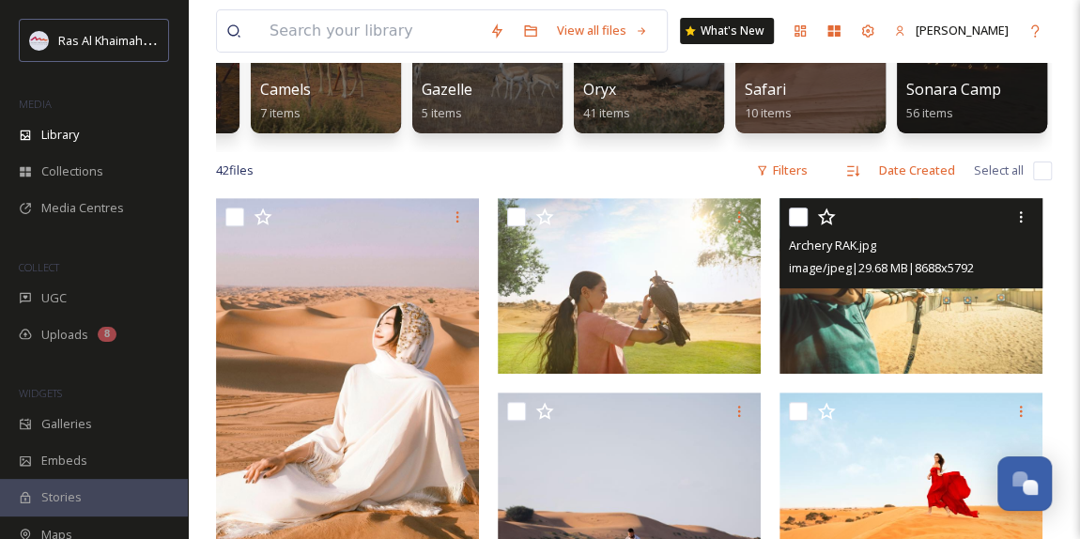
click at [937, 330] on img at bounding box center [911, 286] width 263 height 176
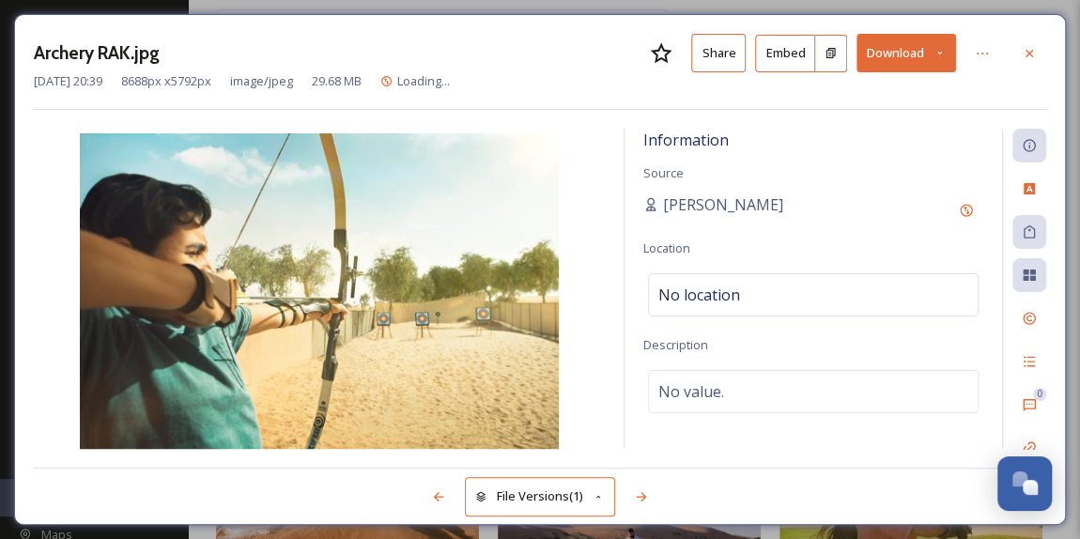
scroll to position [0, 281]
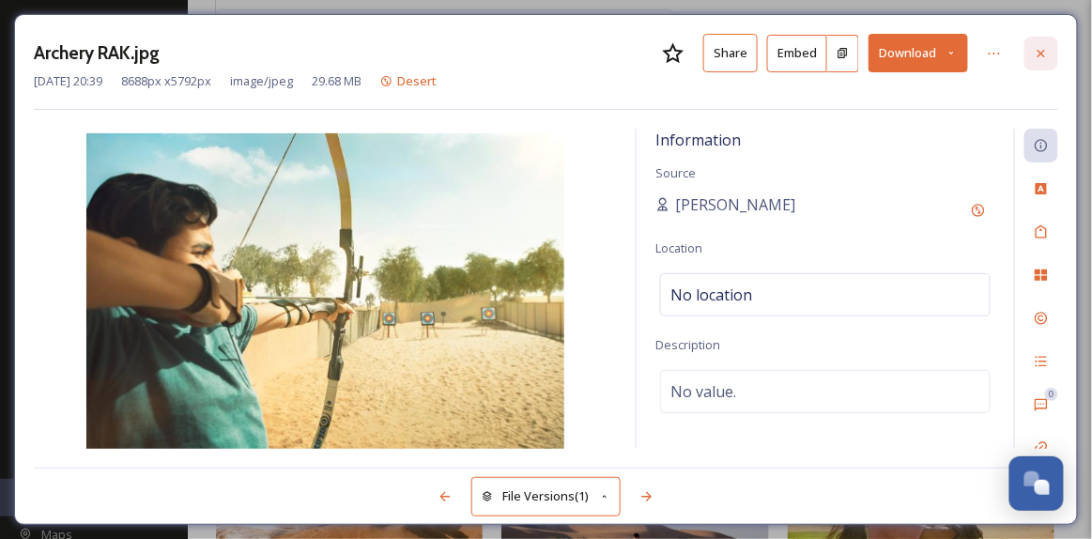
click at [1044, 61] on div at bounding box center [1042, 54] width 34 height 34
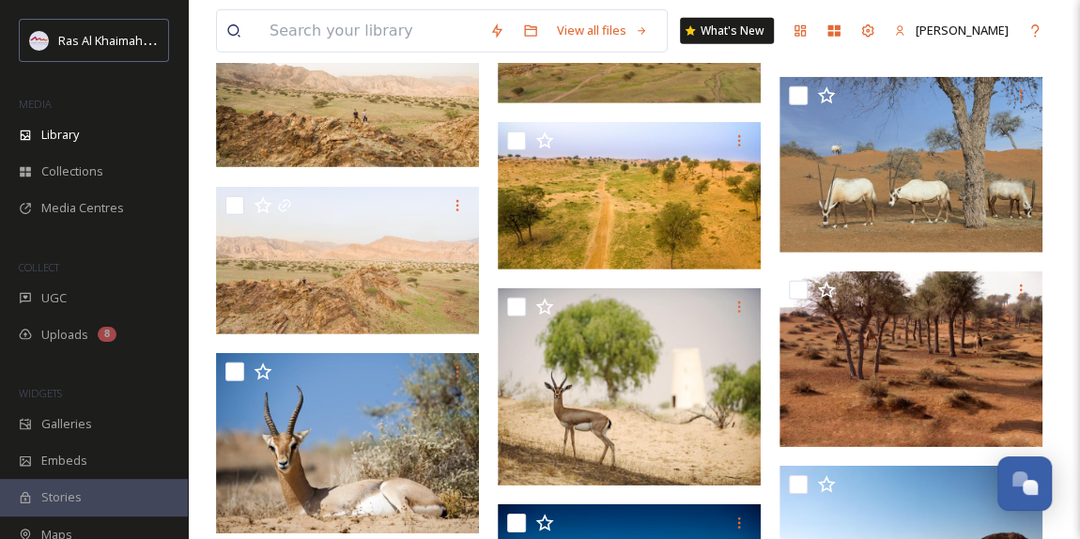
scroll to position [2964, 0]
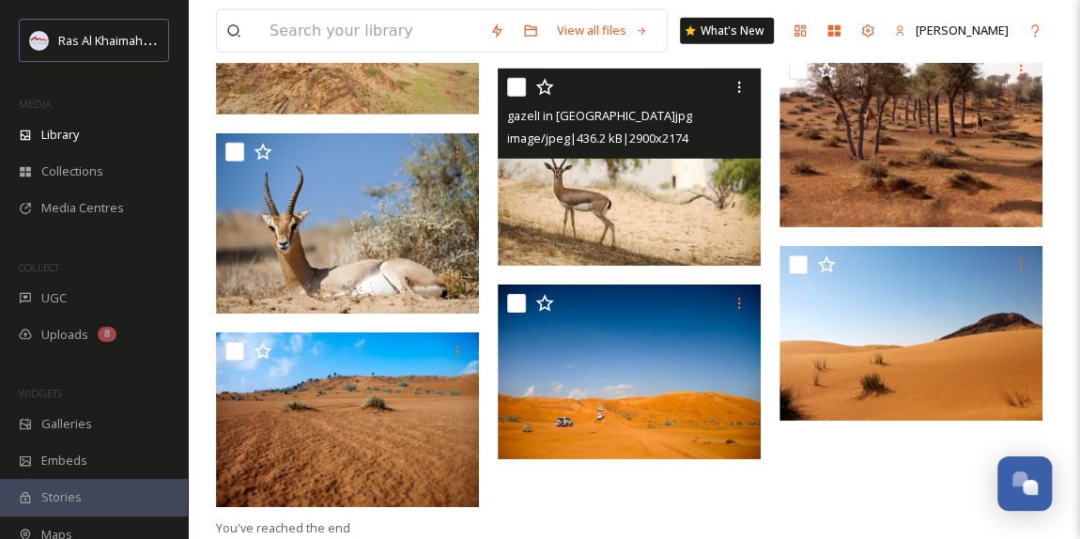
click at [582, 227] on img at bounding box center [629, 167] width 263 height 197
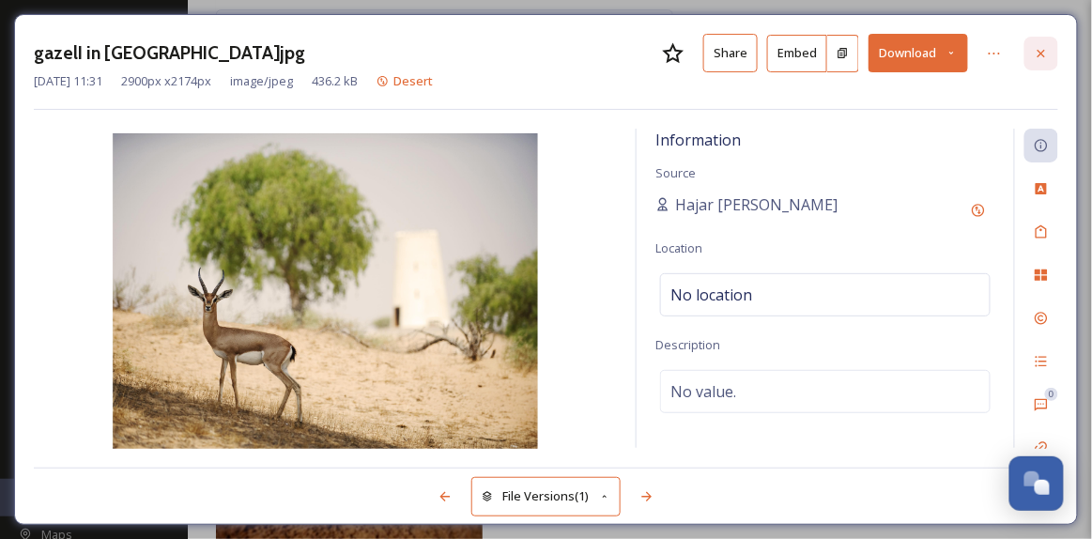
click at [1044, 53] on icon at bounding box center [1041, 53] width 15 height 15
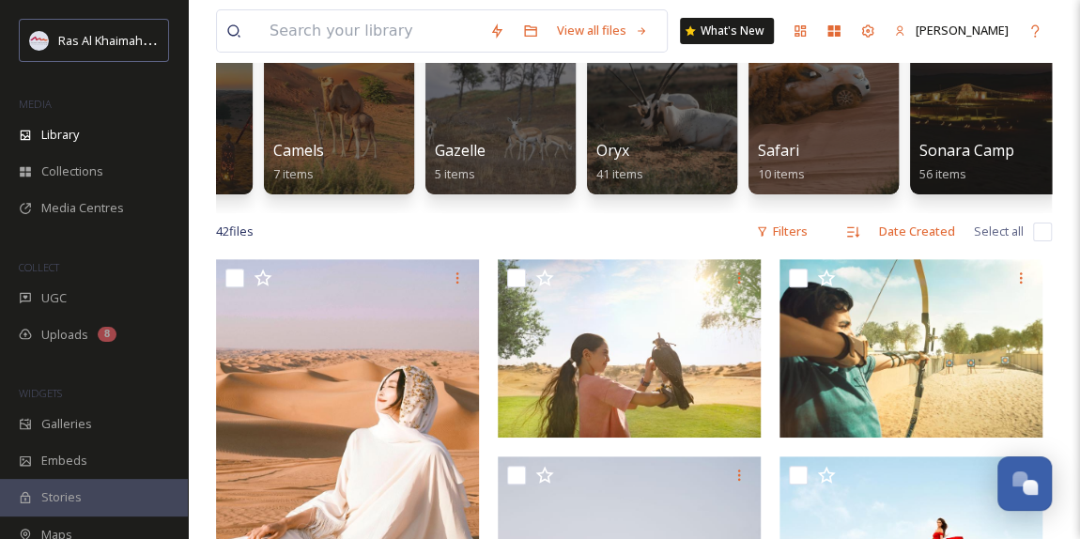
scroll to position [111, 0]
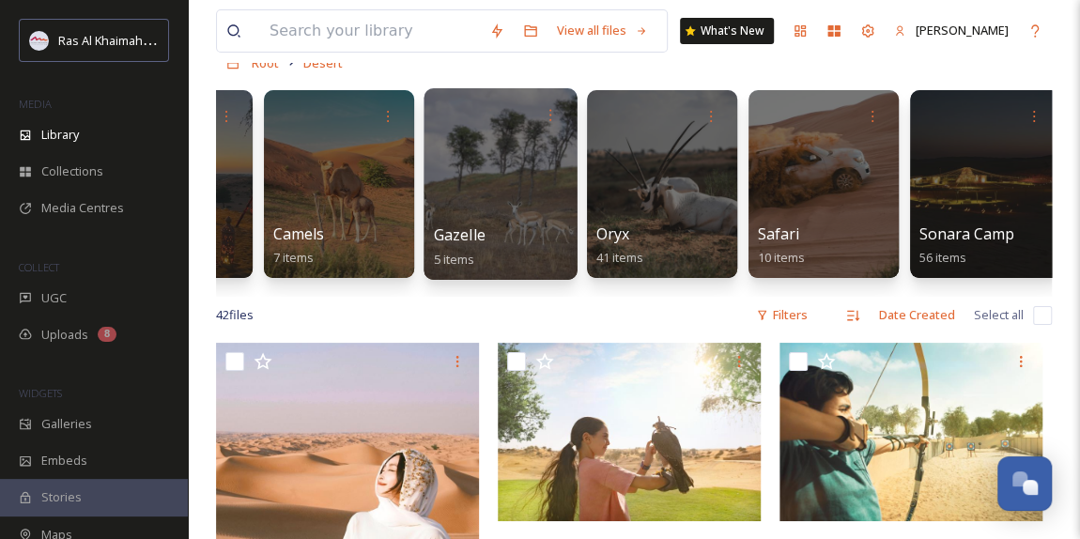
click at [494, 217] on div at bounding box center [500, 184] width 153 height 192
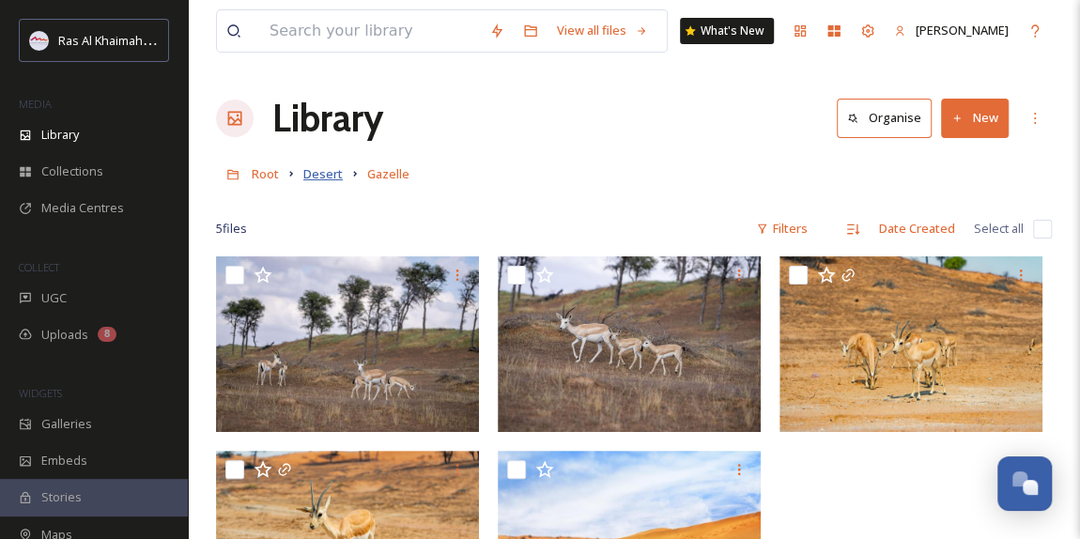
click at [318, 178] on span "Desert" at bounding box center [322, 173] width 39 height 17
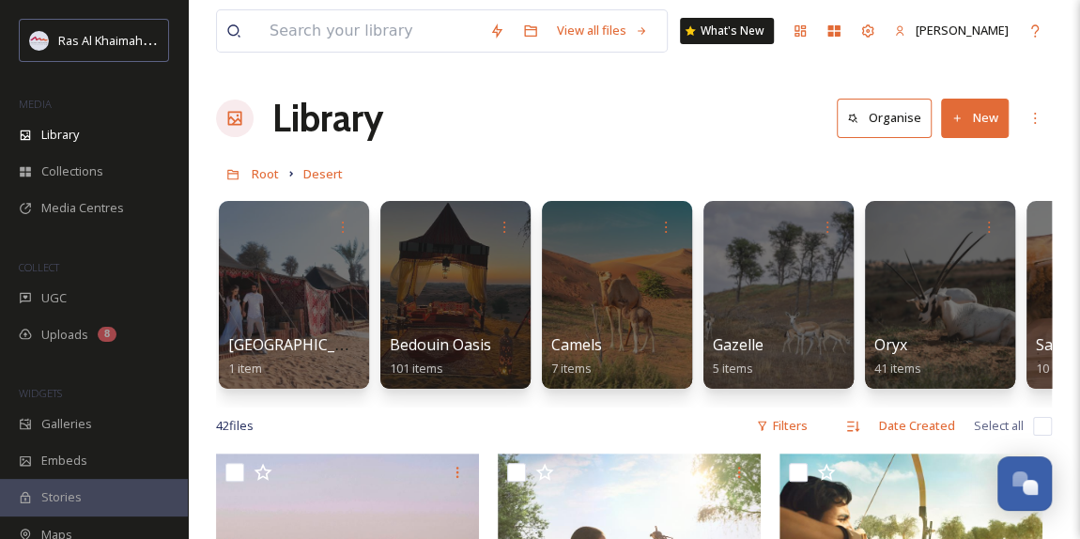
scroll to position [0, 1]
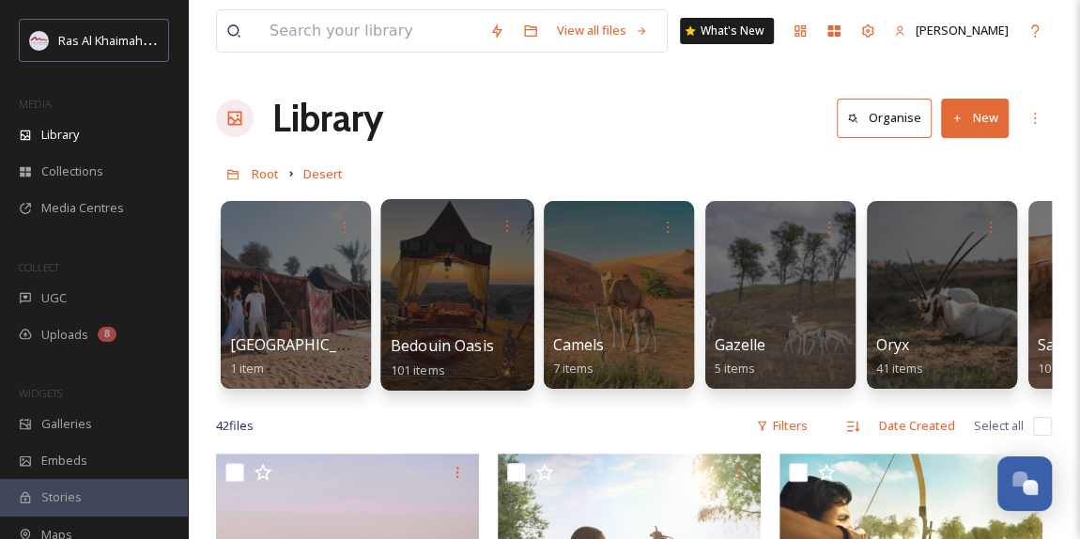
click at [446, 309] on div at bounding box center [456, 295] width 153 height 192
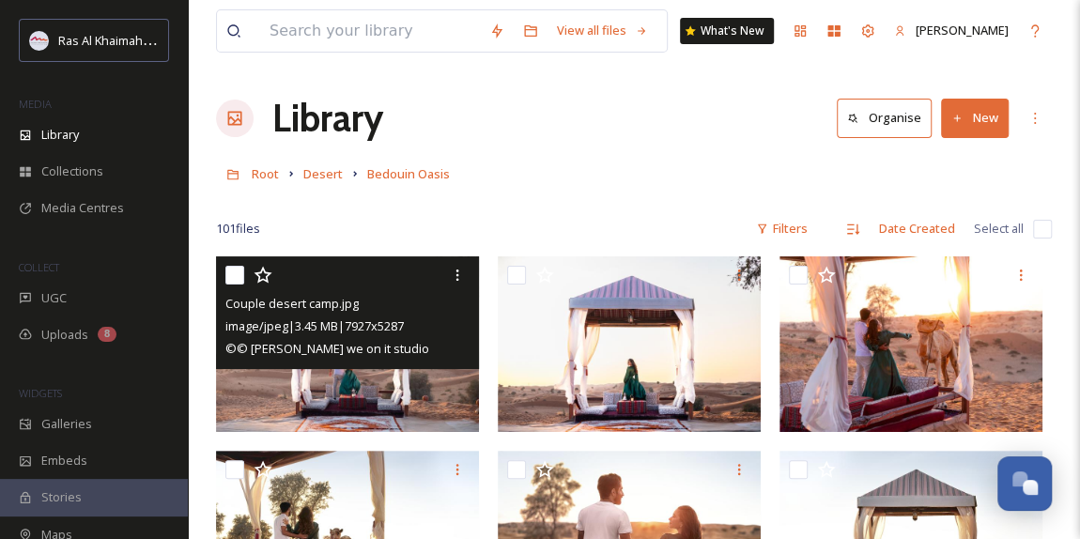
click at [315, 377] on img at bounding box center [347, 344] width 263 height 176
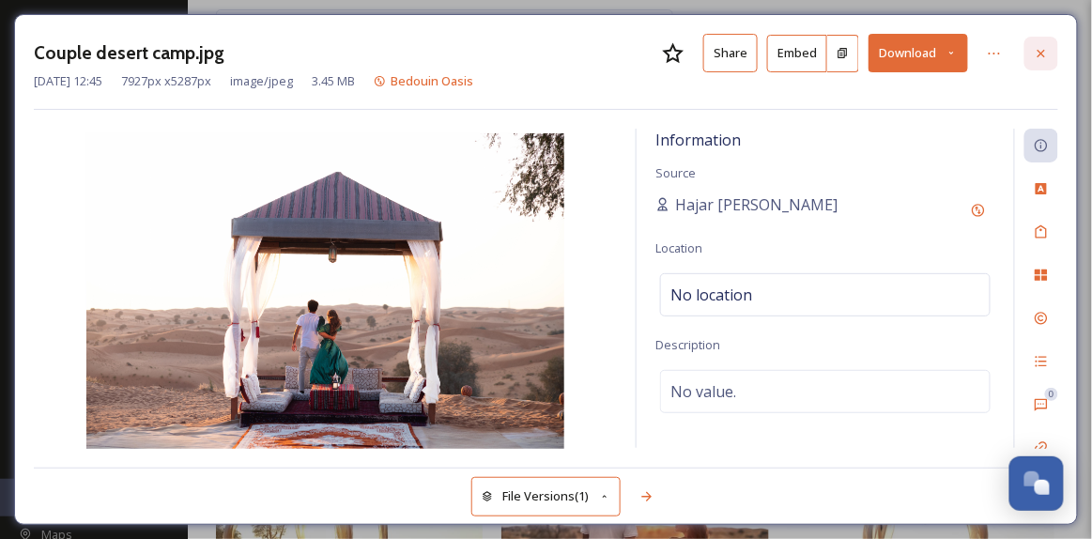
click at [1043, 48] on icon at bounding box center [1041, 53] width 15 height 15
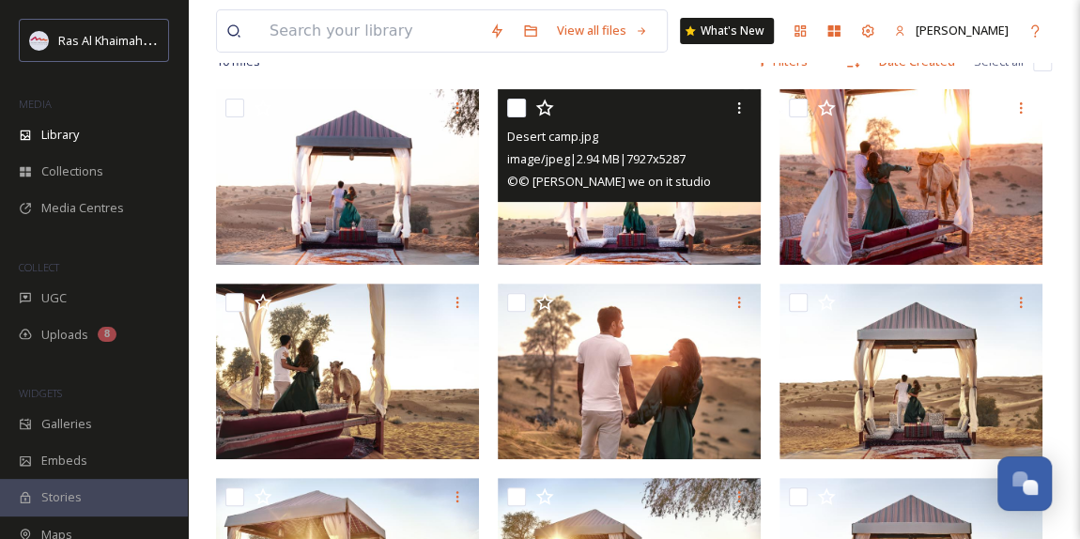
scroll to position [170, 0]
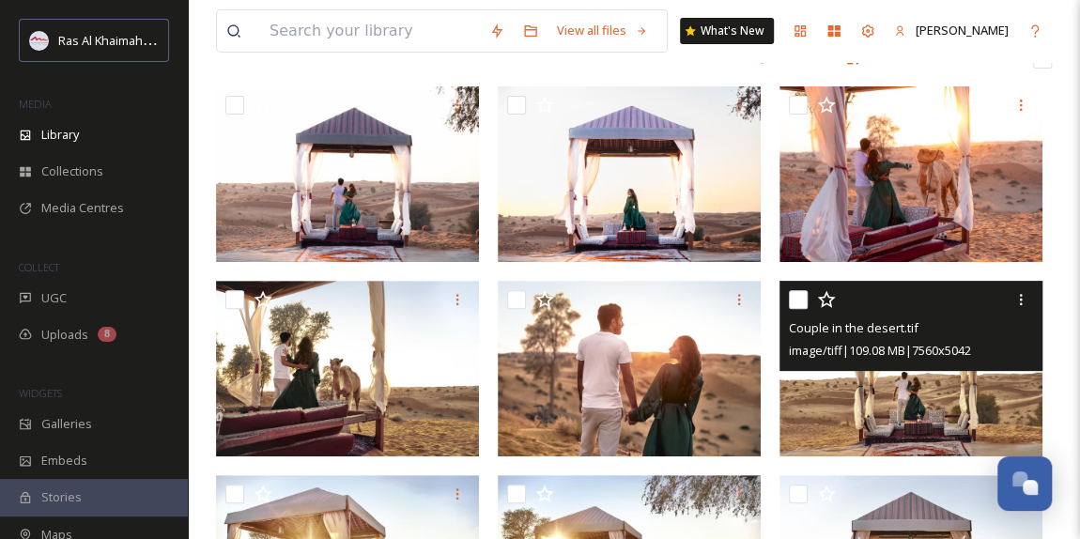
click at [867, 388] on img at bounding box center [911, 369] width 263 height 176
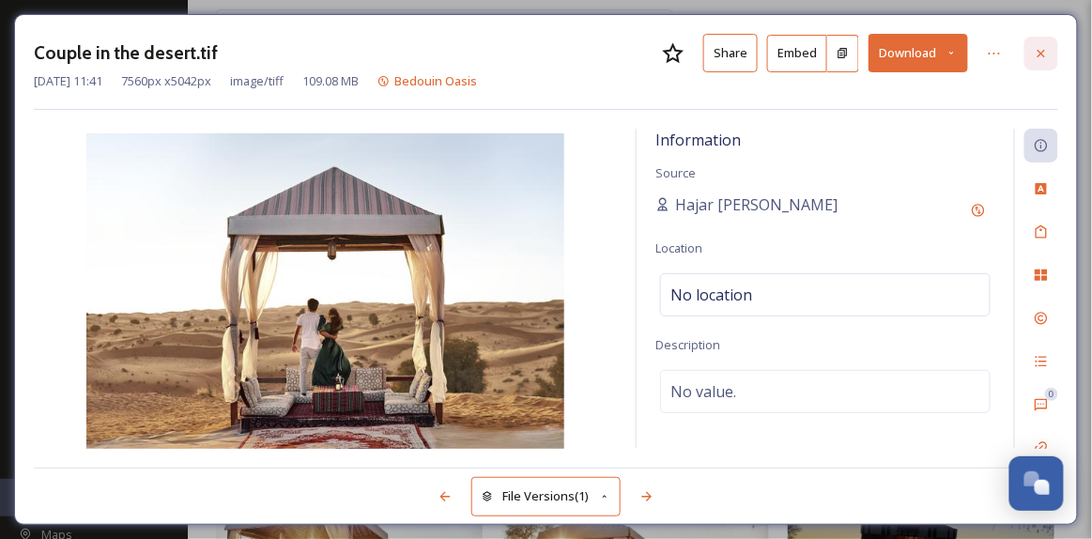
click at [1038, 51] on icon at bounding box center [1041, 53] width 15 height 15
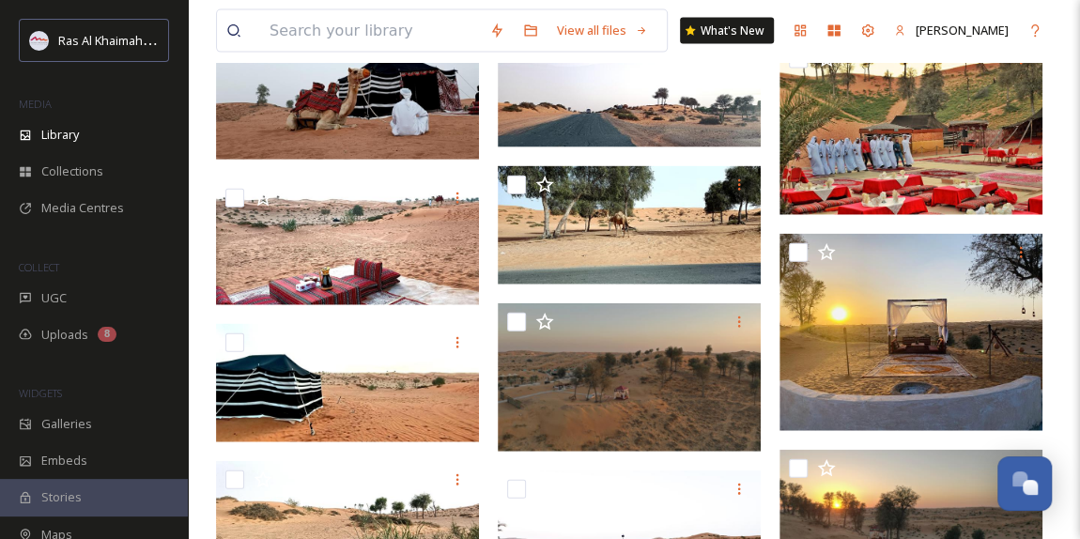
scroll to position [1963, 0]
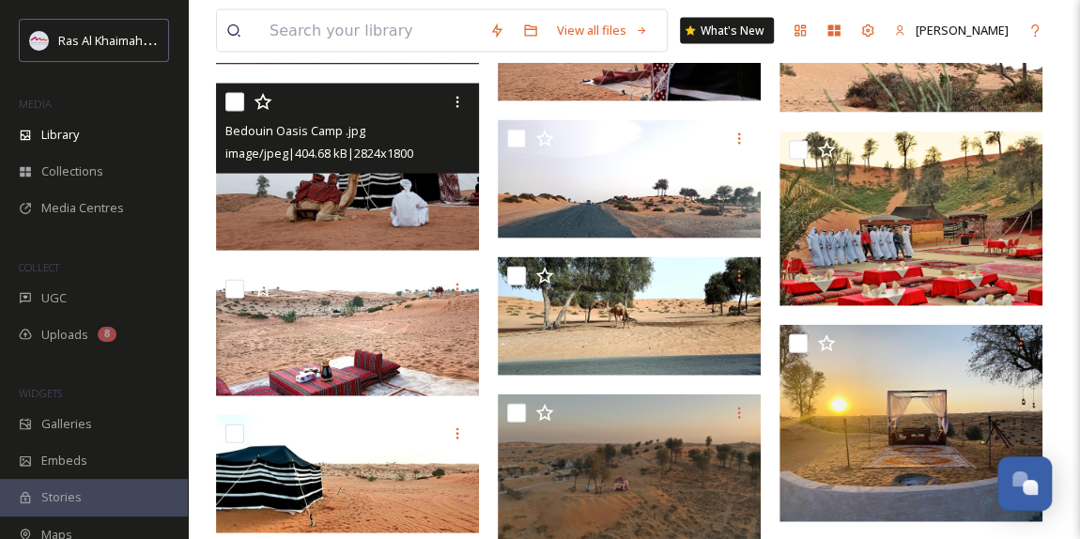
click at [392, 203] on img at bounding box center [347, 167] width 263 height 167
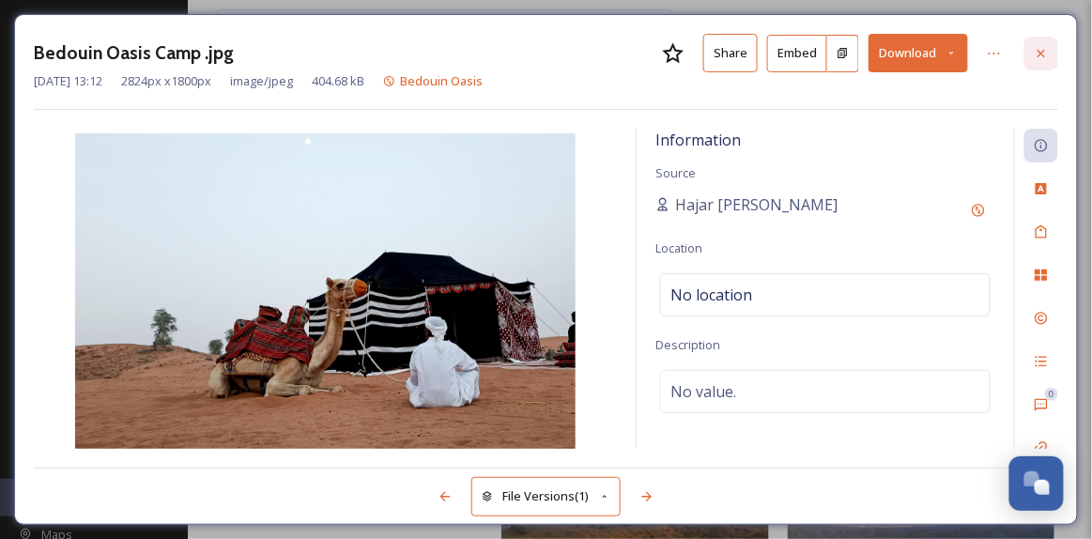
click at [1033, 53] on div at bounding box center [1042, 54] width 34 height 34
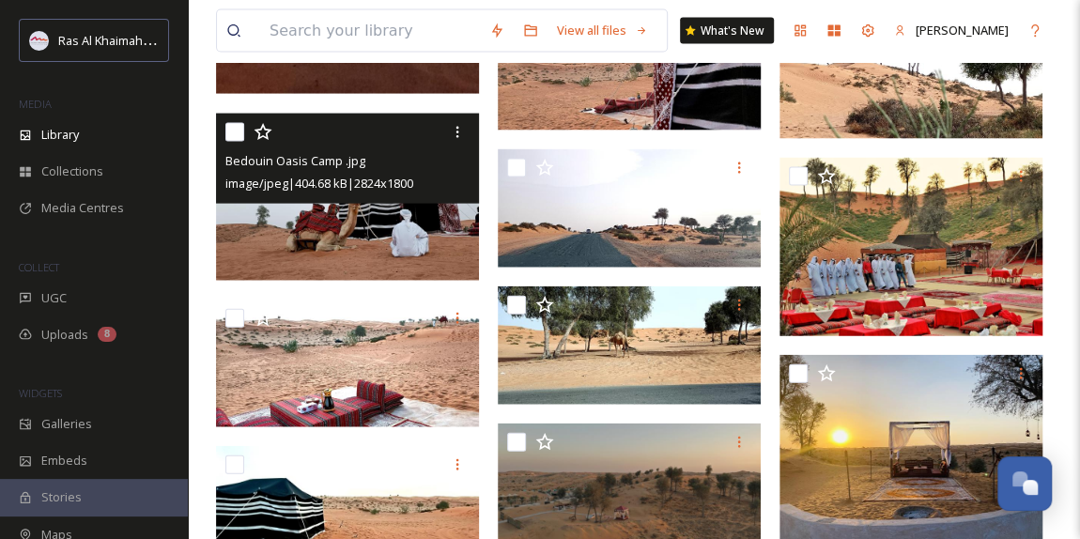
click at [370, 241] on img at bounding box center [347, 197] width 263 height 167
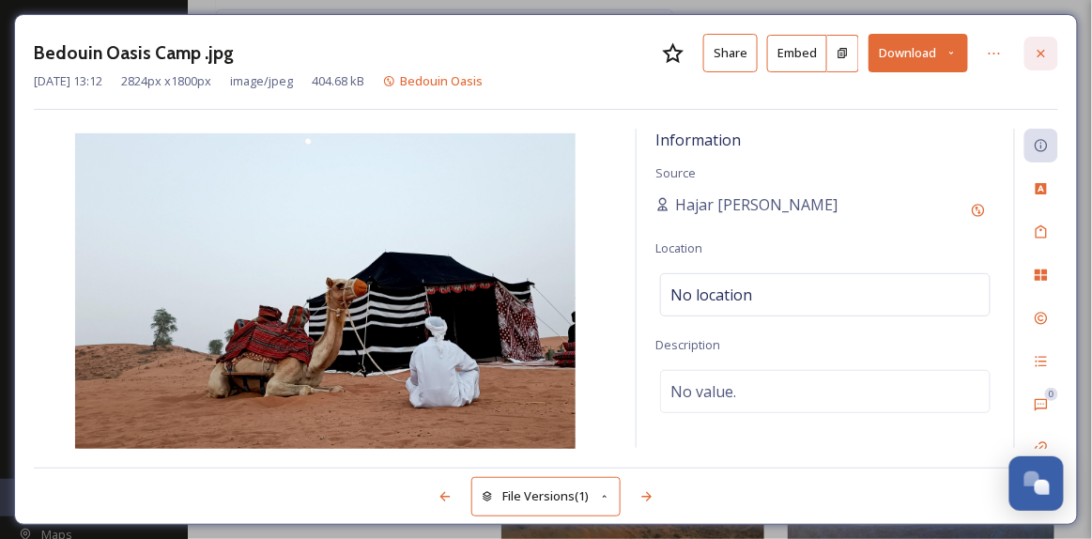
click at [1048, 55] on icon at bounding box center [1041, 53] width 15 height 15
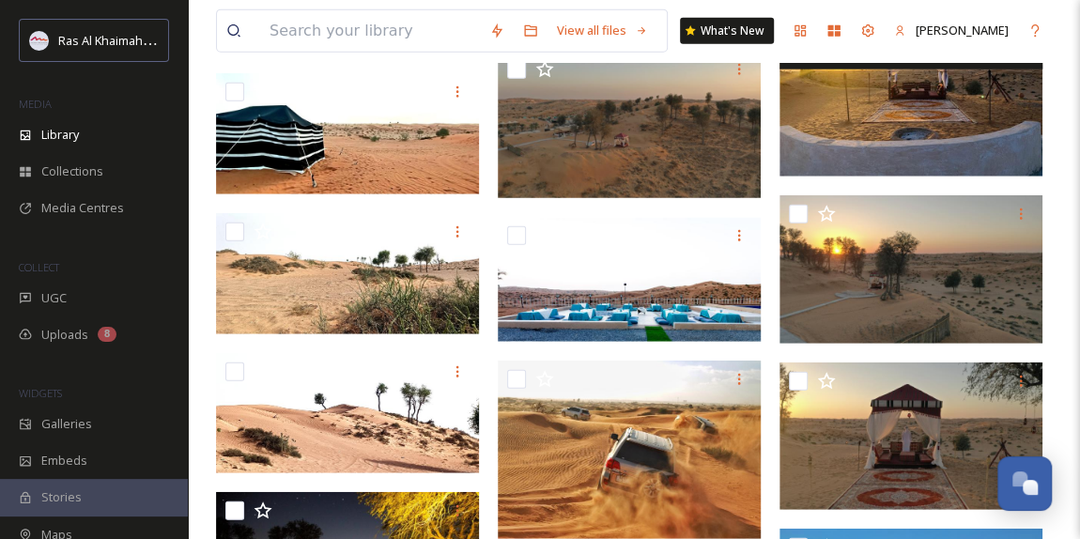
scroll to position [1963, 0]
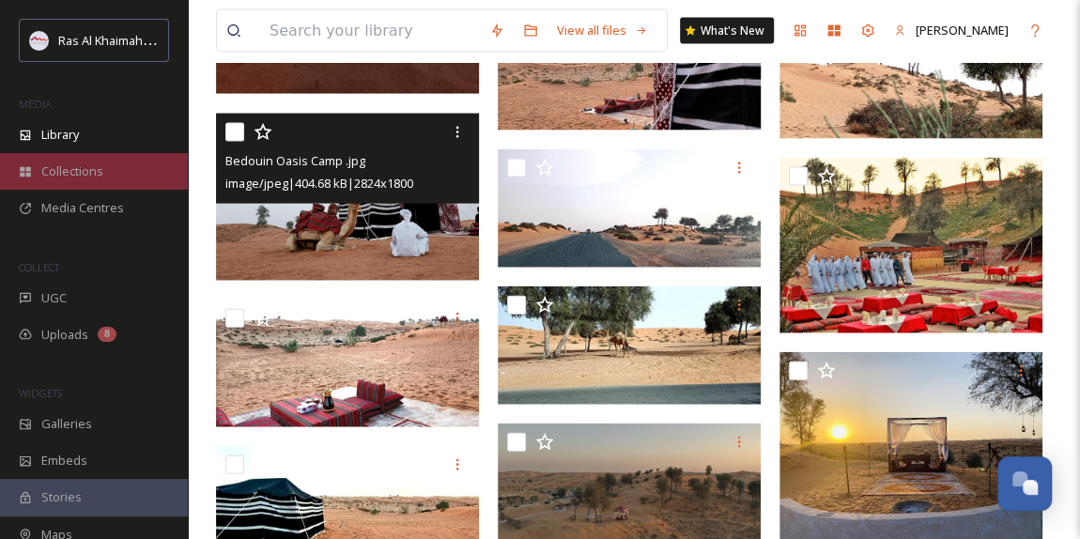
click at [112, 161] on div "Collections" at bounding box center [94, 171] width 188 height 37
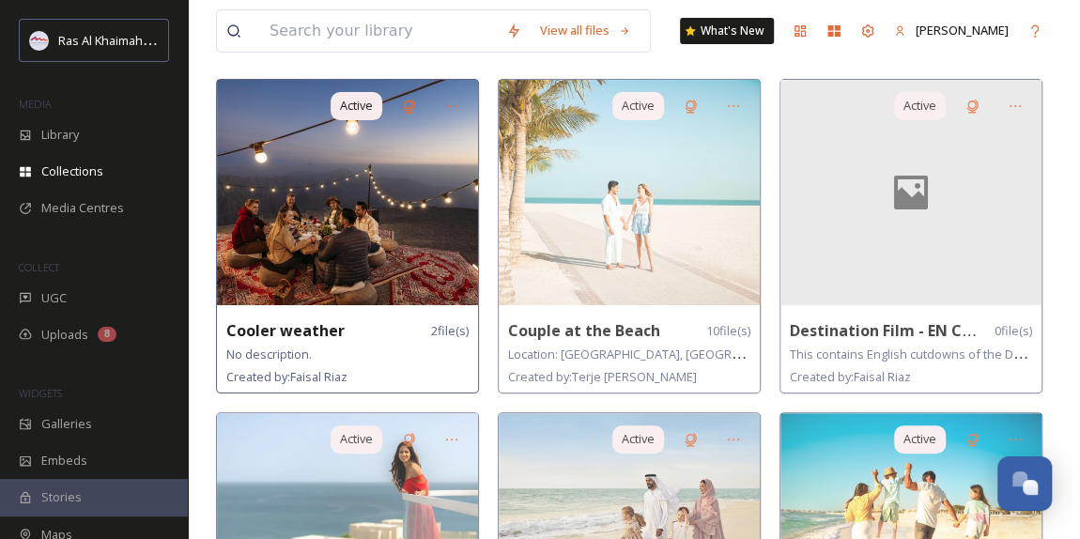
scroll to position [255, 0]
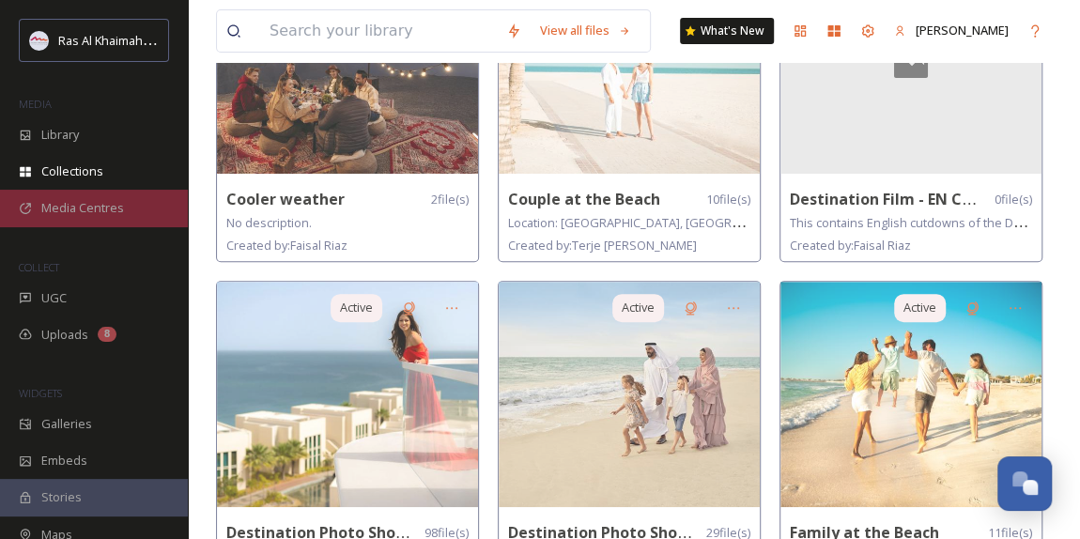
click at [82, 196] on div "Media Centres" at bounding box center [94, 208] width 188 height 37
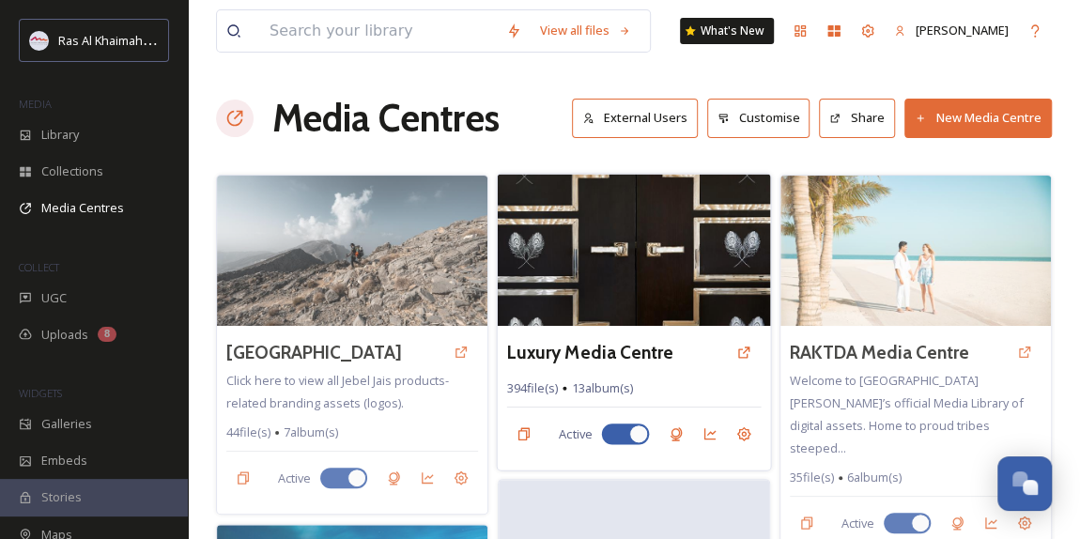
click at [611, 209] on img at bounding box center [634, 250] width 273 height 152
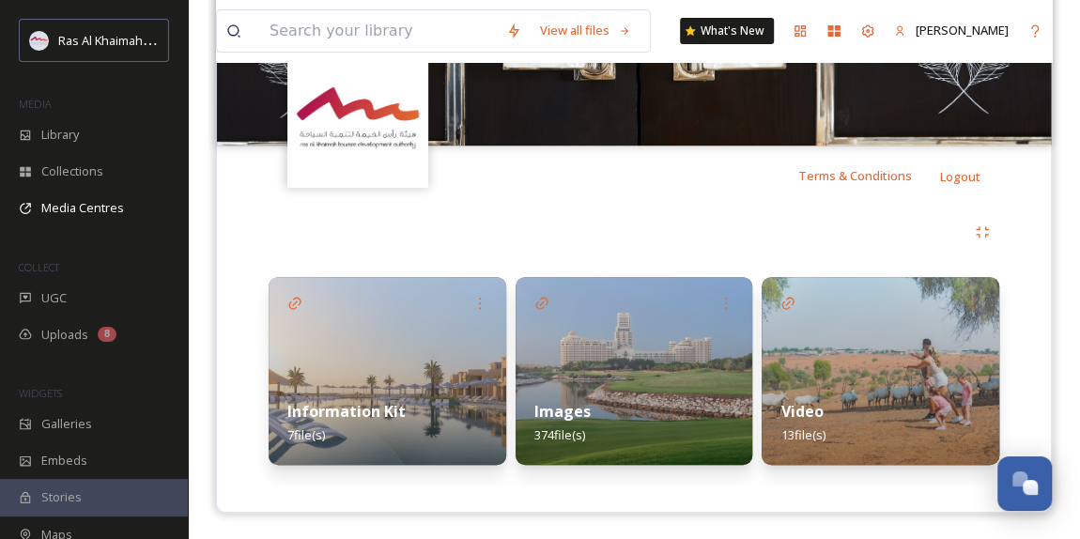
scroll to position [595, 0]
click at [858, 361] on img at bounding box center [881, 371] width 238 height 188
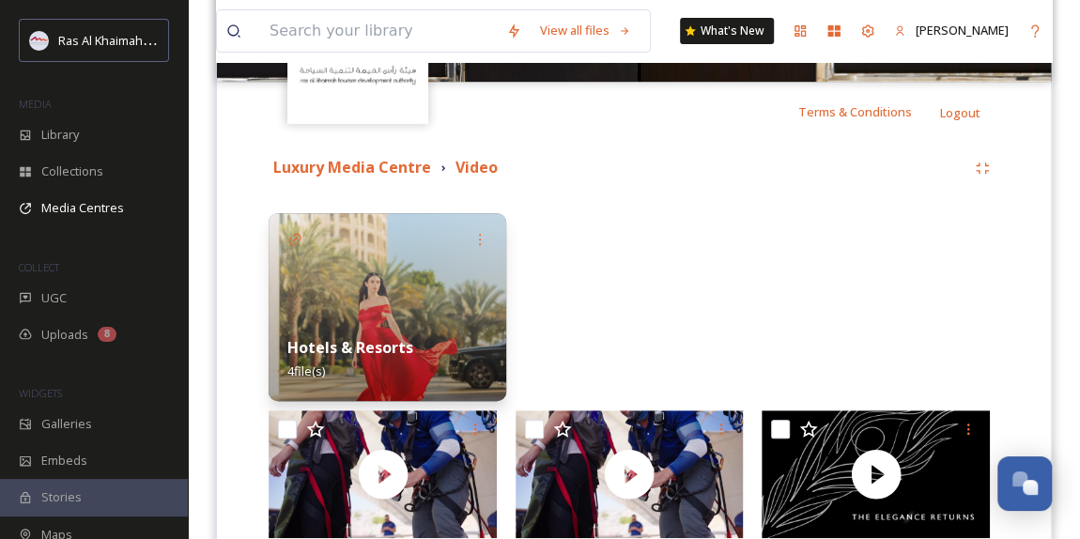
scroll to position [301, 0]
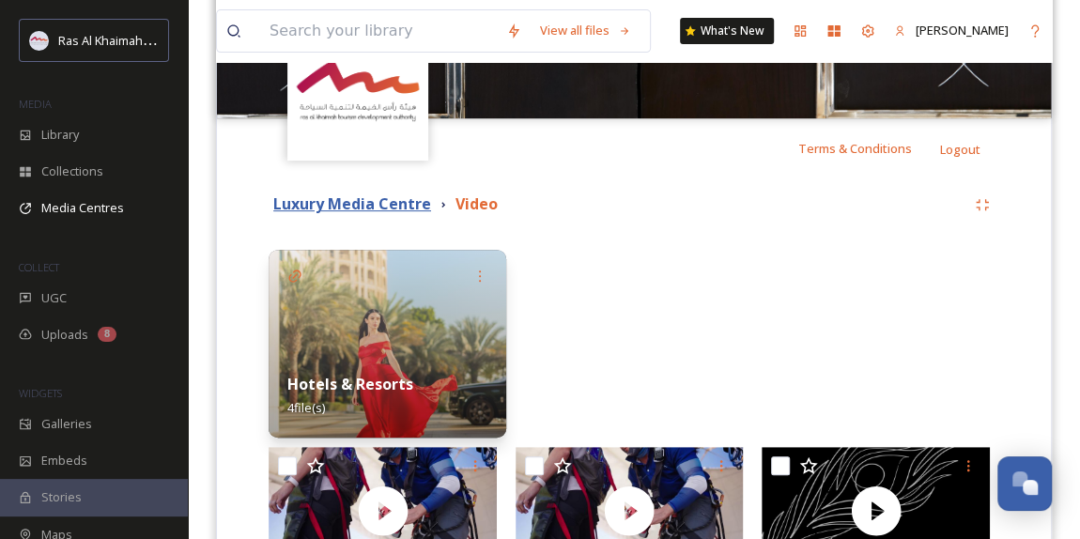
click at [372, 207] on strong "Luxury Media Centre" at bounding box center [352, 203] width 158 height 21
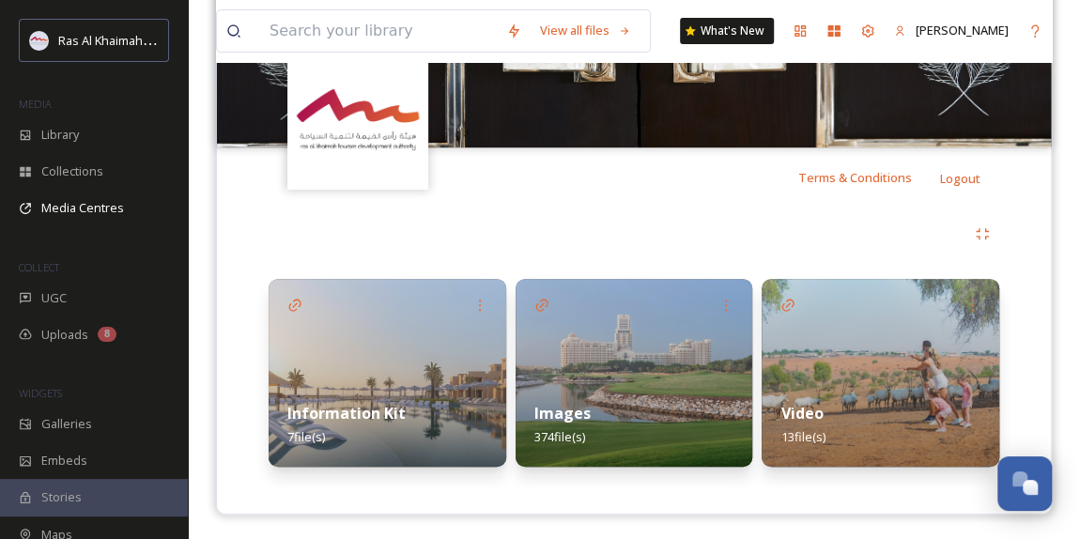
scroll to position [273, 0]
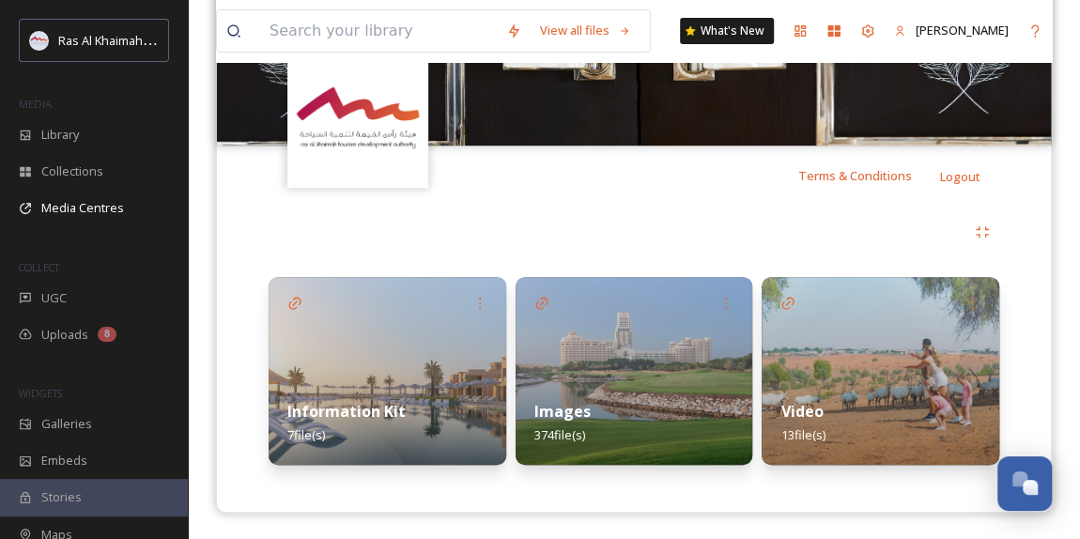
click at [596, 378] on img at bounding box center [635, 371] width 238 height 188
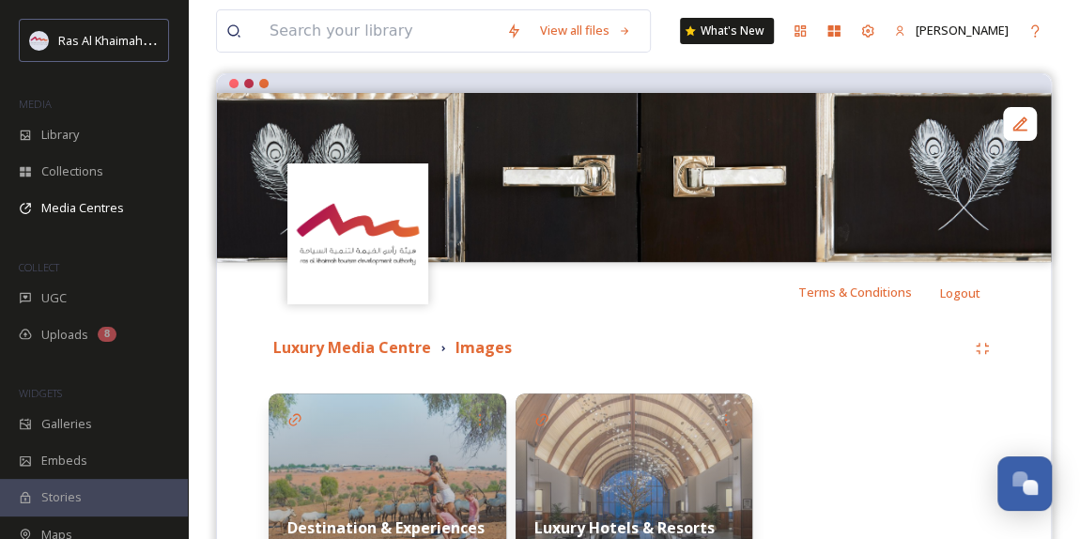
scroll to position [296, 0]
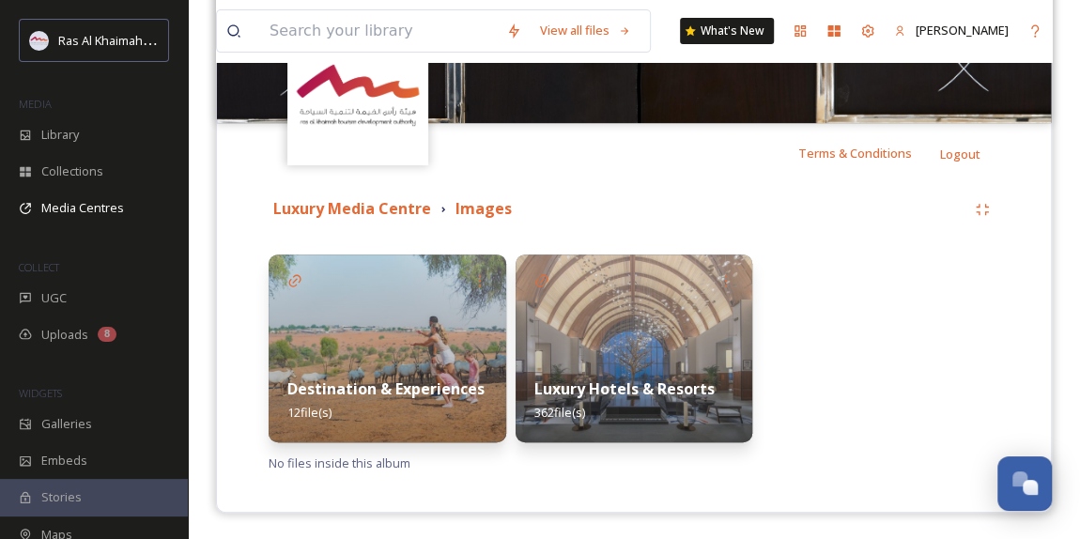
click at [408, 346] on img at bounding box center [388, 349] width 238 height 188
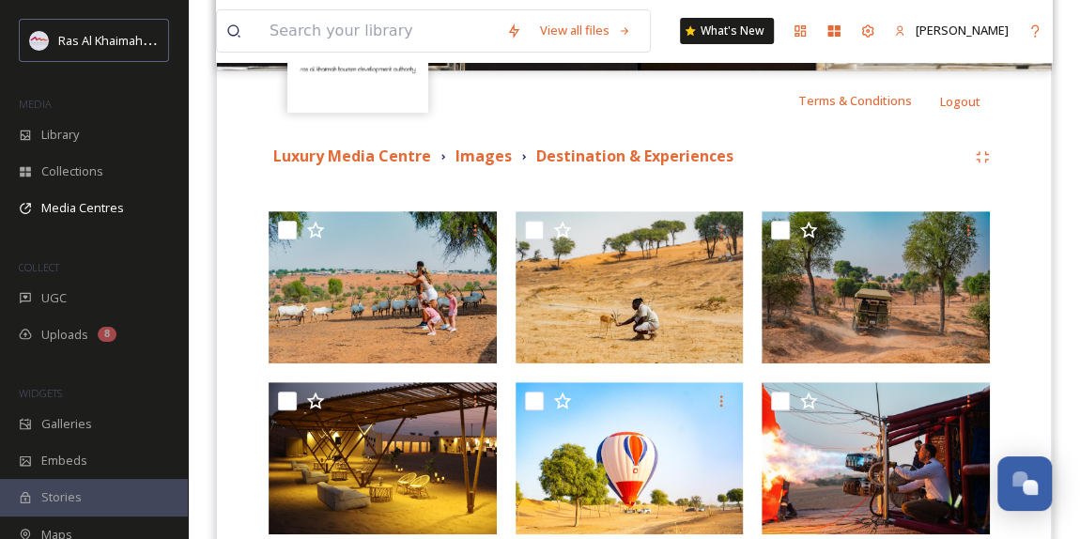
scroll to position [512, 0]
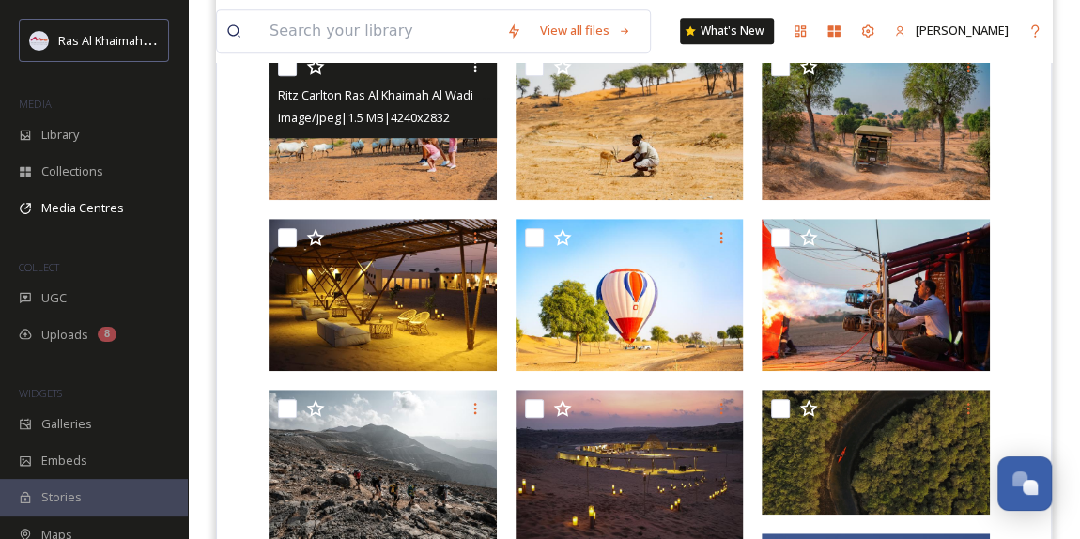
click at [406, 158] on img at bounding box center [383, 124] width 228 height 152
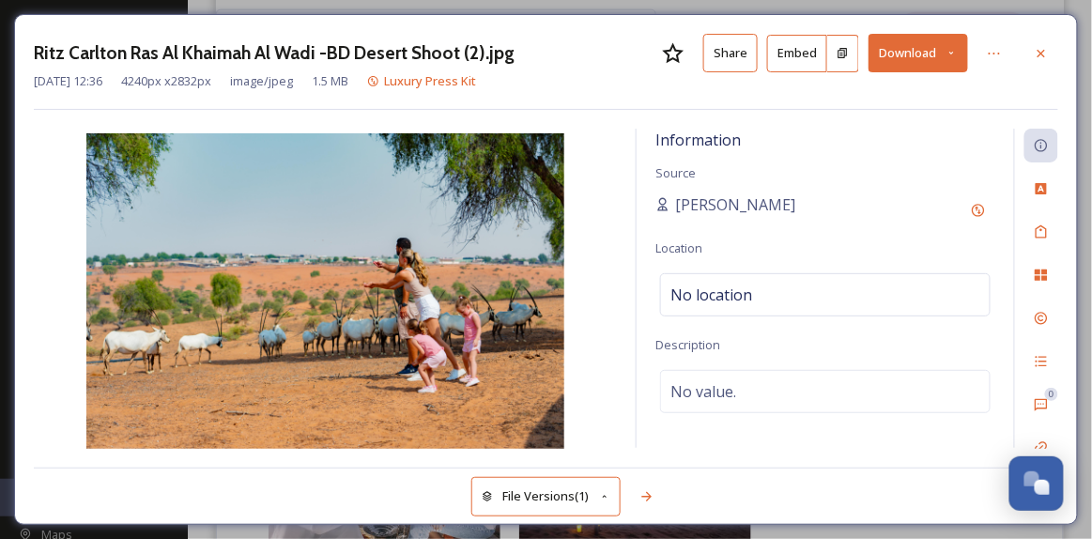
drag, startPoint x: 1039, startPoint y: 51, endPoint x: 933, endPoint y: 46, distance: 106.2
click at [1039, 51] on icon at bounding box center [1041, 53] width 15 height 15
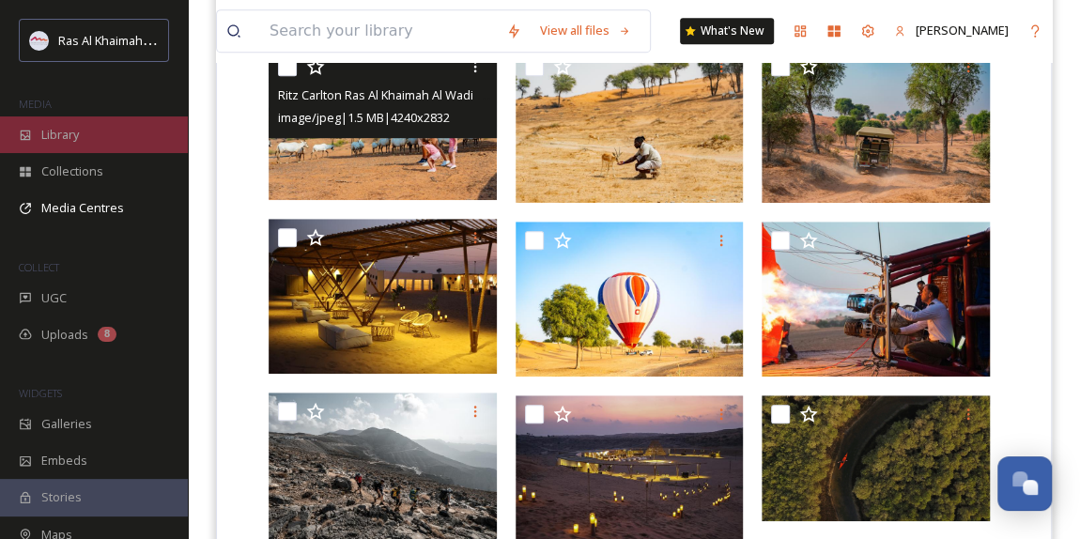
click at [73, 131] on span "Library" at bounding box center [60, 135] width 38 height 18
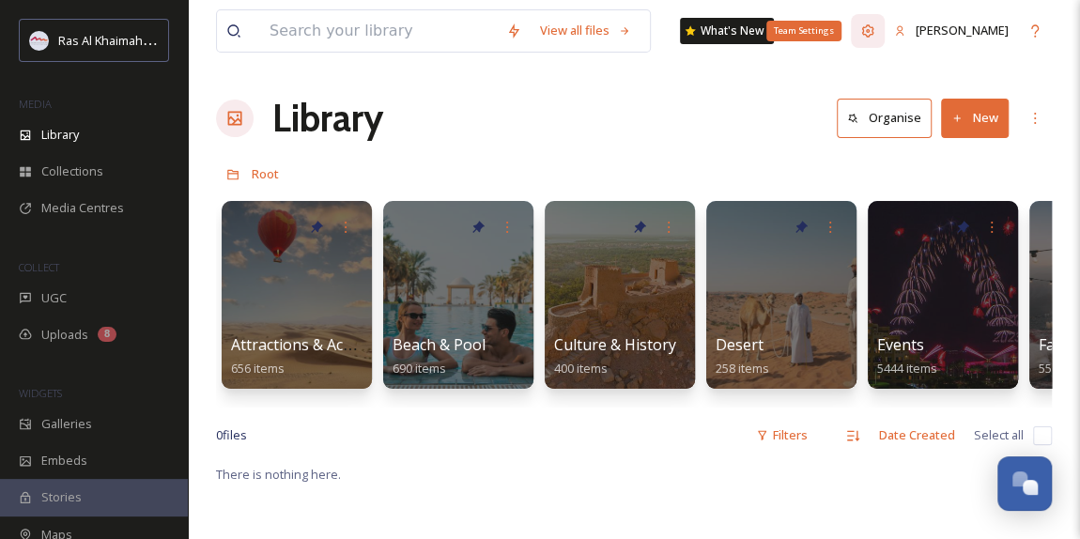
click at [885, 29] on div "Team Settings" at bounding box center [868, 31] width 34 height 34
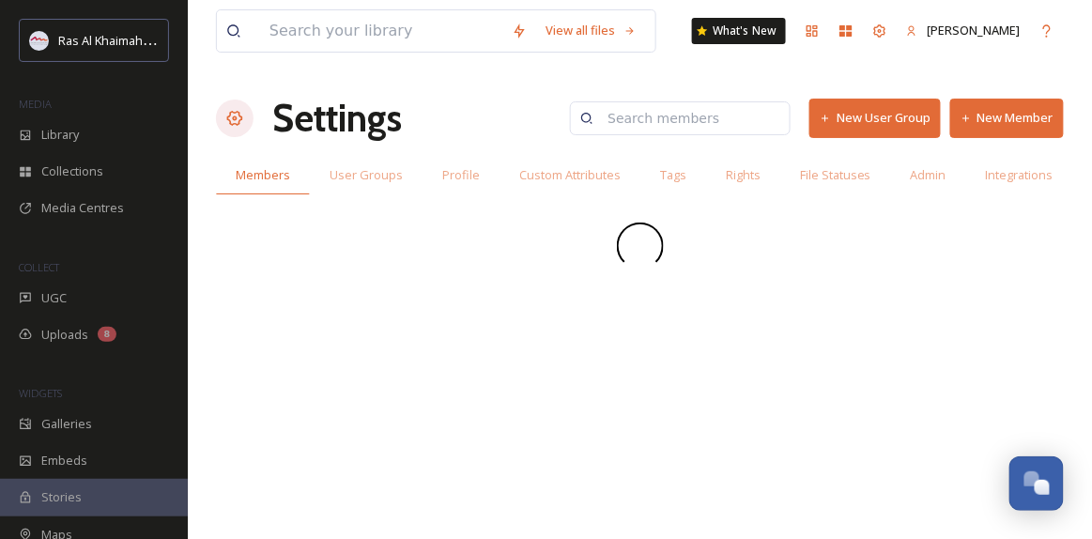
click at [1017, 112] on button "New Member" at bounding box center [1008, 118] width 114 height 39
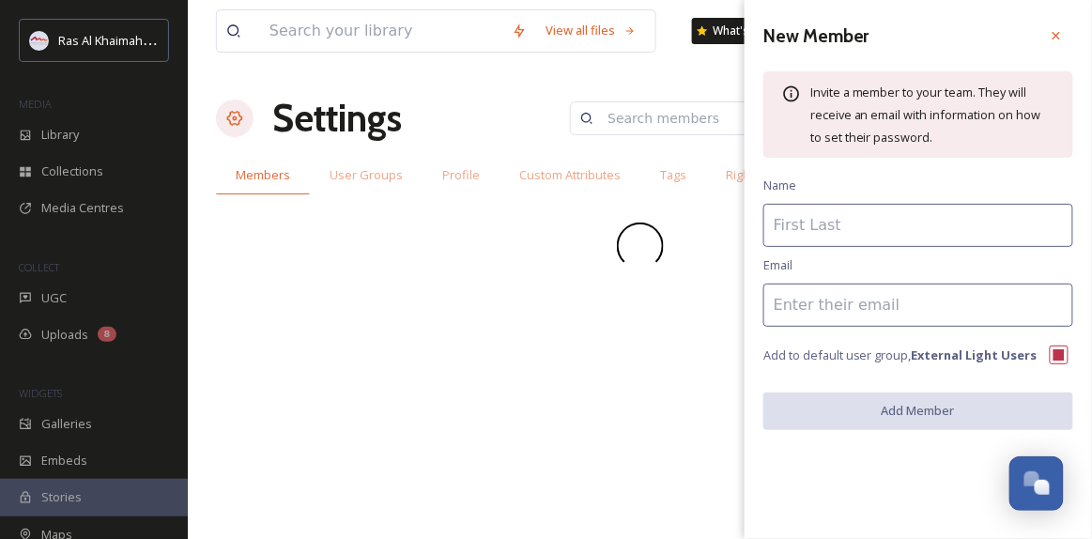
click at [860, 224] on input at bounding box center [919, 225] width 310 height 43
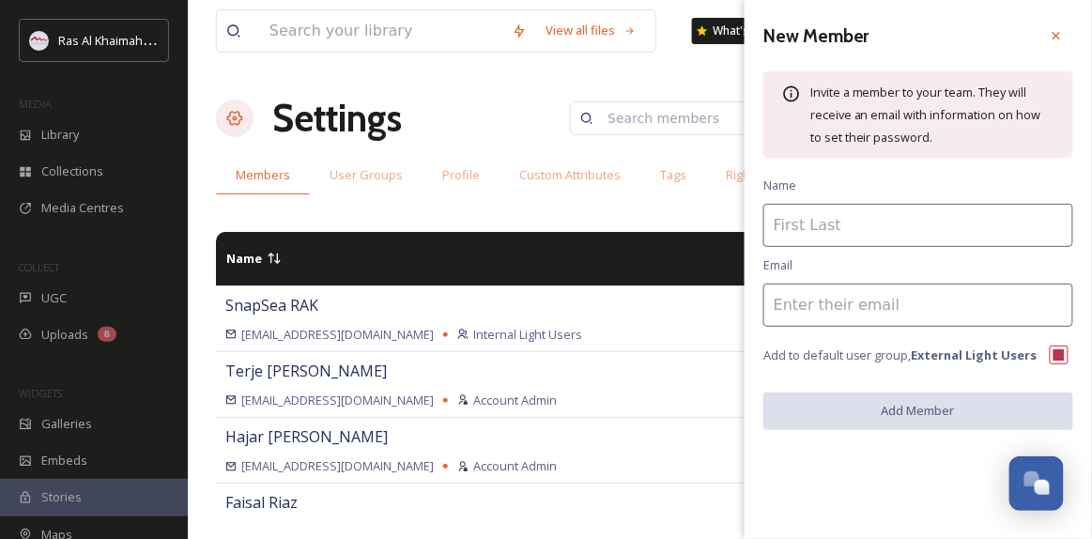
click at [806, 303] on input at bounding box center [919, 305] width 310 height 43
paste input "julie@raktda.com"
type input "julie@raktda.com"
click at [823, 226] on input at bounding box center [919, 225] width 310 height 43
paste input "Julie McCombe"
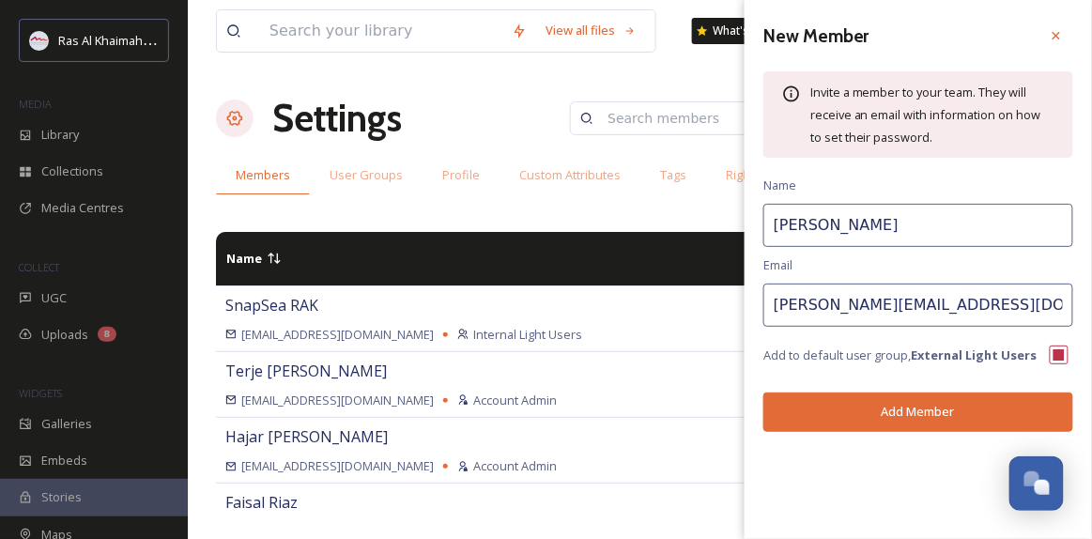
type input "Julie McCombe"
click at [830, 413] on button "Add Member" at bounding box center [919, 412] width 310 height 39
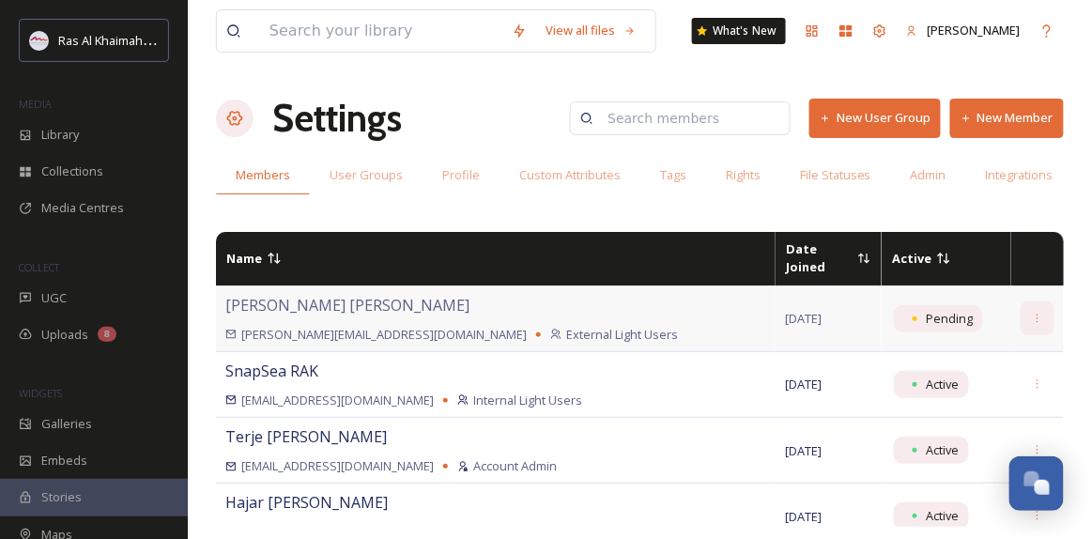
click at [1032, 313] on icon at bounding box center [1038, 319] width 12 height 12
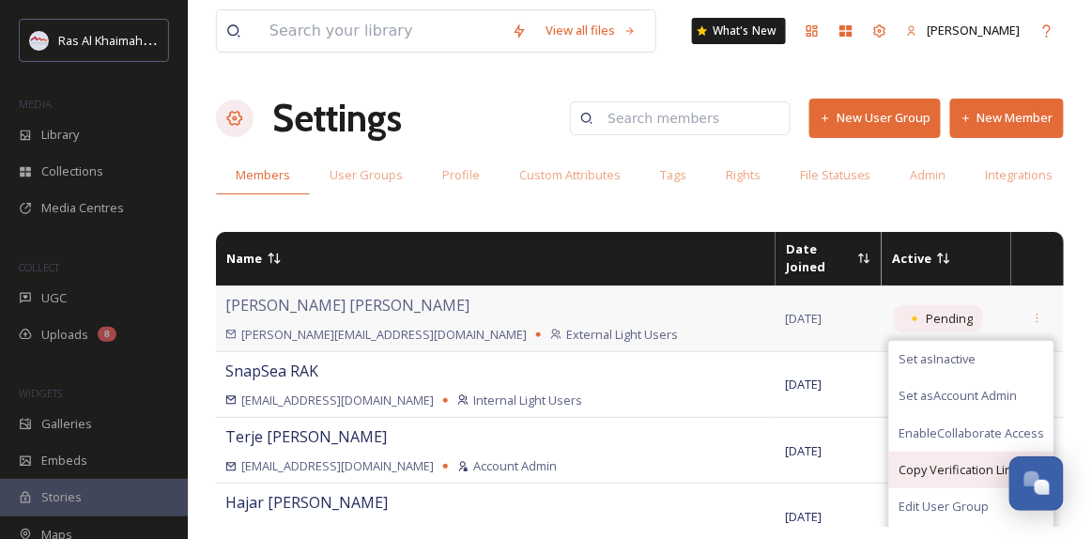
click at [956, 461] on span "Copy Verification Link" at bounding box center [959, 470] width 120 height 18
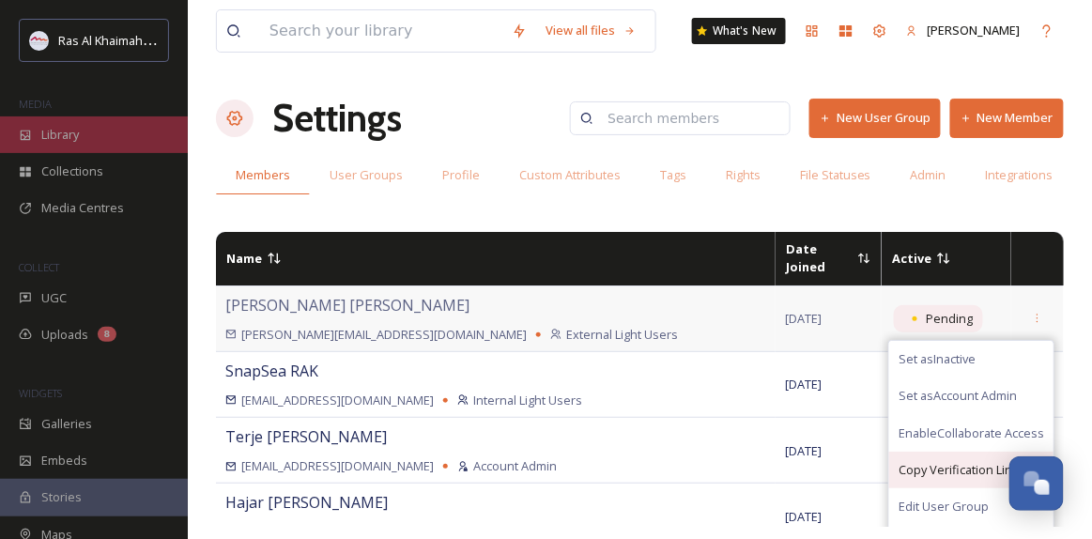
click at [52, 141] on span "Library" at bounding box center [60, 135] width 38 height 18
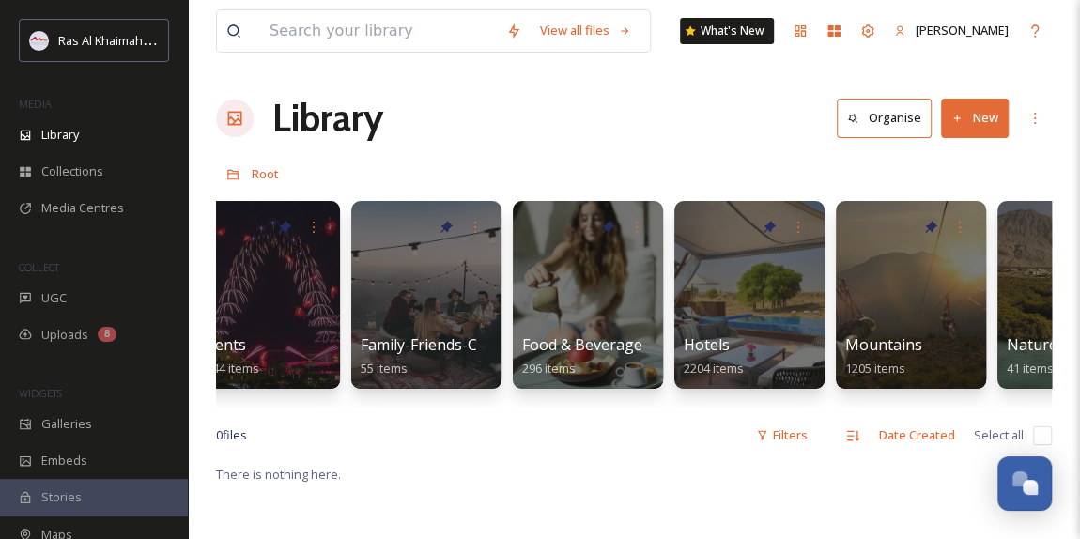
scroll to position [0, 716]
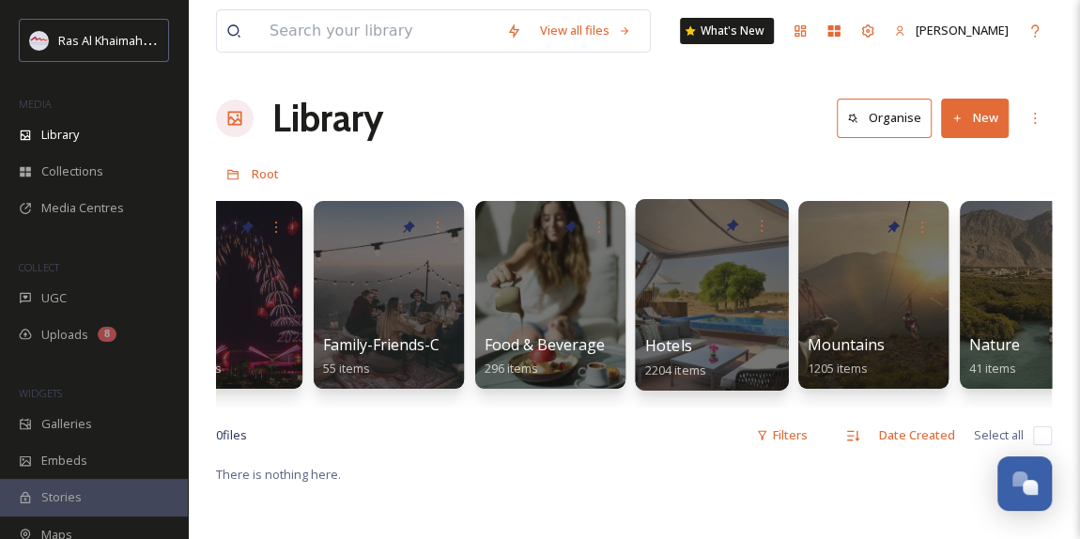
click at [676, 288] on div at bounding box center [711, 295] width 153 height 192
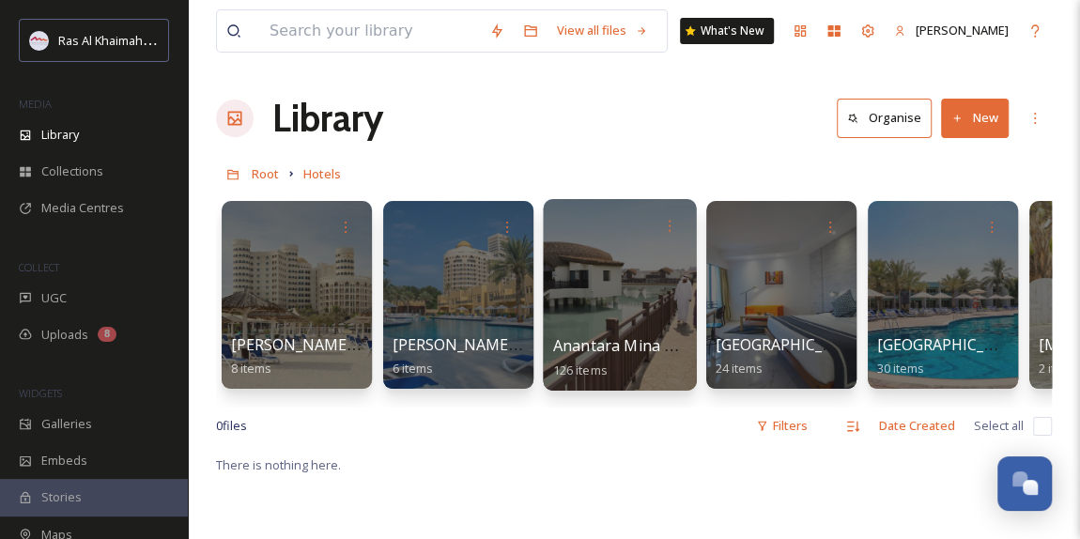
click at [654, 310] on div at bounding box center [619, 295] width 153 height 192
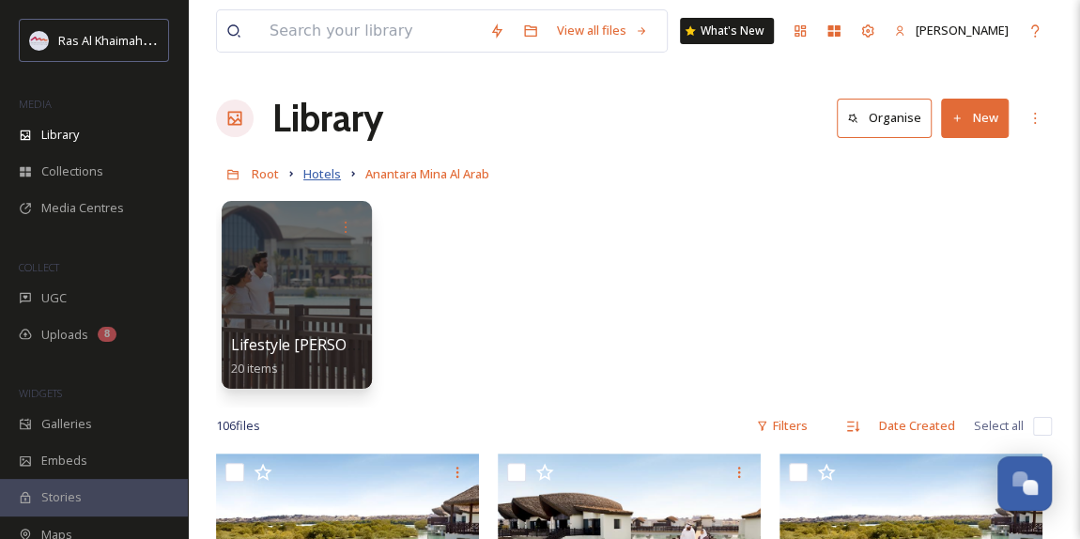
click at [320, 173] on span "Hotels" at bounding box center [322, 173] width 38 height 17
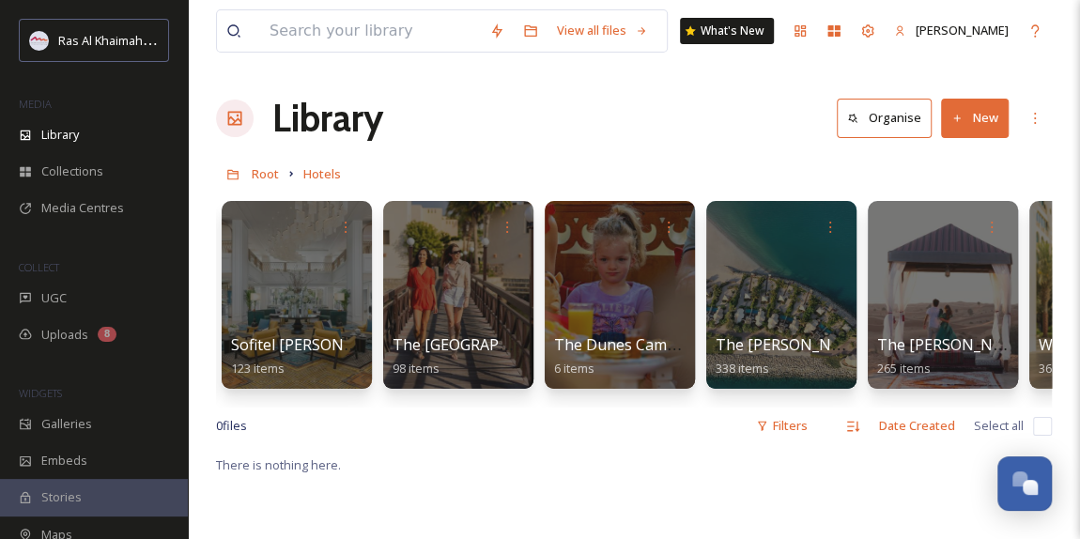
scroll to position [0, 2879]
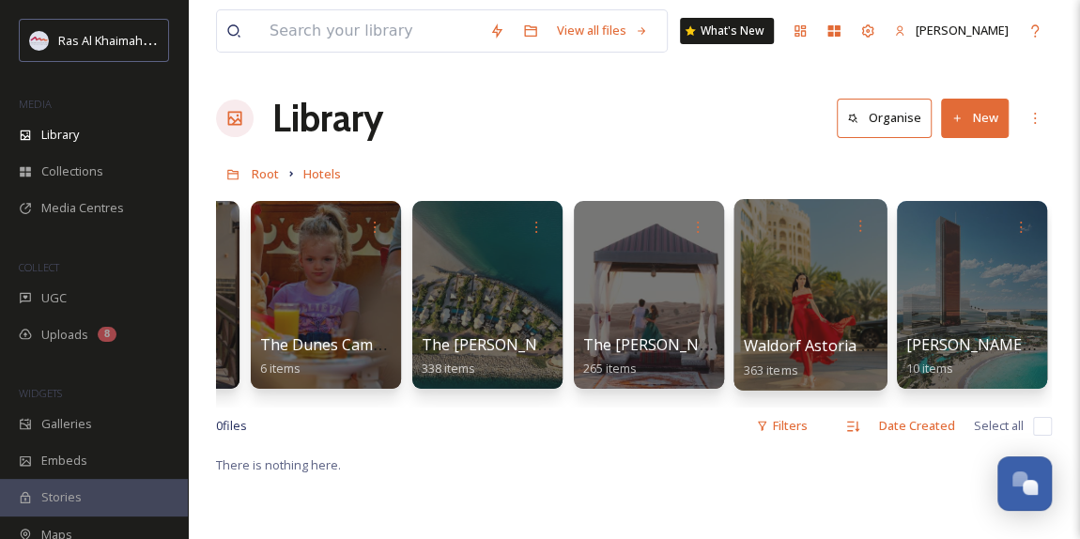
click at [835, 317] on div at bounding box center [810, 295] width 153 height 192
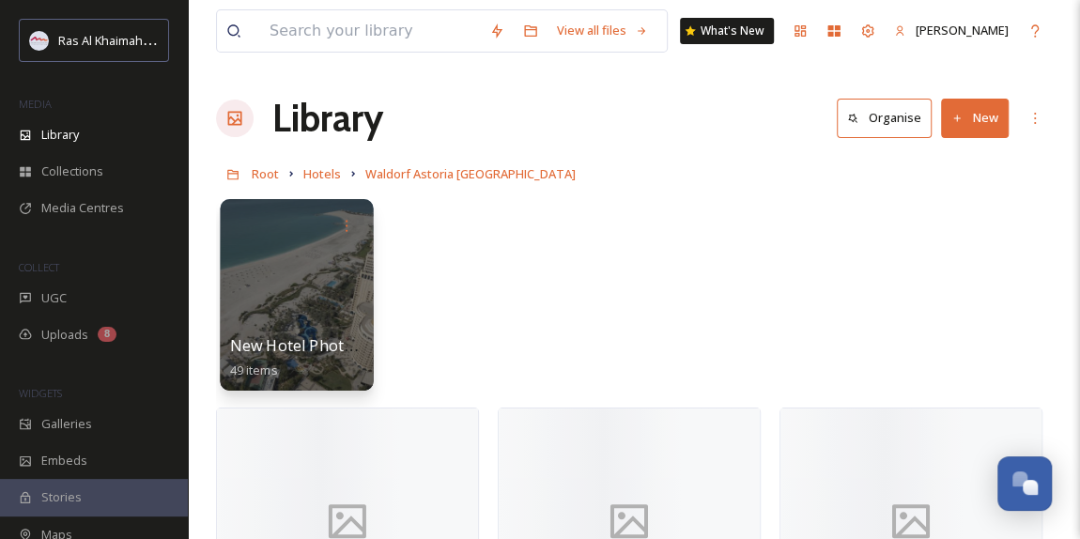
click at [338, 248] on div at bounding box center [296, 295] width 153 height 192
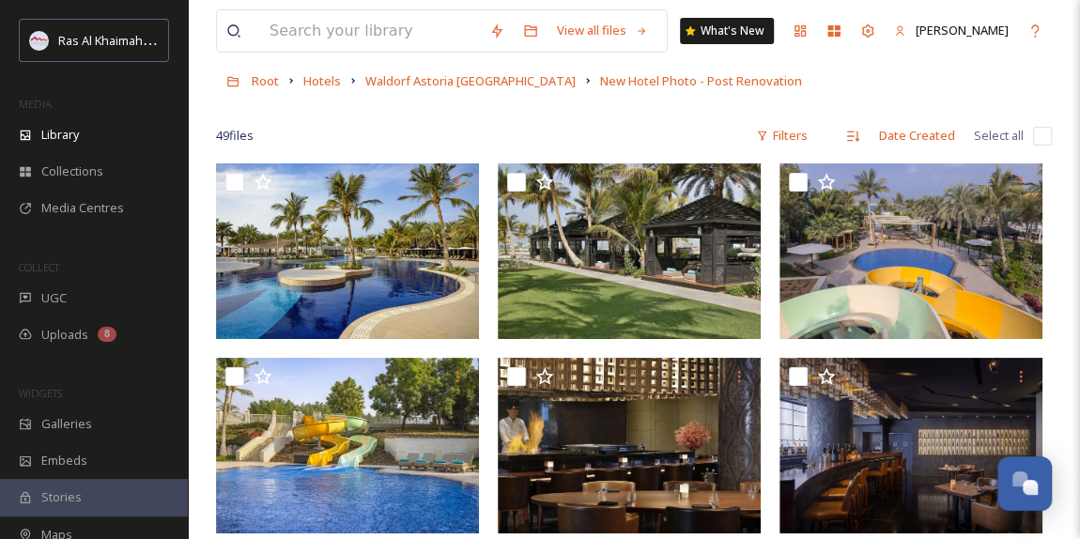
scroll to position [170, 0]
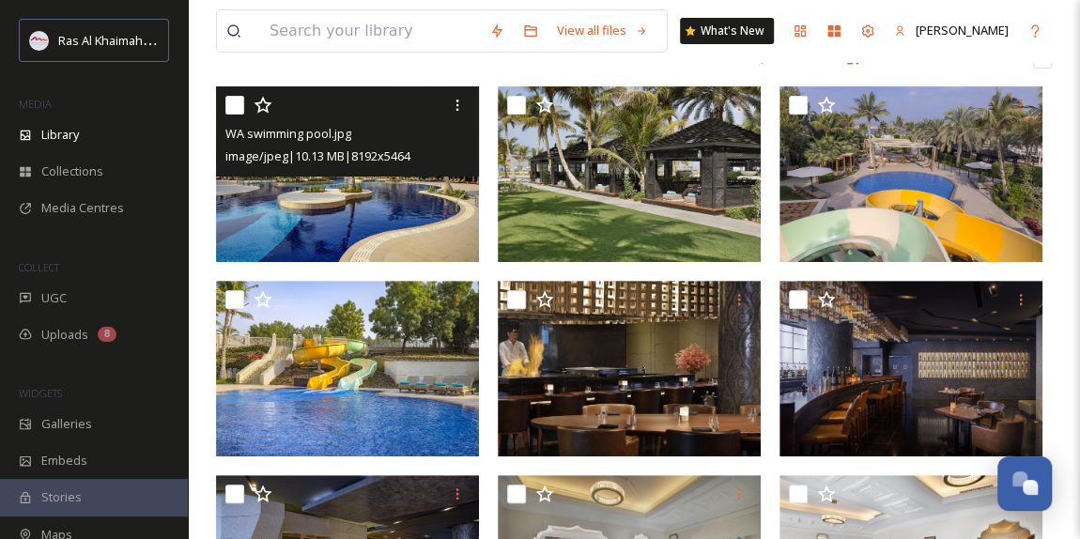
click at [360, 222] on img at bounding box center [347, 174] width 263 height 176
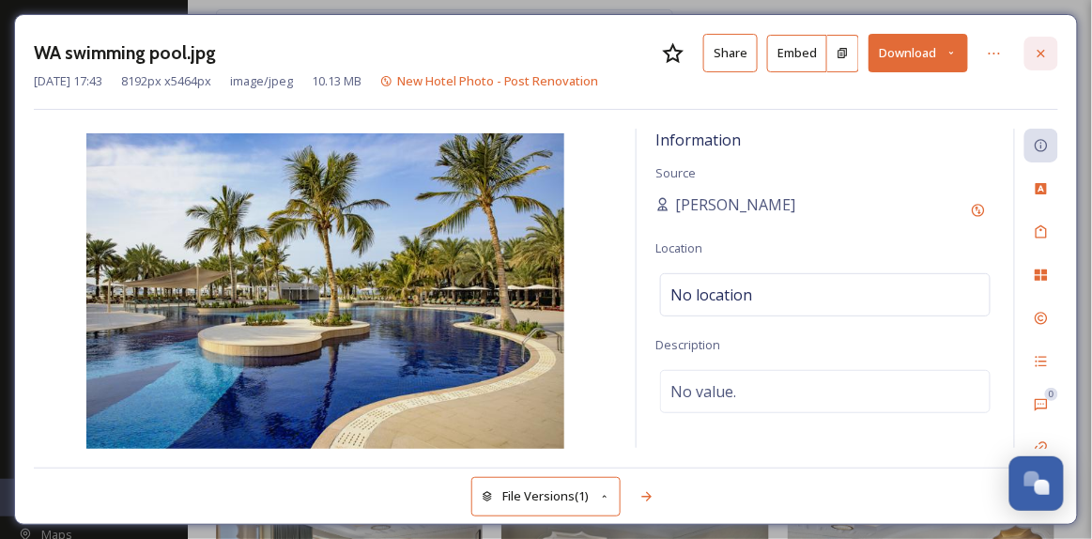
click at [1047, 46] on icon at bounding box center [1041, 53] width 15 height 15
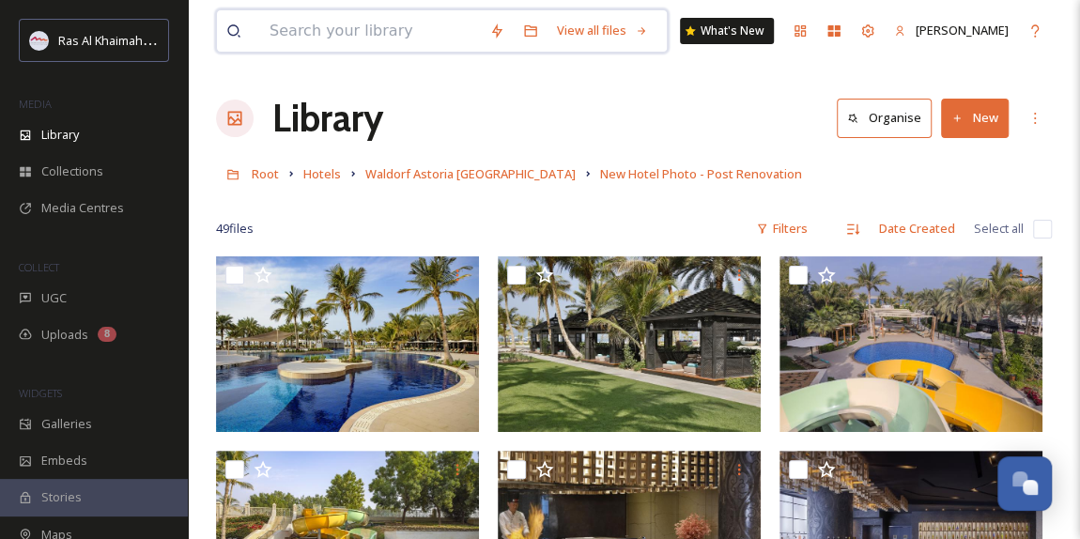
click at [349, 37] on input at bounding box center [370, 30] width 220 height 41
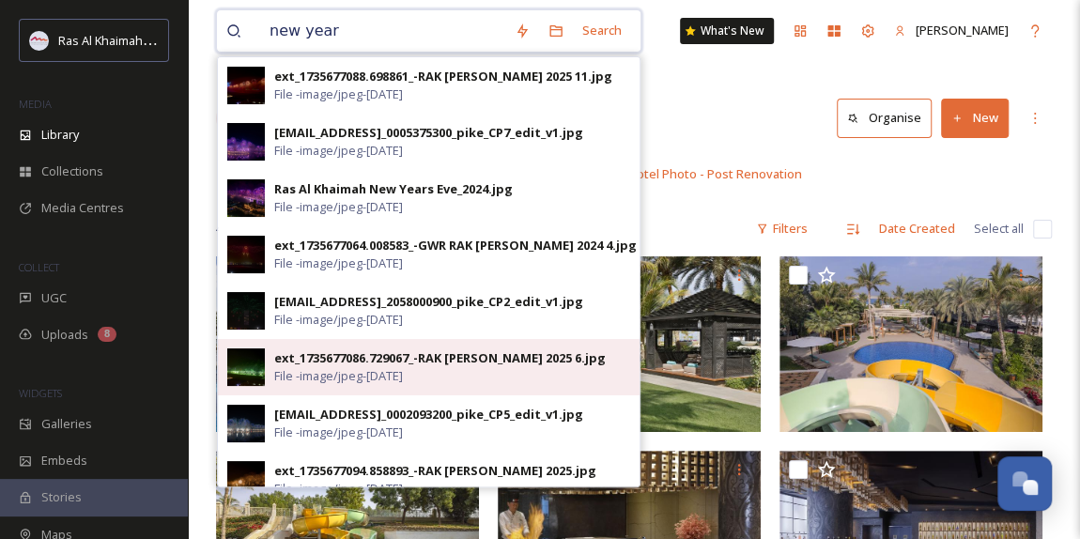
type input "new year"
click at [449, 357] on div "ext_1735677086.729067_-RAK NYE 2025 6.jpg" at bounding box center [440, 358] width 332 height 18
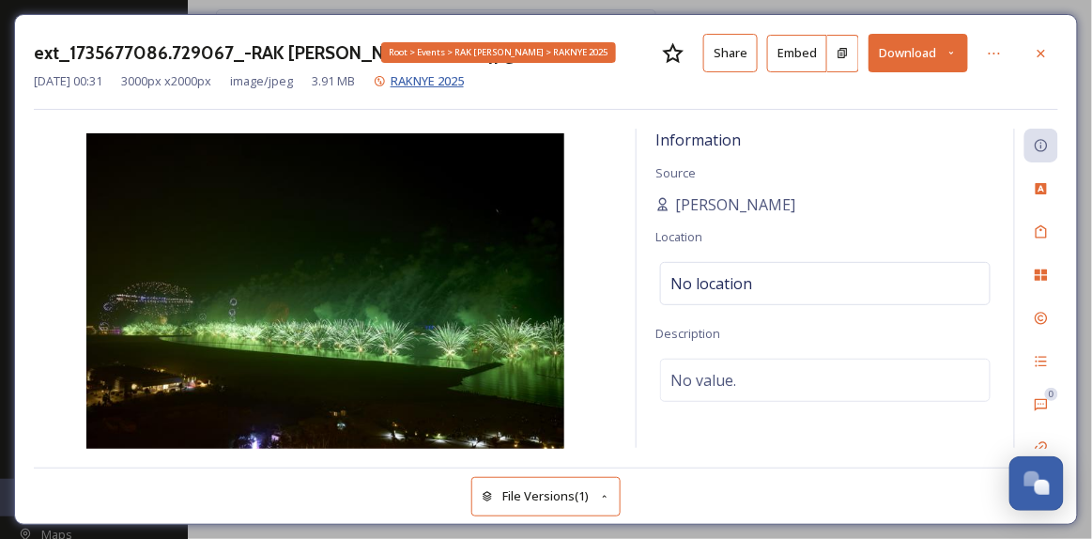
click at [464, 77] on span "RAKNYE 2025" at bounding box center [427, 80] width 73 height 17
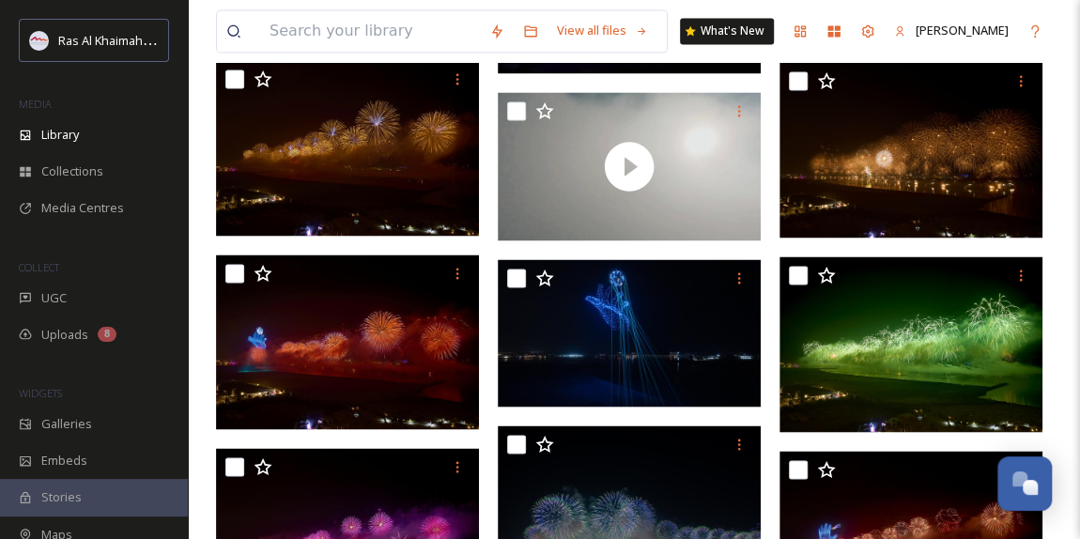
scroll to position [1622, 0]
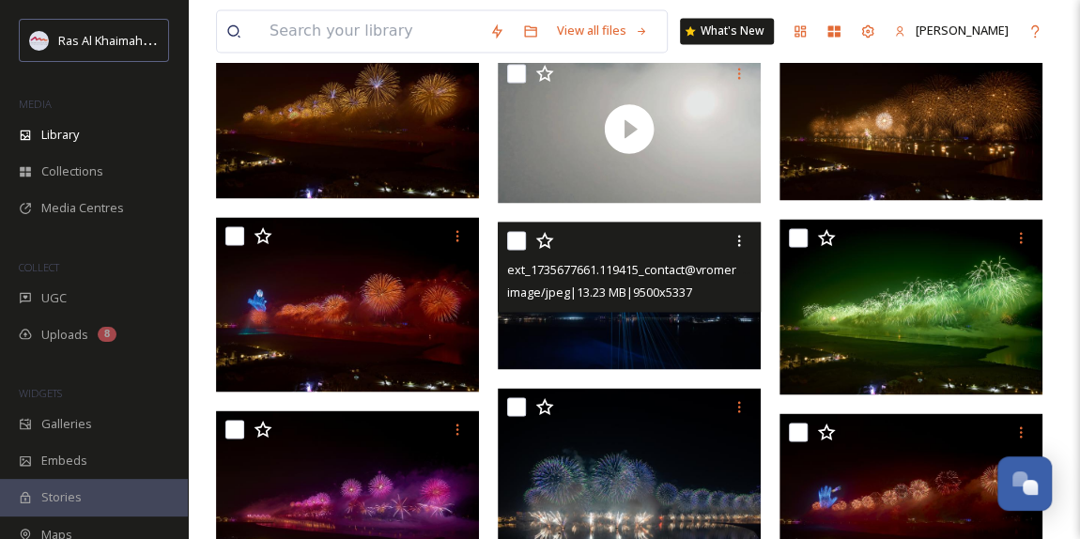
click at [619, 335] on img at bounding box center [629, 295] width 263 height 147
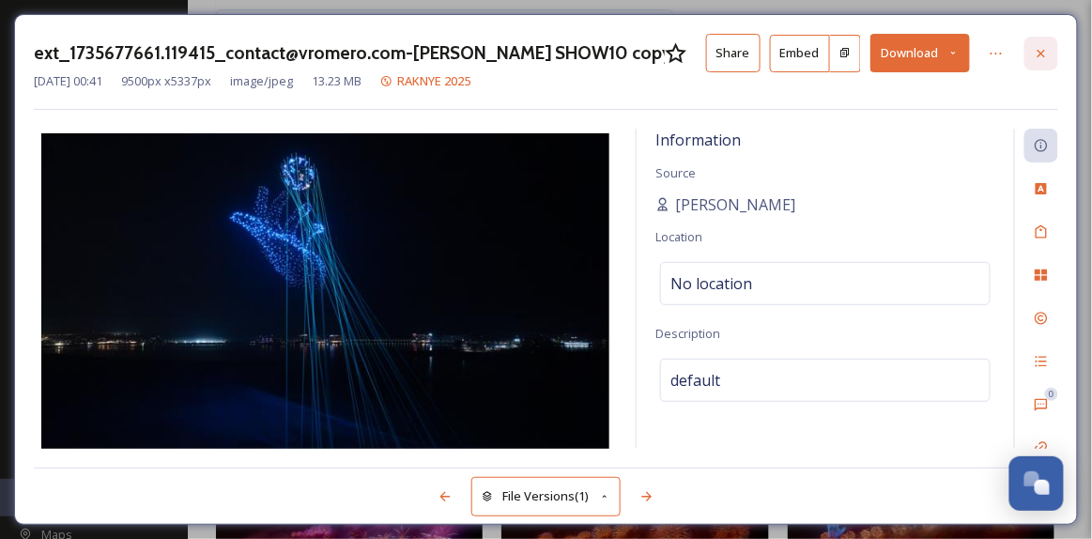
click at [1048, 53] on icon at bounding box center [1041, 53] width 15 height 15
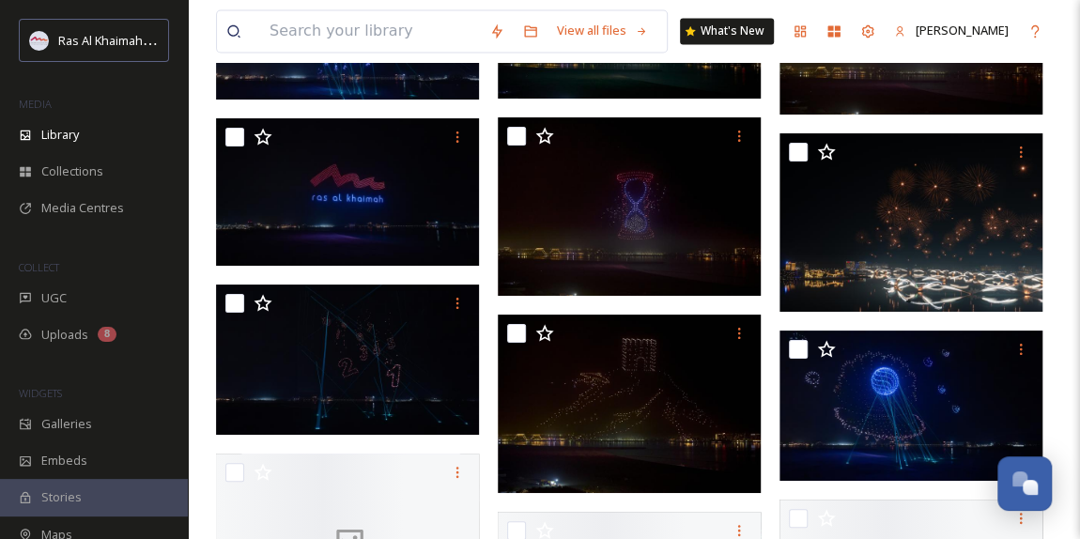
scroll to position [5294, 0]
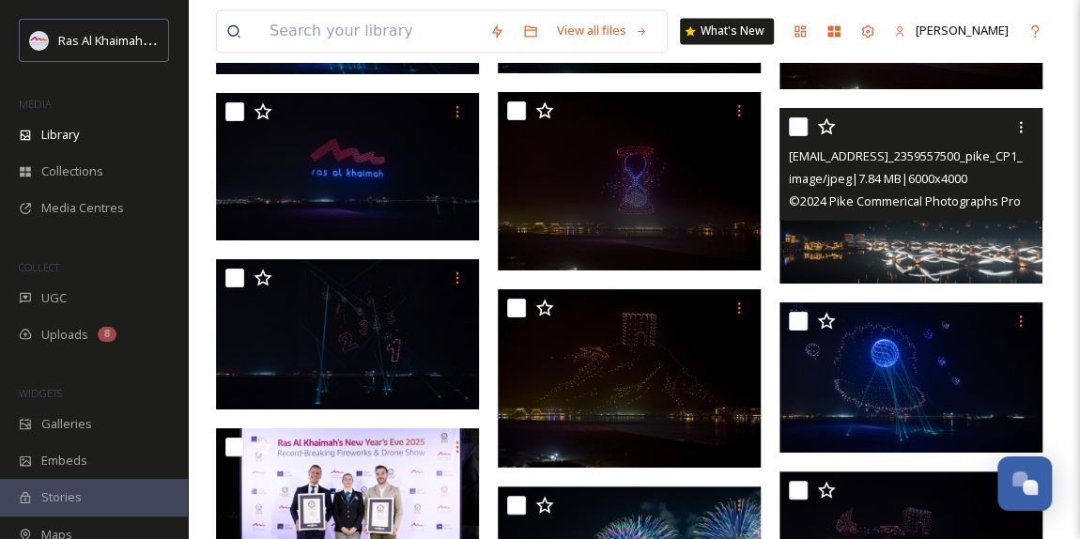
click at [942, 252] on img at bounding box center [911, 196] width 263 height 176
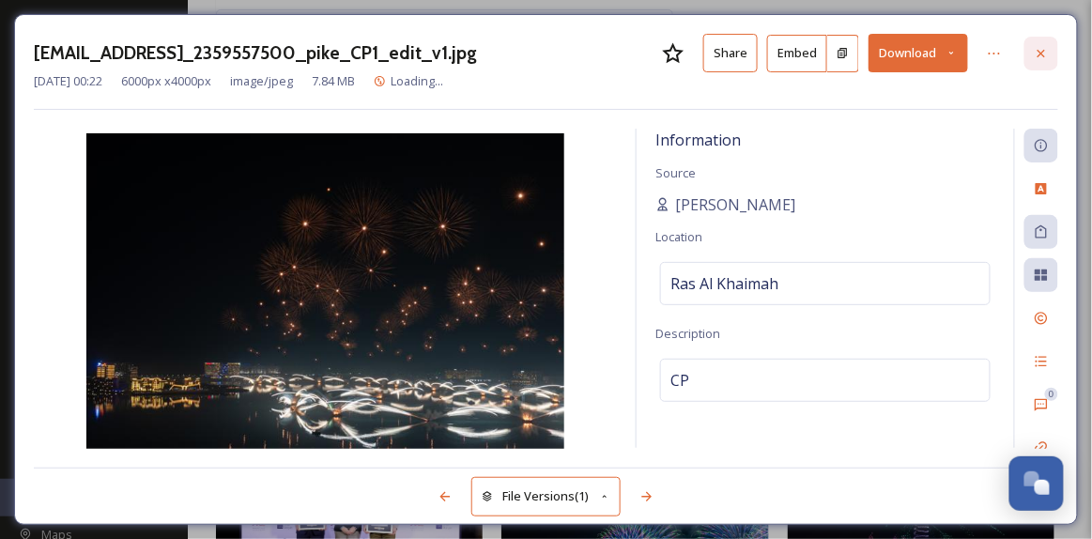
click at [1030, 59] on div at bounding box center [1042, 54] width 34 height 34
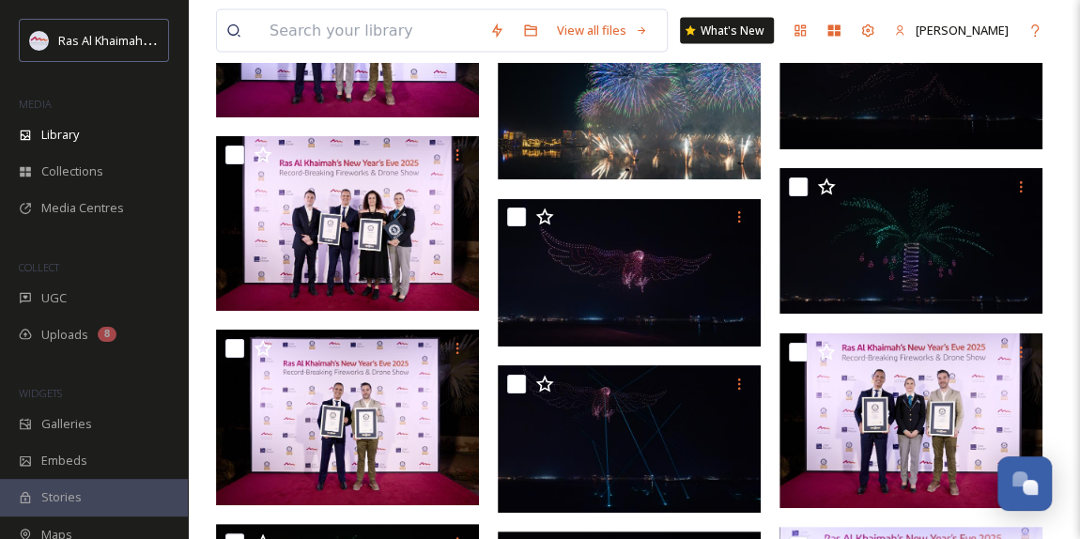
scroll to position [5523, 0]
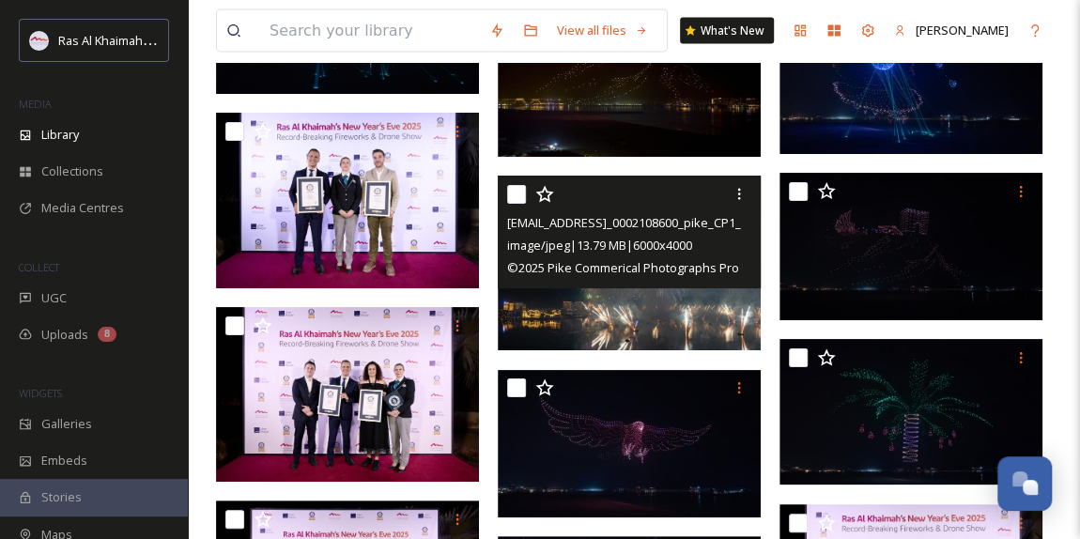
click at [663, 306] on img at bounding box center [629, 264] width 263 height 176
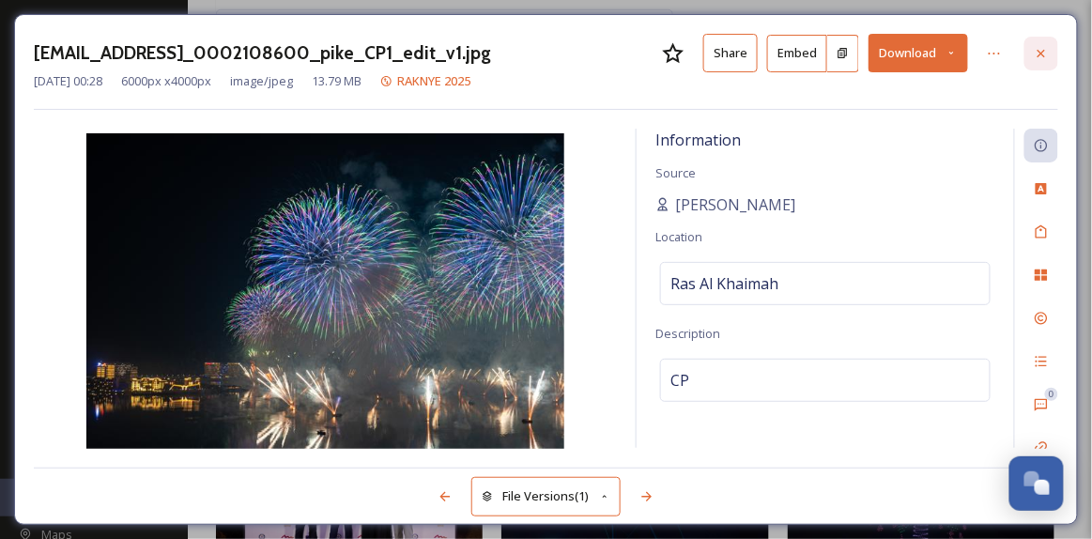
click at [1039, 54] on icon at bounding box center [1041, 53] width 15 height 15
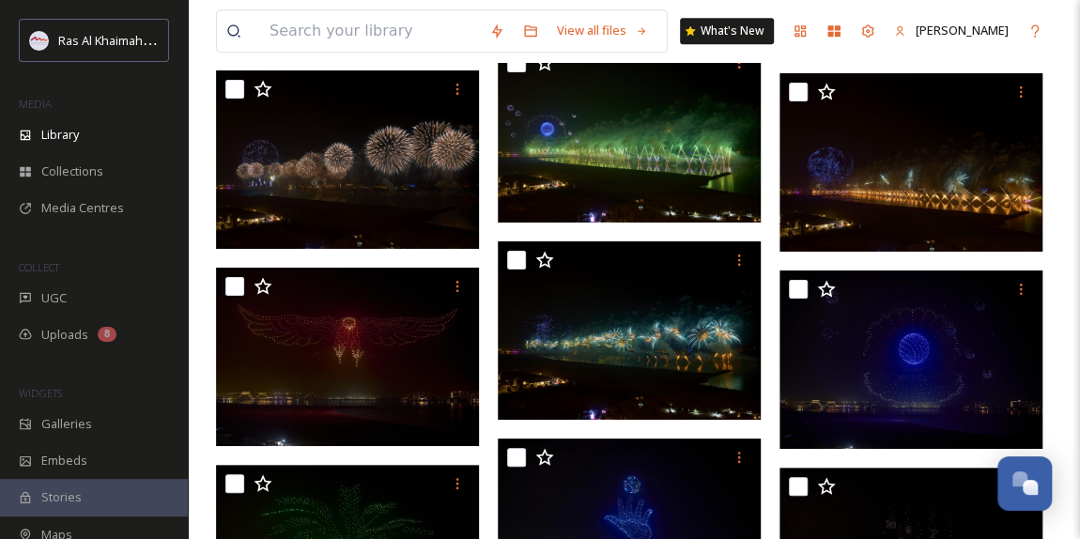
scroll to position [4157, 0]
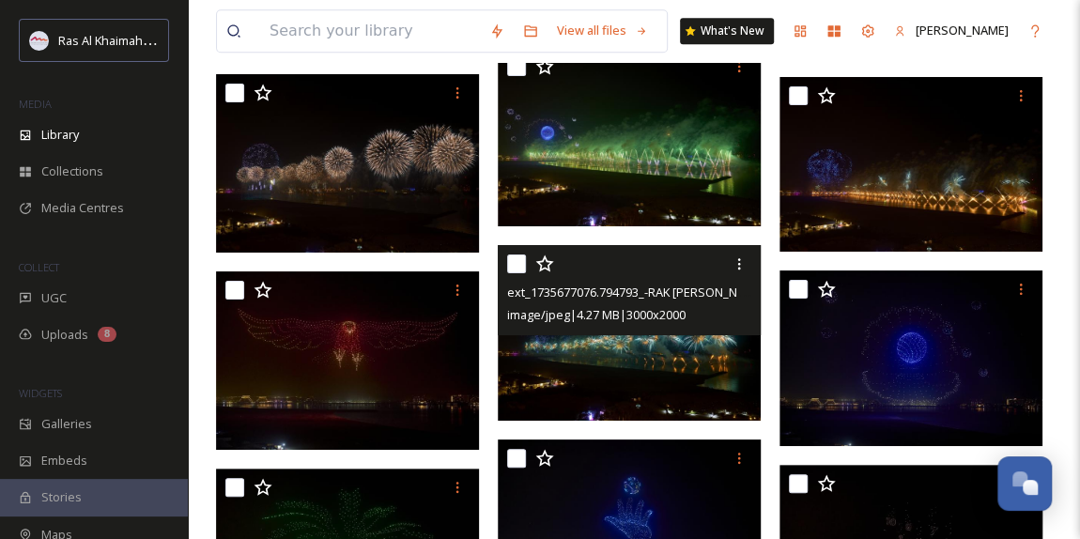
click at [608, 388] on img at bounding box center [629, 333] width 263 height 176
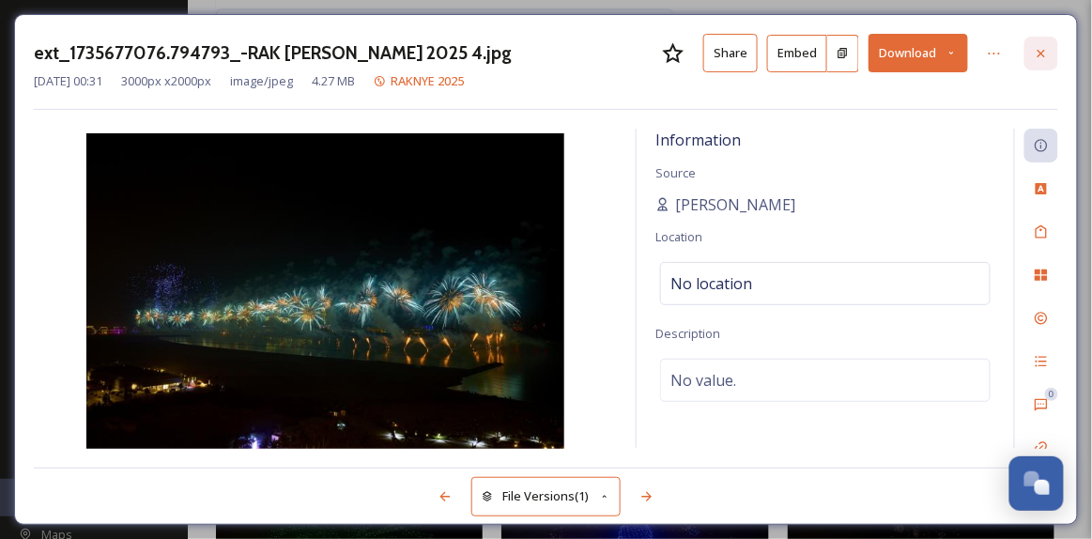
click at [1037, 59] on icon at bounding box center [1041, 53] width 15 height 15
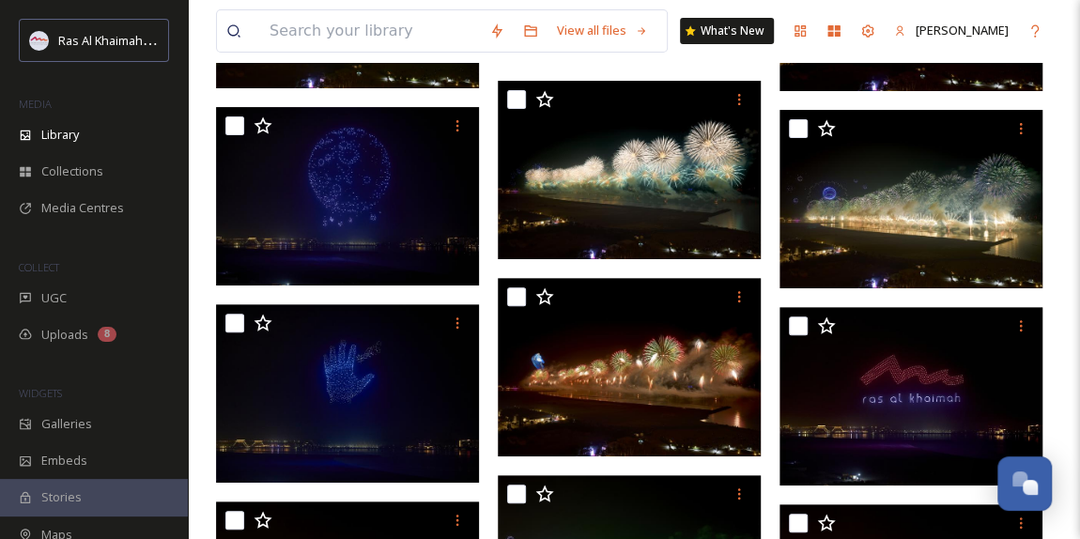
scroll to position [3644, 0]
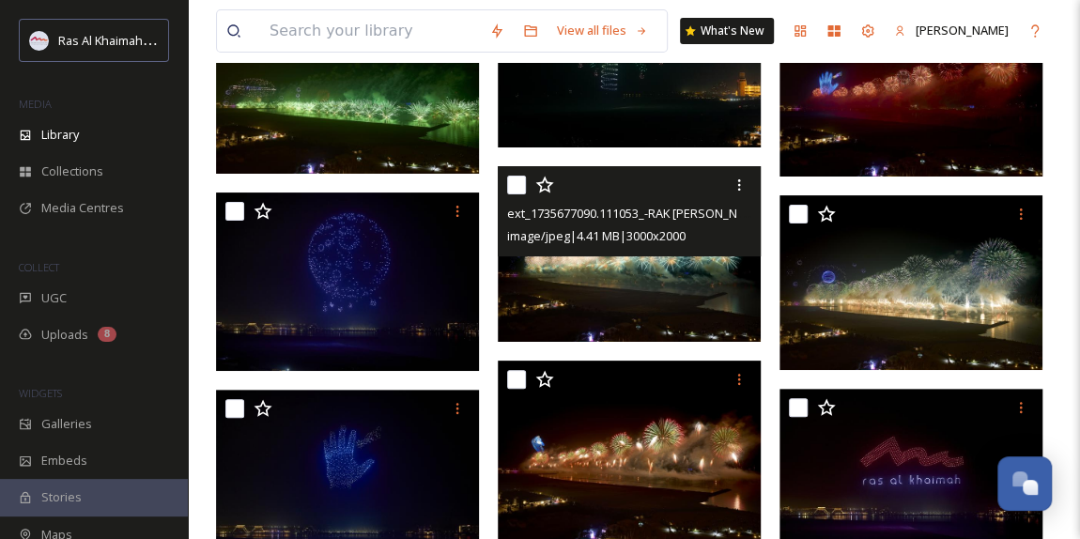
click at [659, 286] on img at bounding box center [629, 254] width 263 height 176
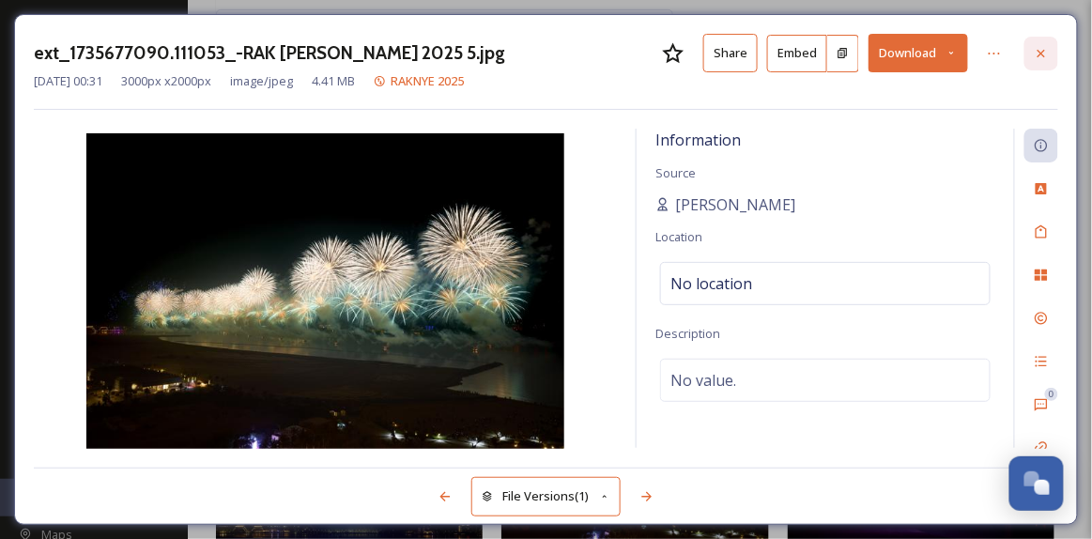
click at [1041, 54] on icon at bounding box center [1042, 53] width 8 height 8
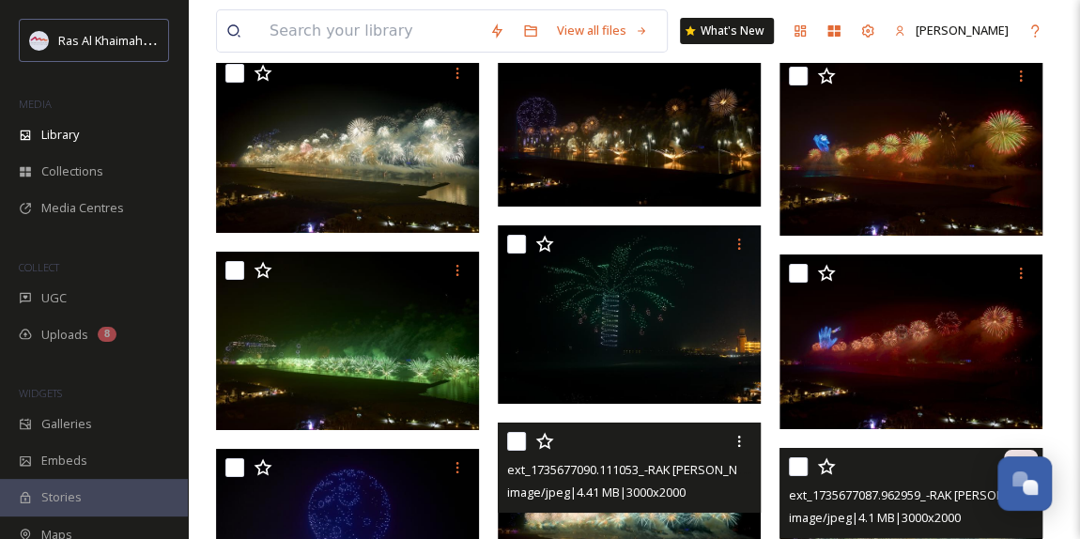
scroll to position [3218, 0]
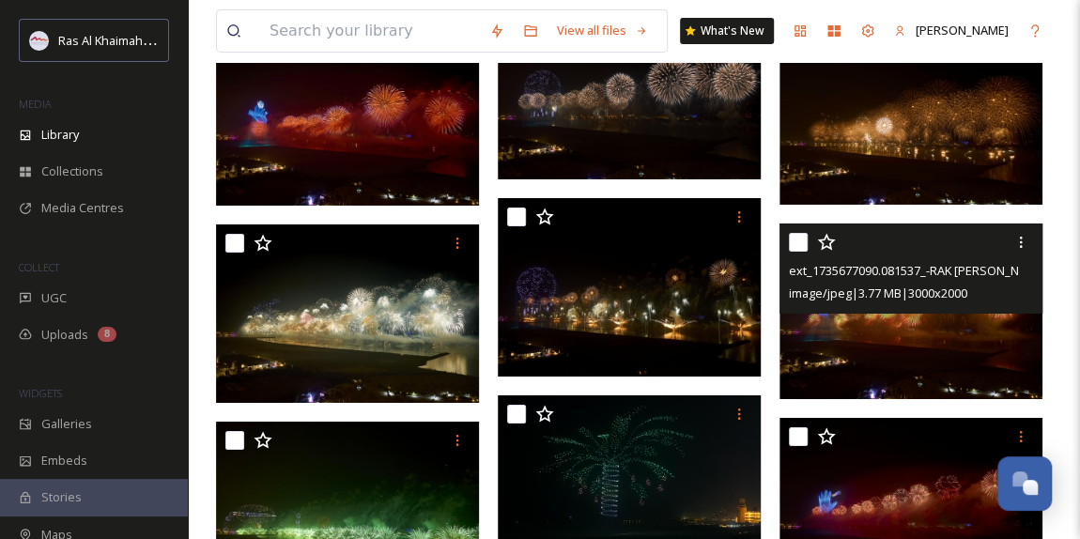
click at [898, 340] on img at bounding box center [911, 312] width 263 height 176
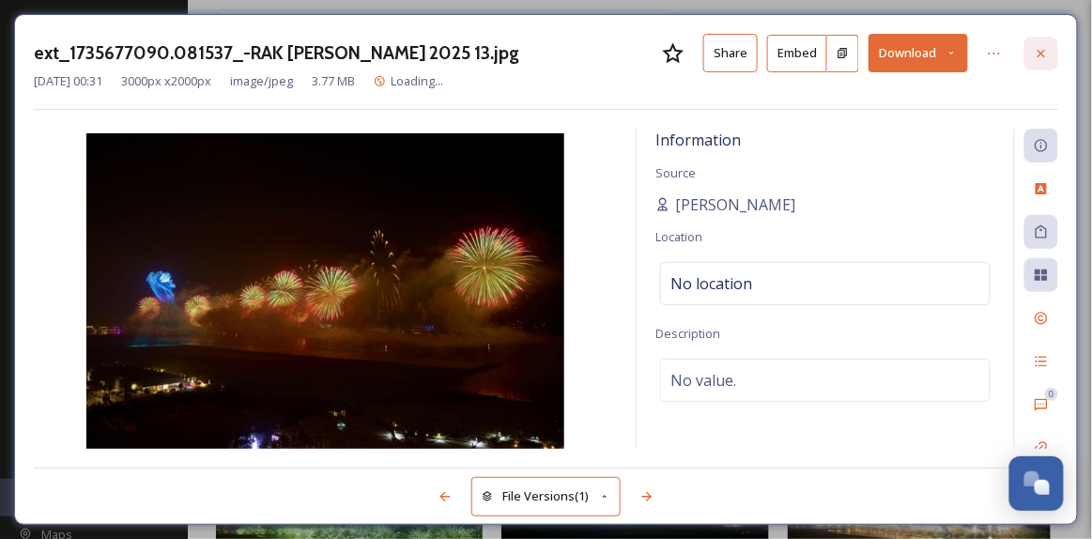
click at [1039, 56] on icon at bounding box center [1041, 53] width 15 height 15
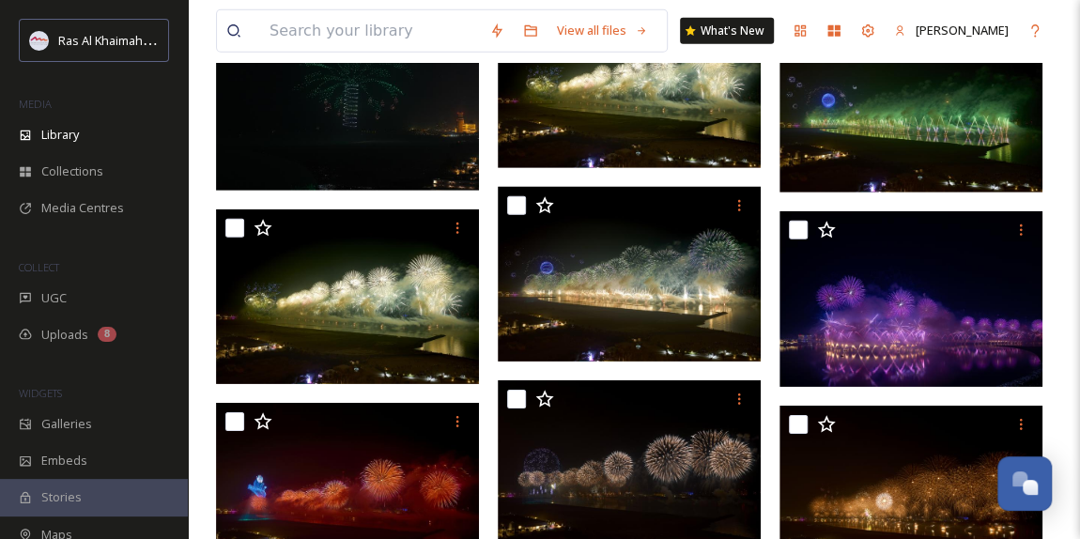
scroll to position [2705, 0]
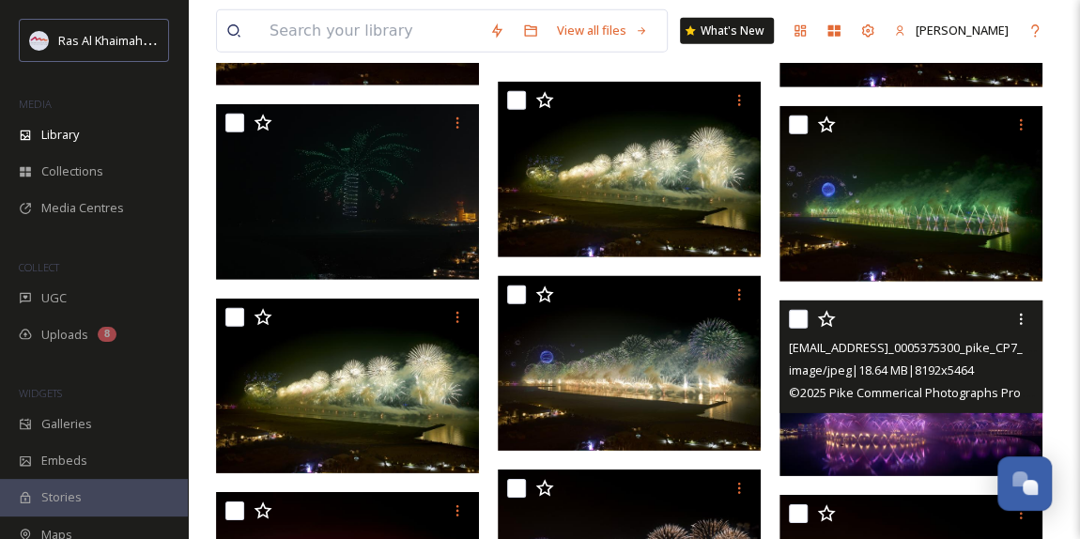
click at [916, 445] on img at bounding box center [911, 389] width 263 height 176
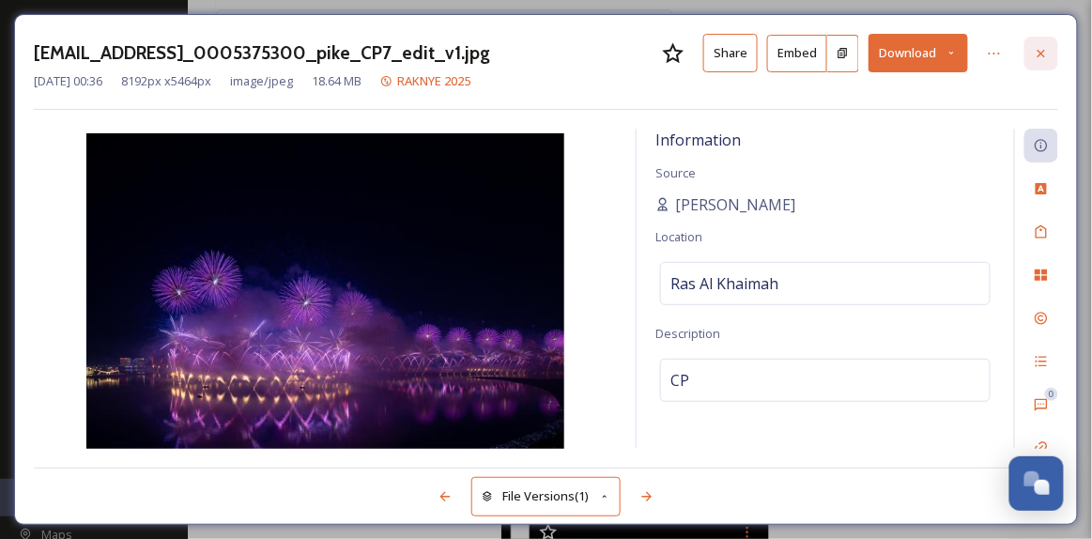
click at [1042, 48] on icon at bounding box center [1041, 53] width 15 height 15
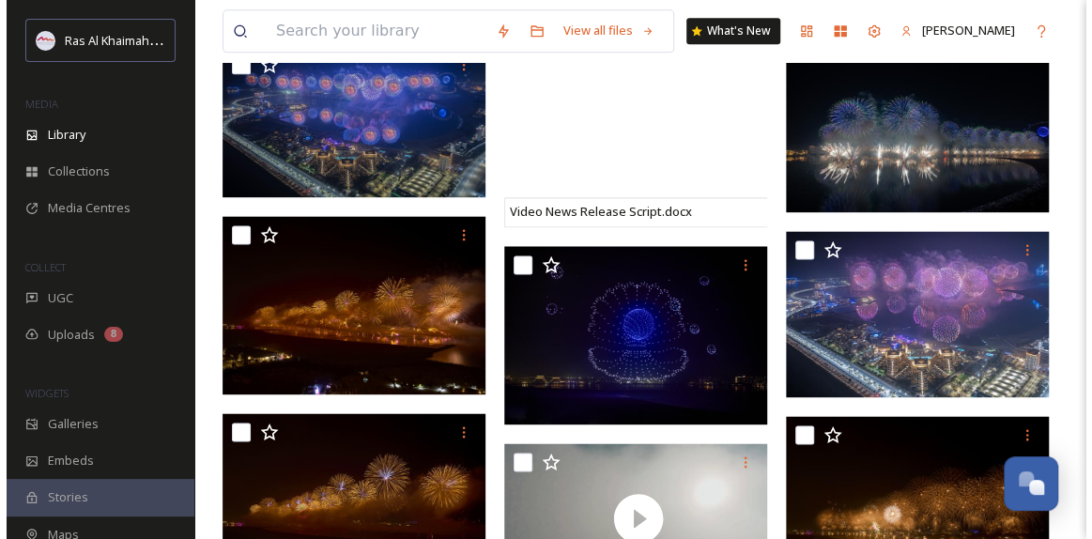
scroll to position [1254, 0]
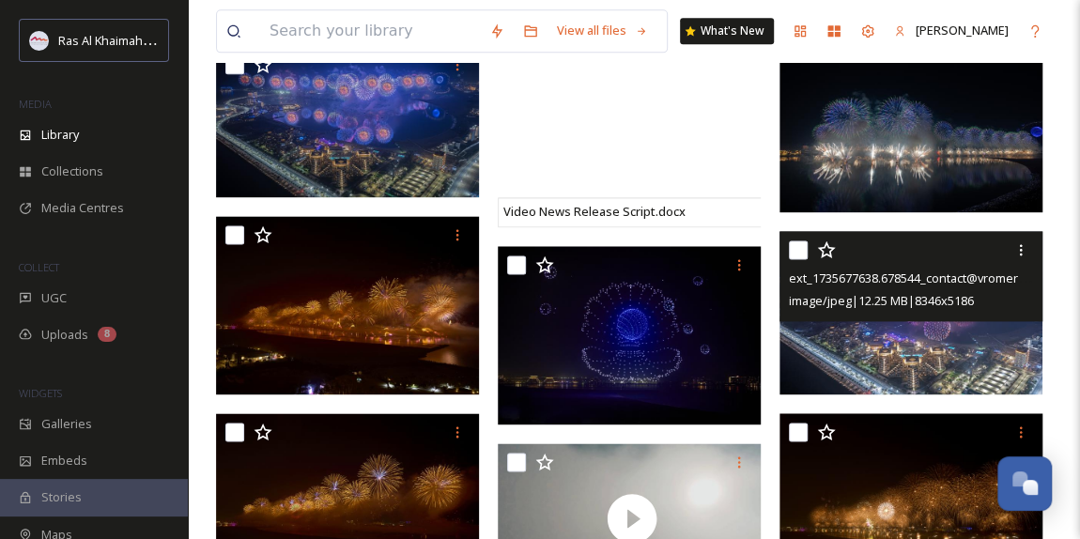
click at [937, 363] on img at bounding box center [911, 312] width 263 height 163
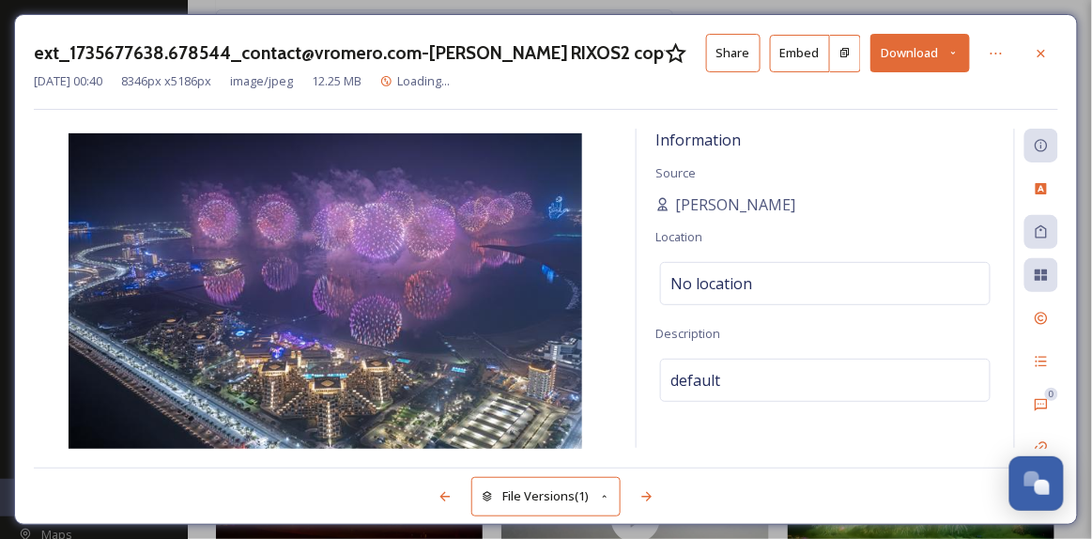
click at [376, 291] on img at bounding box center [325, 292] width 583 height 319
